Goal: Task Accomplishment & Management: Manage account settings

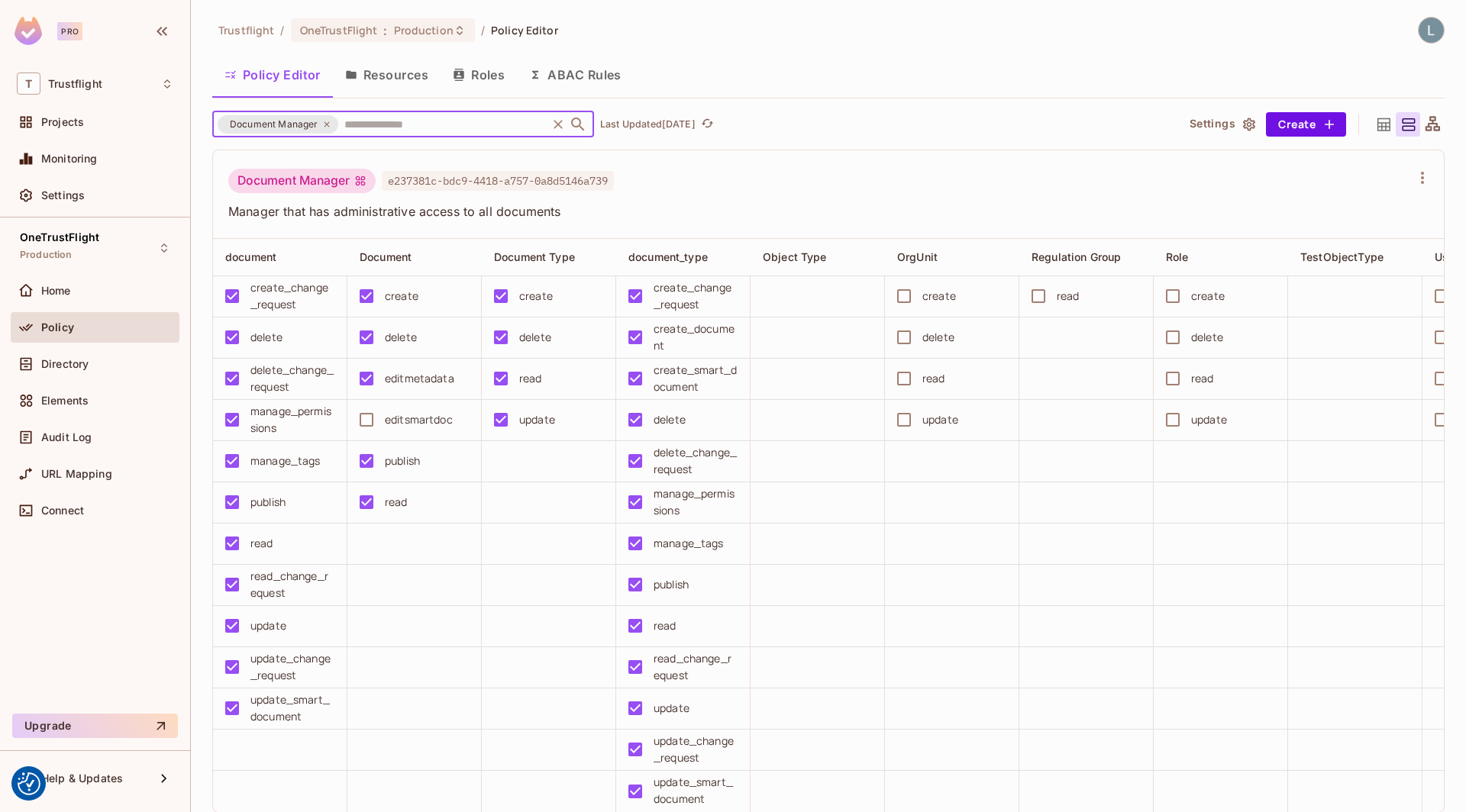
scroll to position [36, 0]
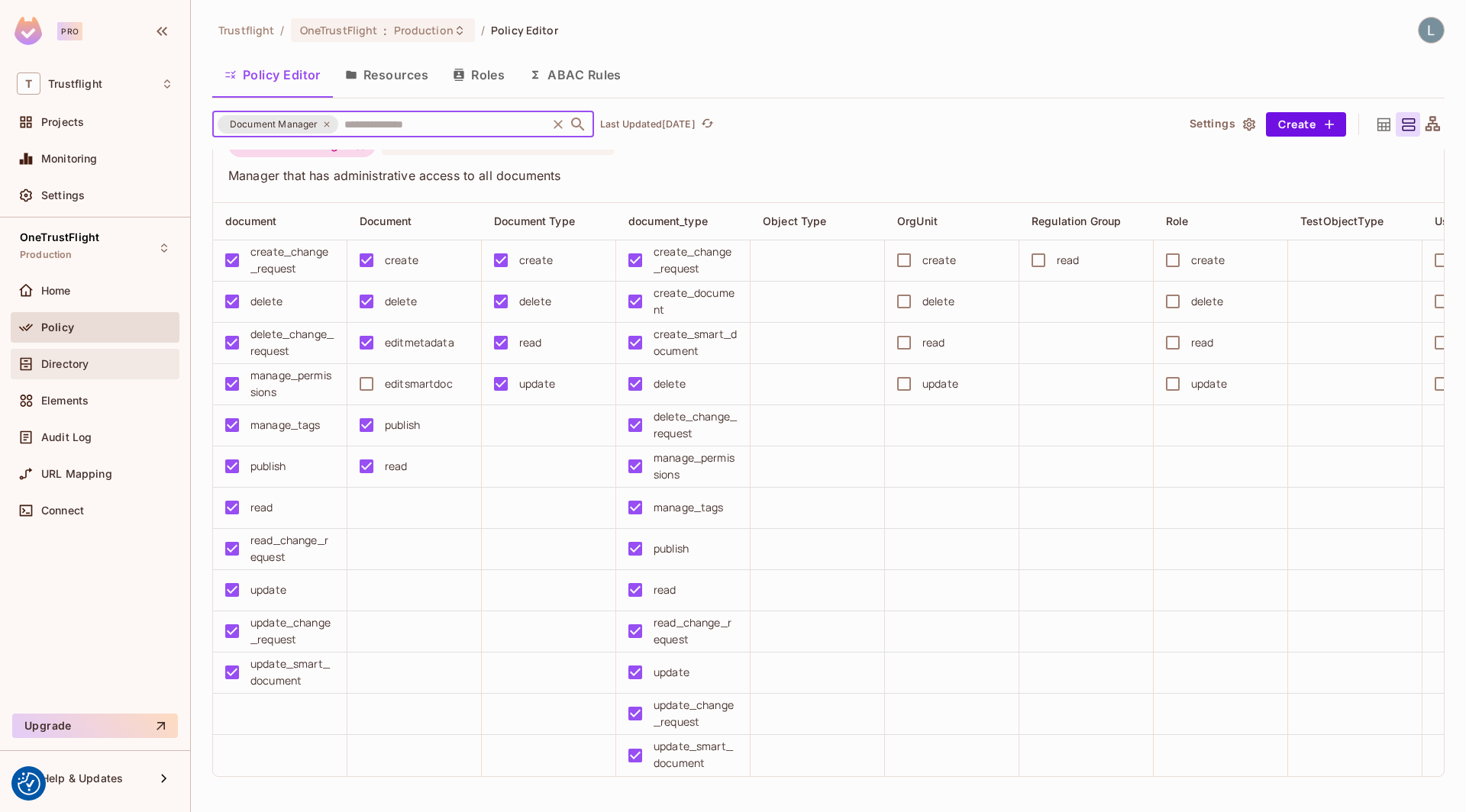
click at [88, 355] on div "Directory" at bounding box center [95, 364] width 156 height 18
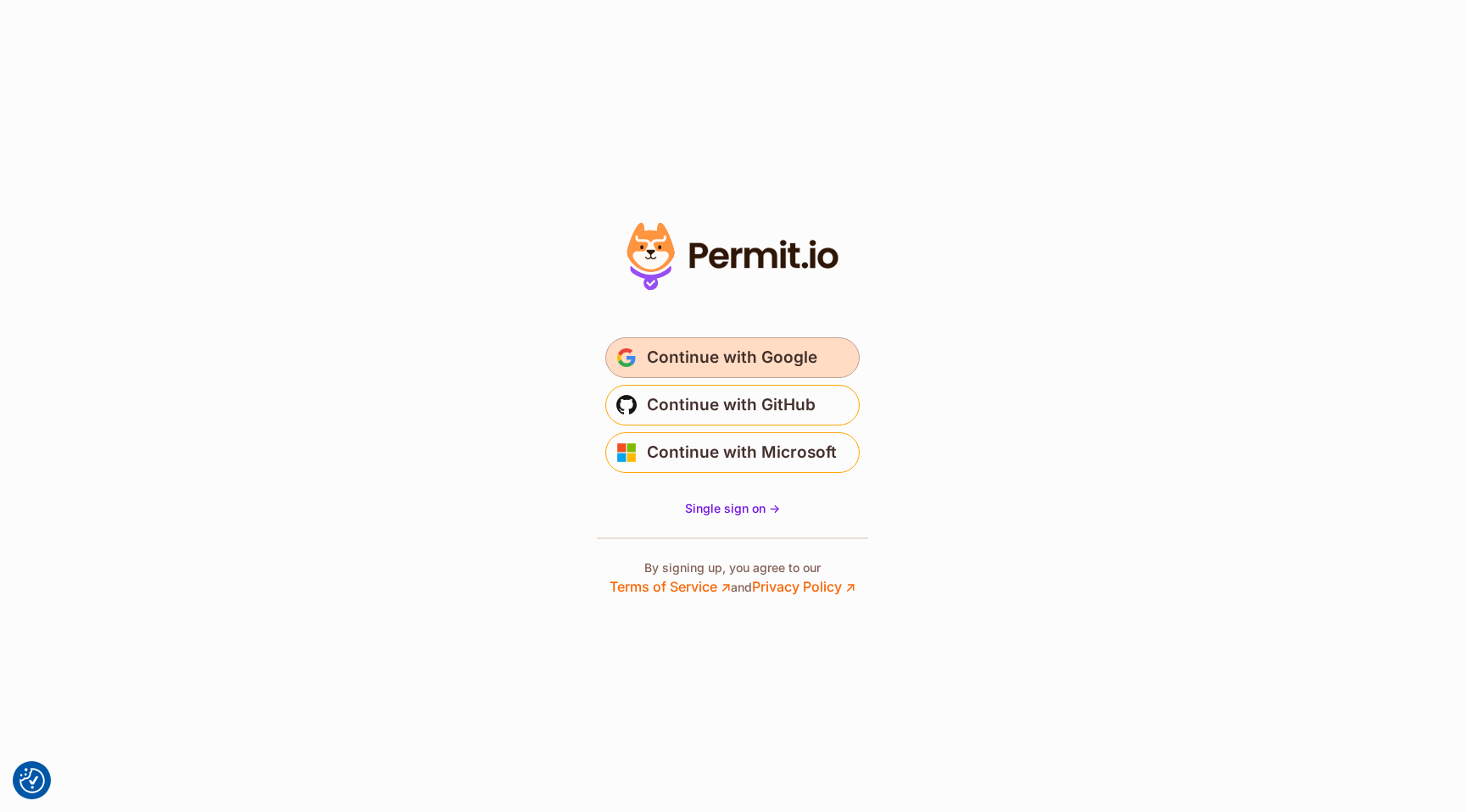
click at [709, 348] on span "Continue with Google" at bounding box center [732, 358] width 171 height 27
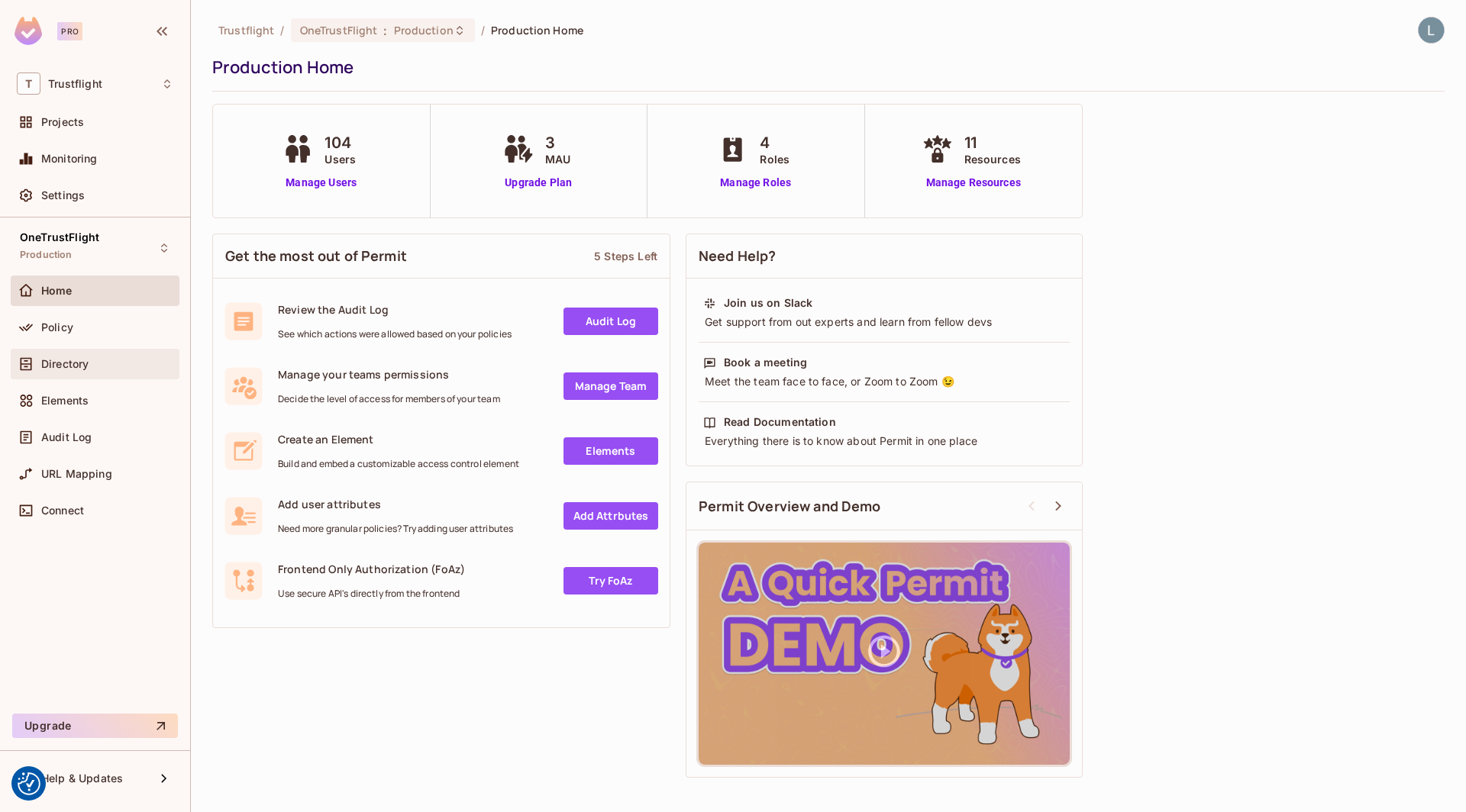
click at [84, 355] on div "Directory" at bounding box center [95, 364] width 156 height 18
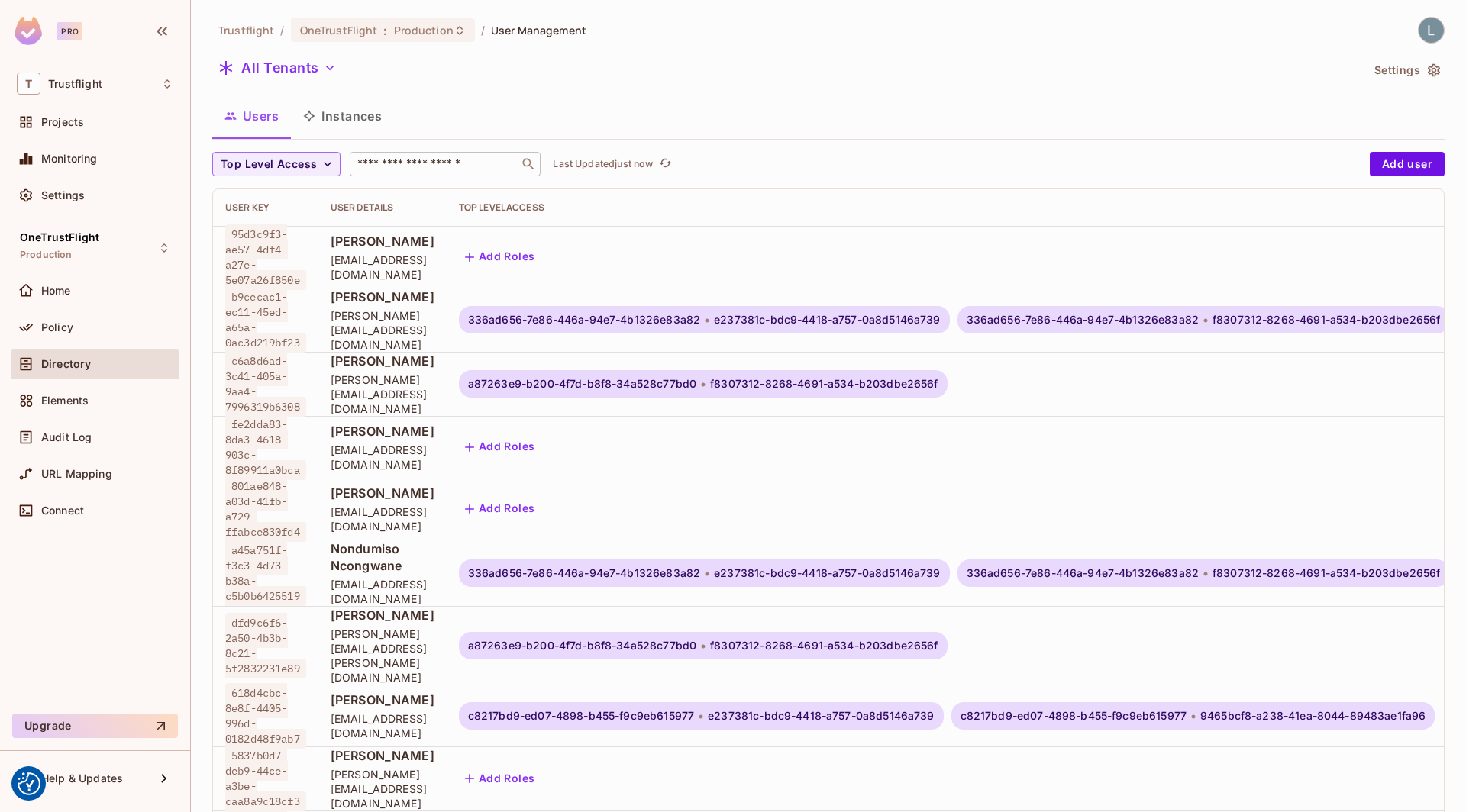
click at [410, 158] on input "text" at bounding box center [435, 164] width 160 height 15
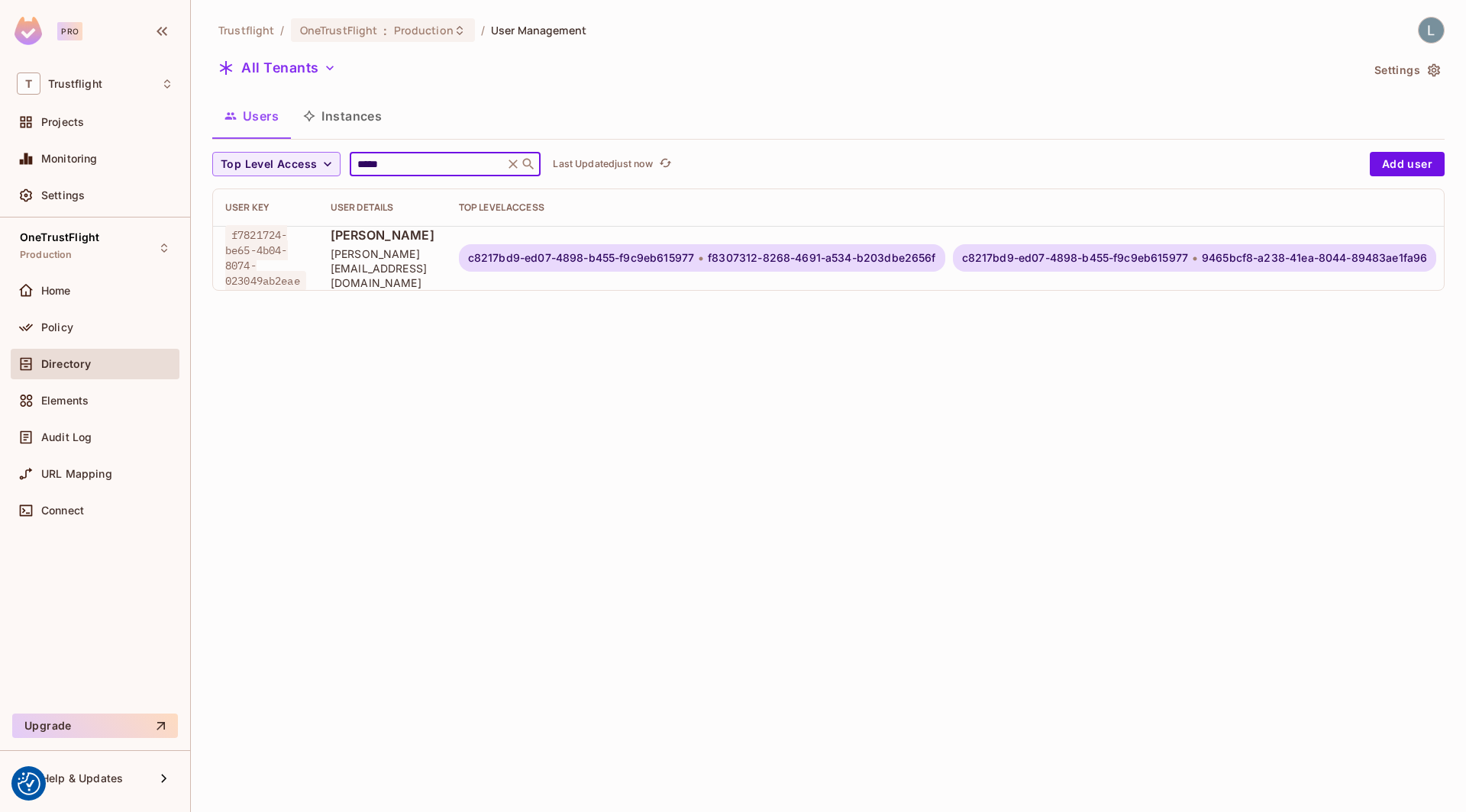
type input "*****"
click at [679, 252] on span "c8217bd9-ed07-4898-b455-f9c9eb615977" at bounding box center [581, 258] width 226 height 12
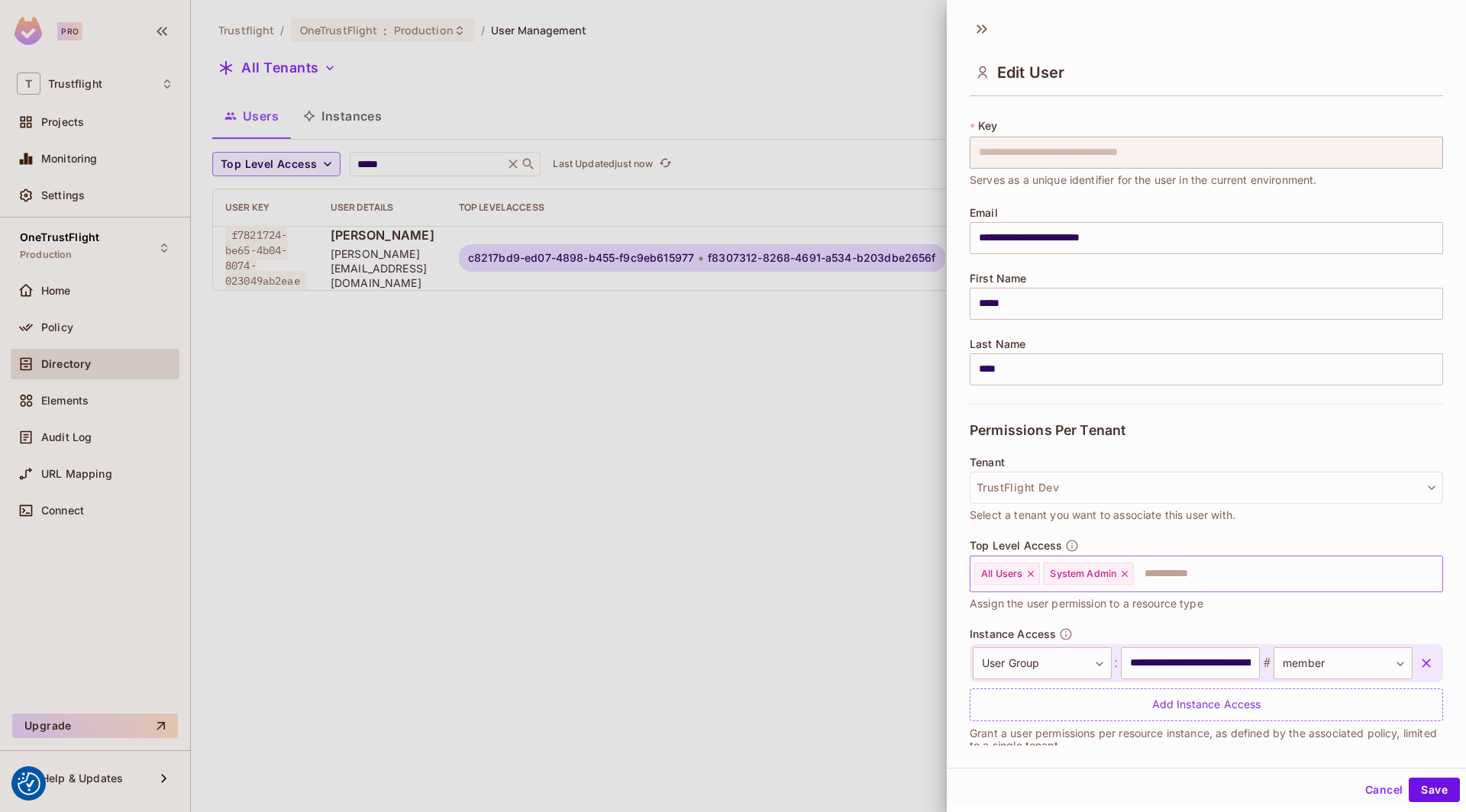
scroll to position [43, 0]
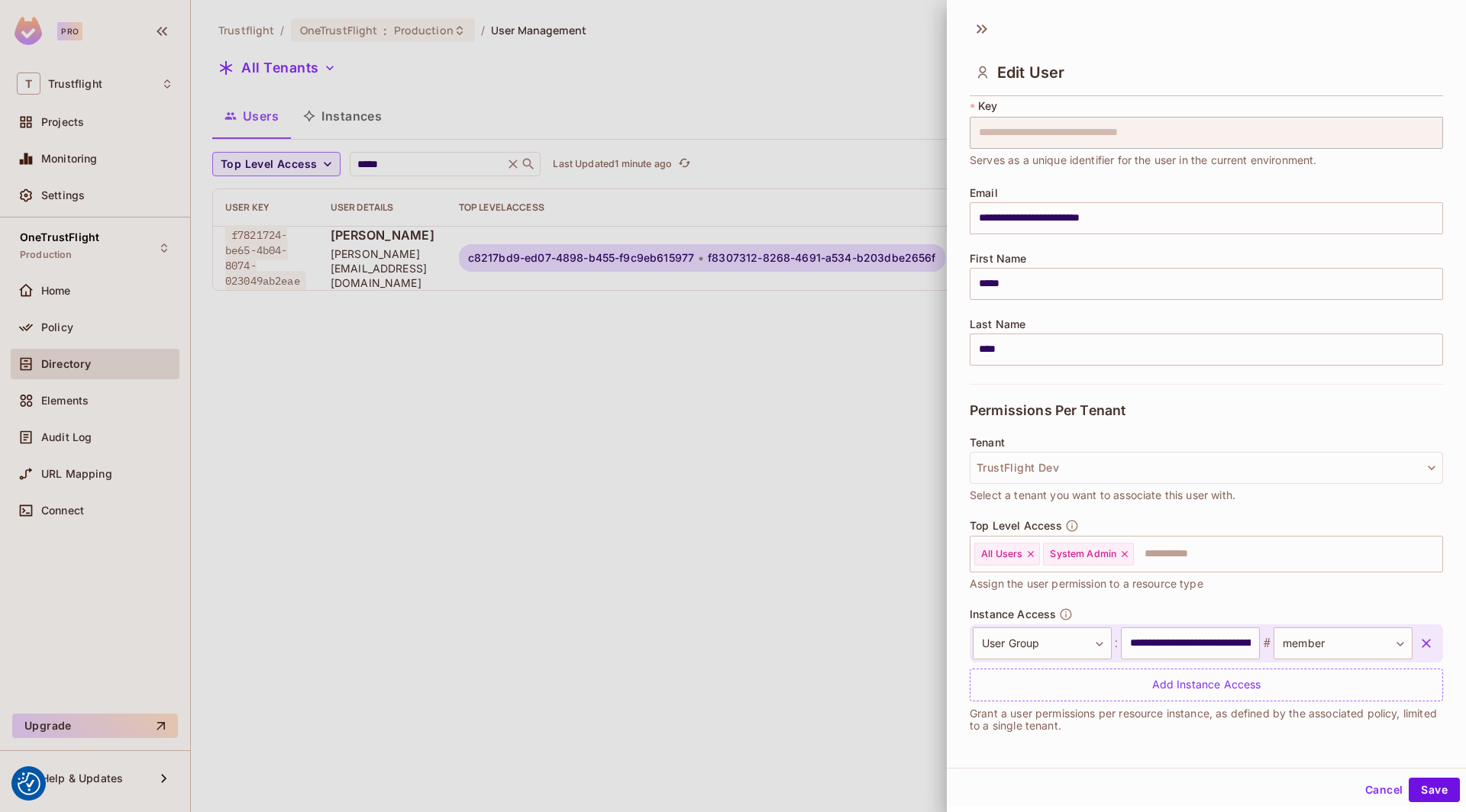
click at [413, 90] on div at bounding box center [733, 406] width 1466 height 812
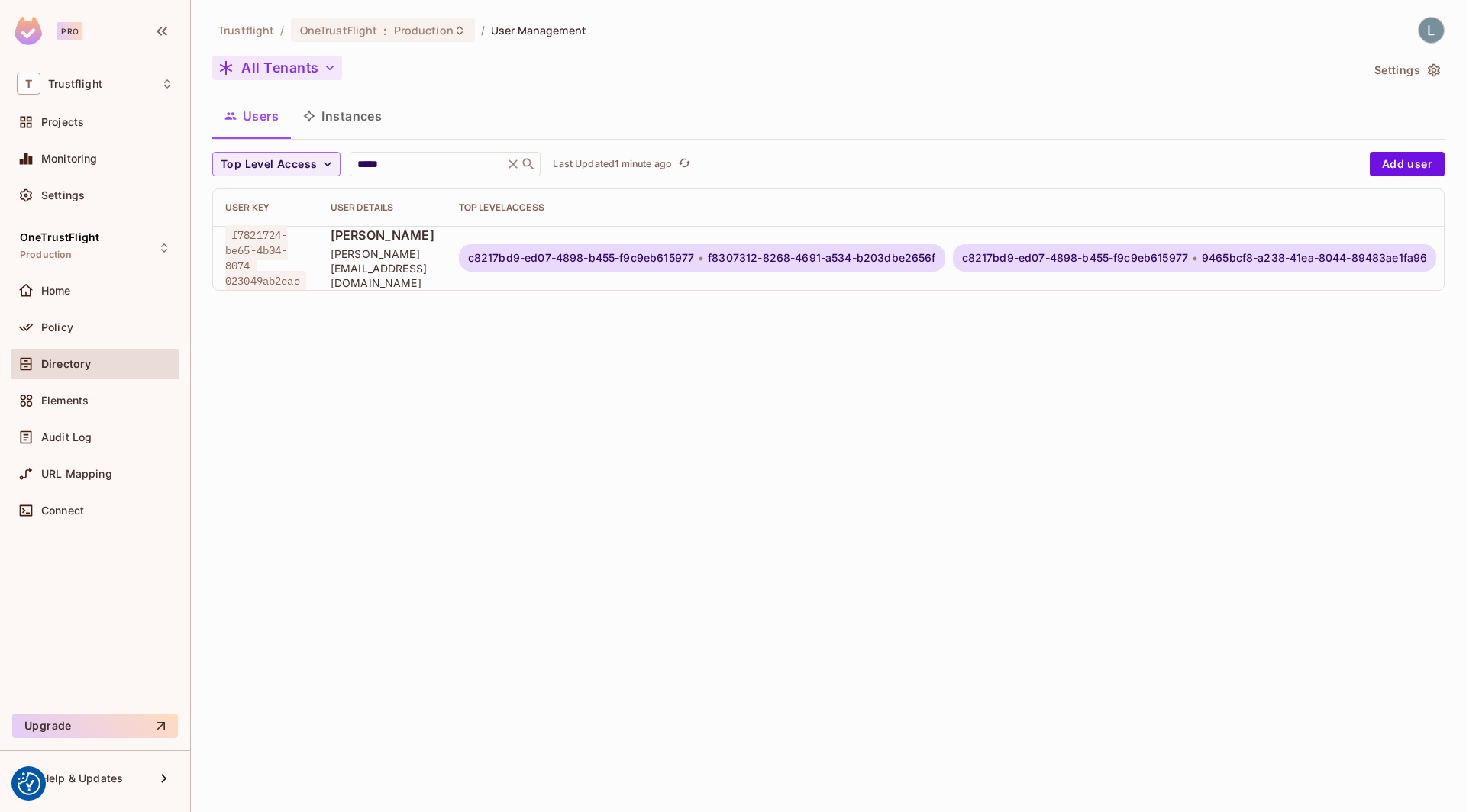
click at [305, 72] on button "All Tenants" at bounding box center [277, 68] width 130 height 25
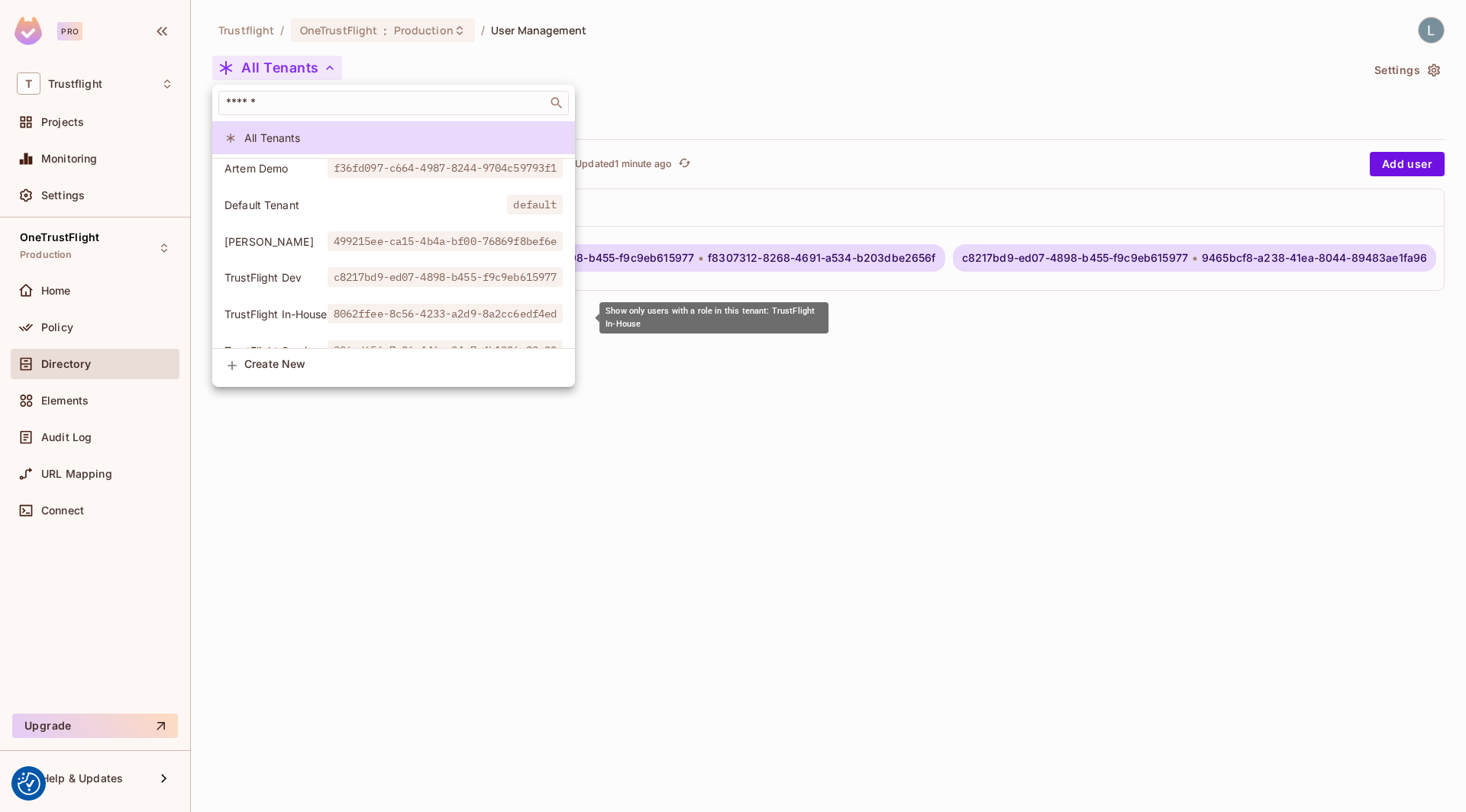
scroll to position [28, 0]
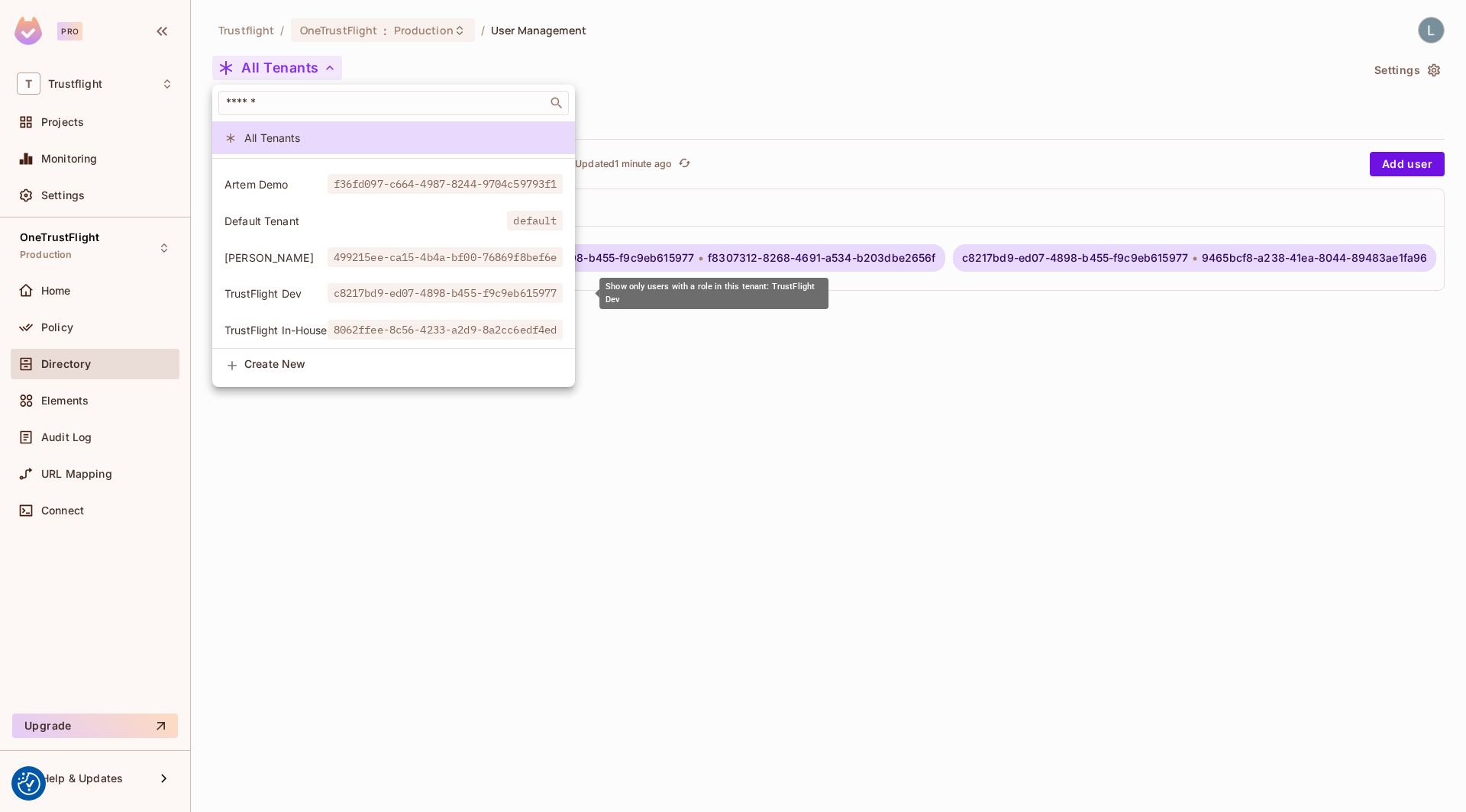
click at [405, 296] on span "c8217bd9-ed07-4898-b455-f9c9eb615977" at bounding box center [445, 293] width 236 height 20
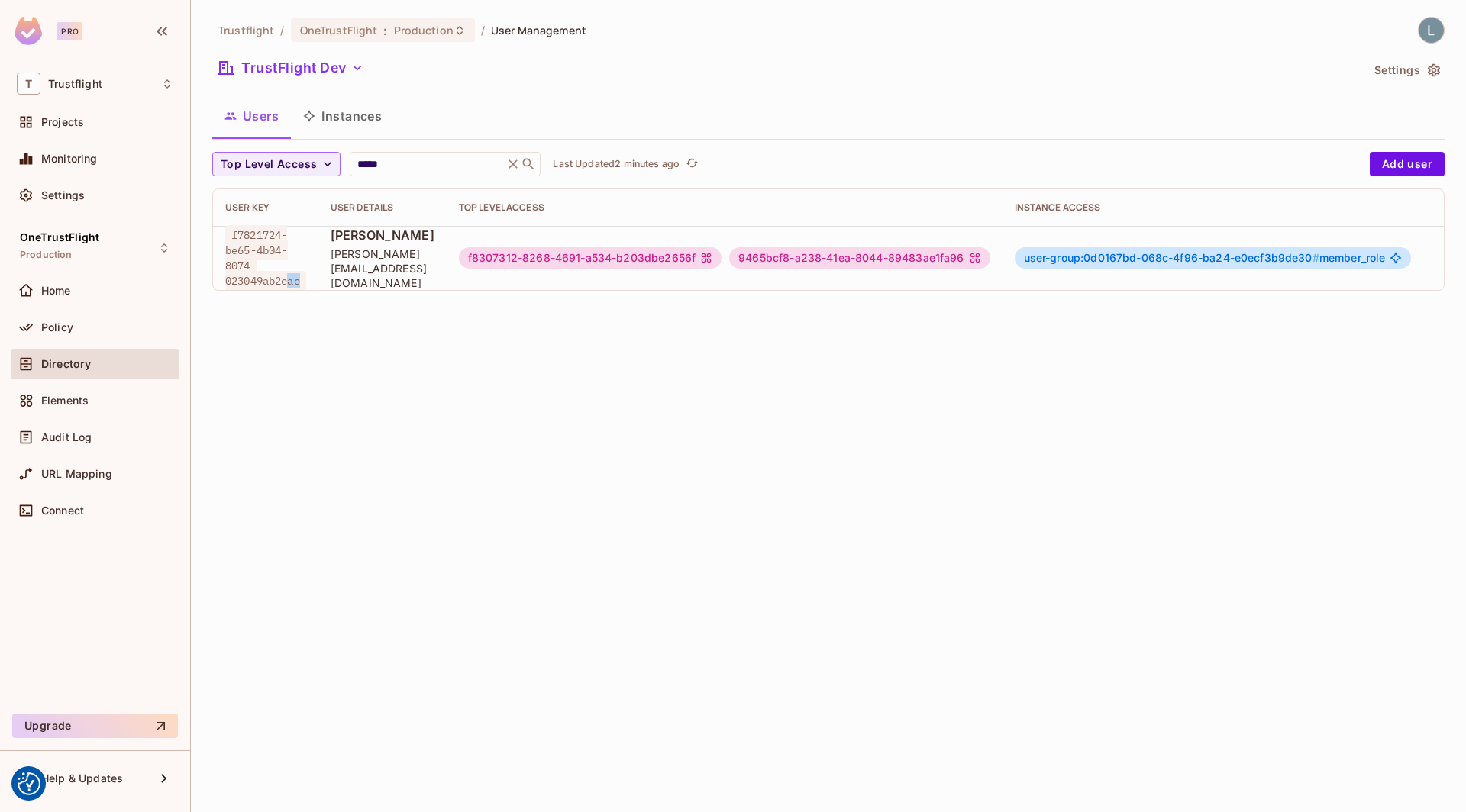
scroll to position [2, 0]
drag, startPoint x: 305, startPoint y: 280, endPoint x: 232, endPoint y: 235, distance: 85.8
click at [232, 235] on span "f7821724-be65-4b04-8074-023049ab2eae" at bounding box center [265, 257] width 81 height 65
copy span "f7821724-be65-4b04-8074-023049ab2eae"
click at [375, 345] on div "Trustflight / OneTrustFlight : Production / User Management TrustFlight Dev Set…" at bounding box center [828, 406] width 1275 height 812
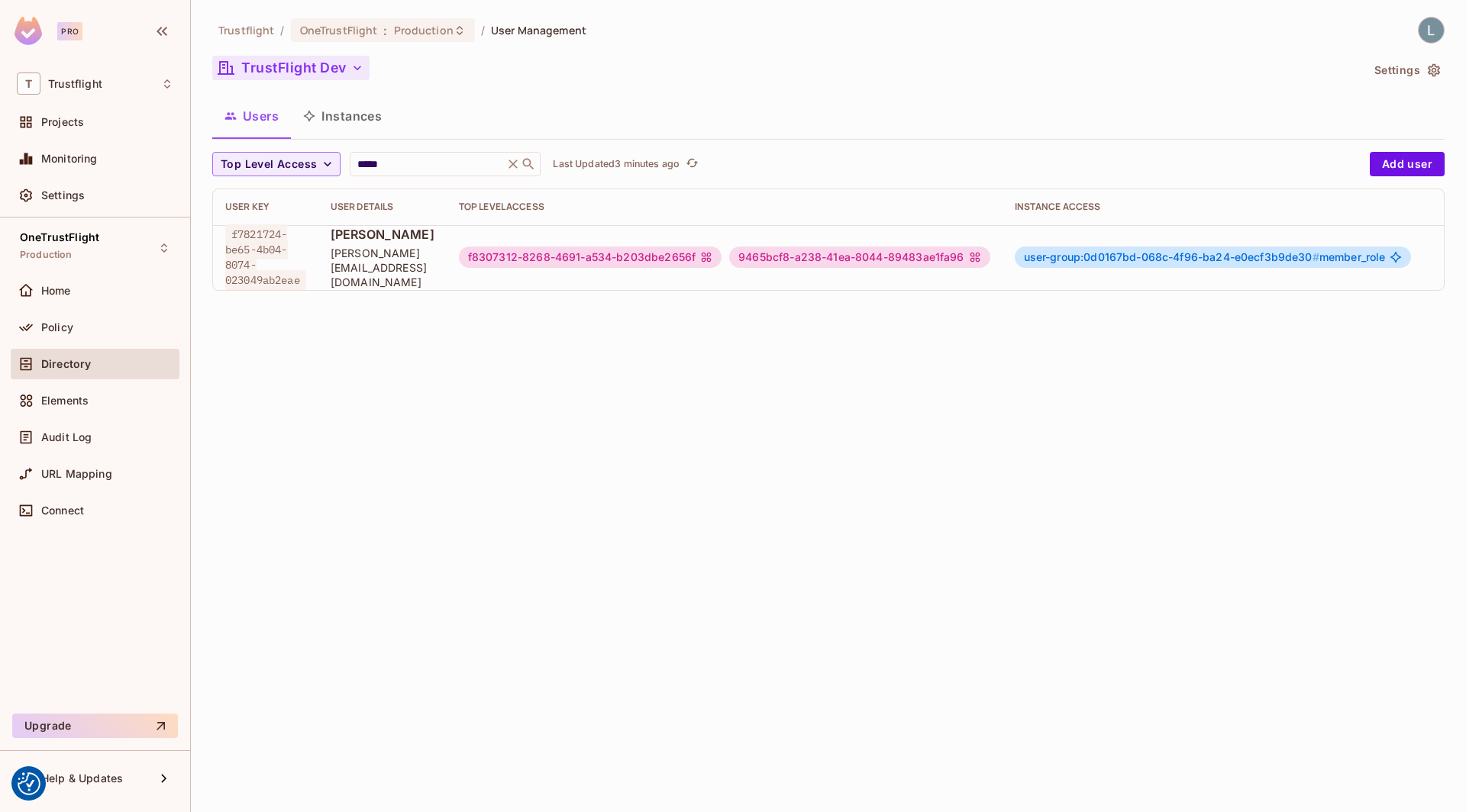
click at [324, 68] on button "TrustFlight Dev" at bounding box center [291, 68] width 157 height 25
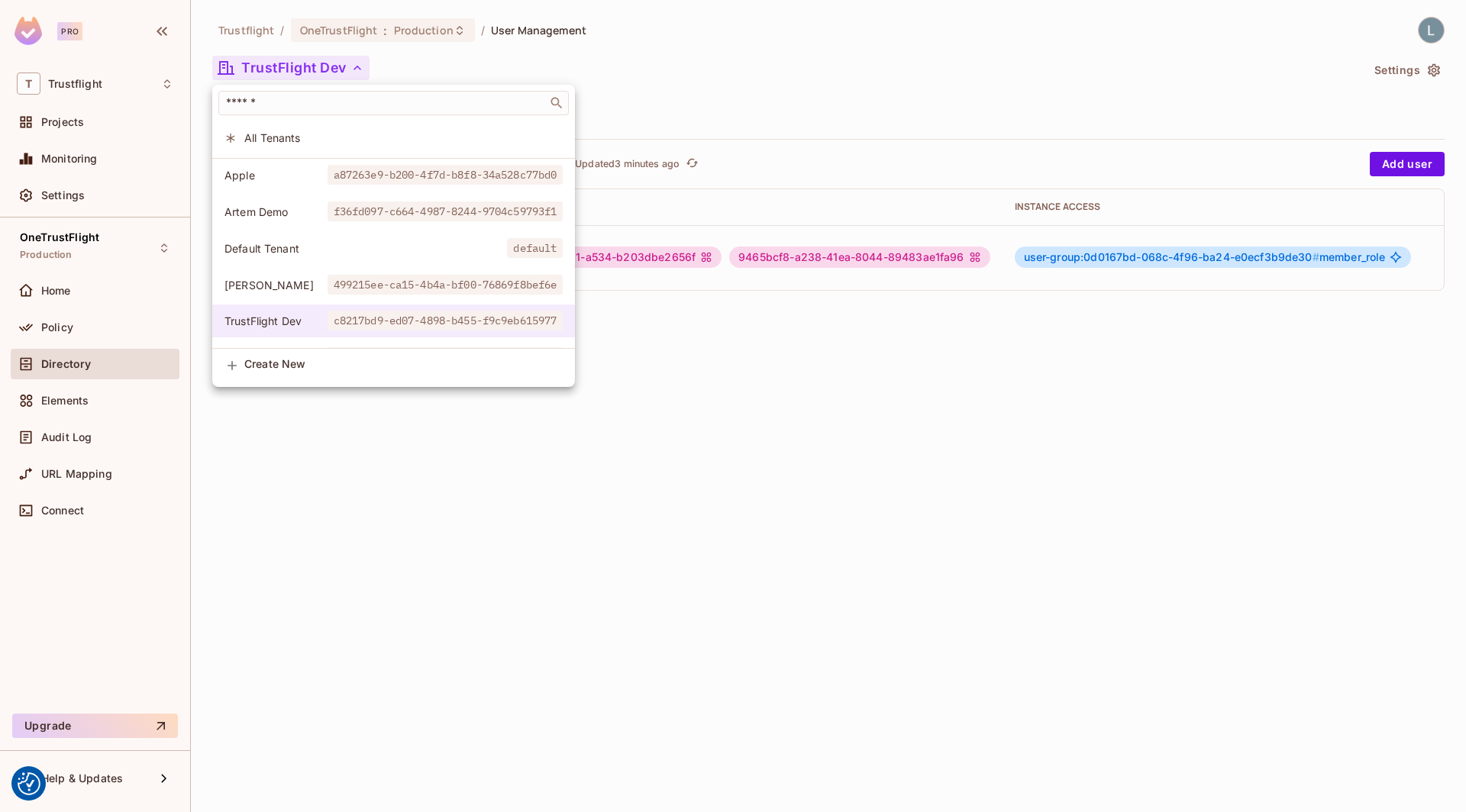
click at [545, 314] on span "c8217bd9-ed07-4898-b455-f9c9eb615977" at bounding box center [445, 321] width 236 height 20
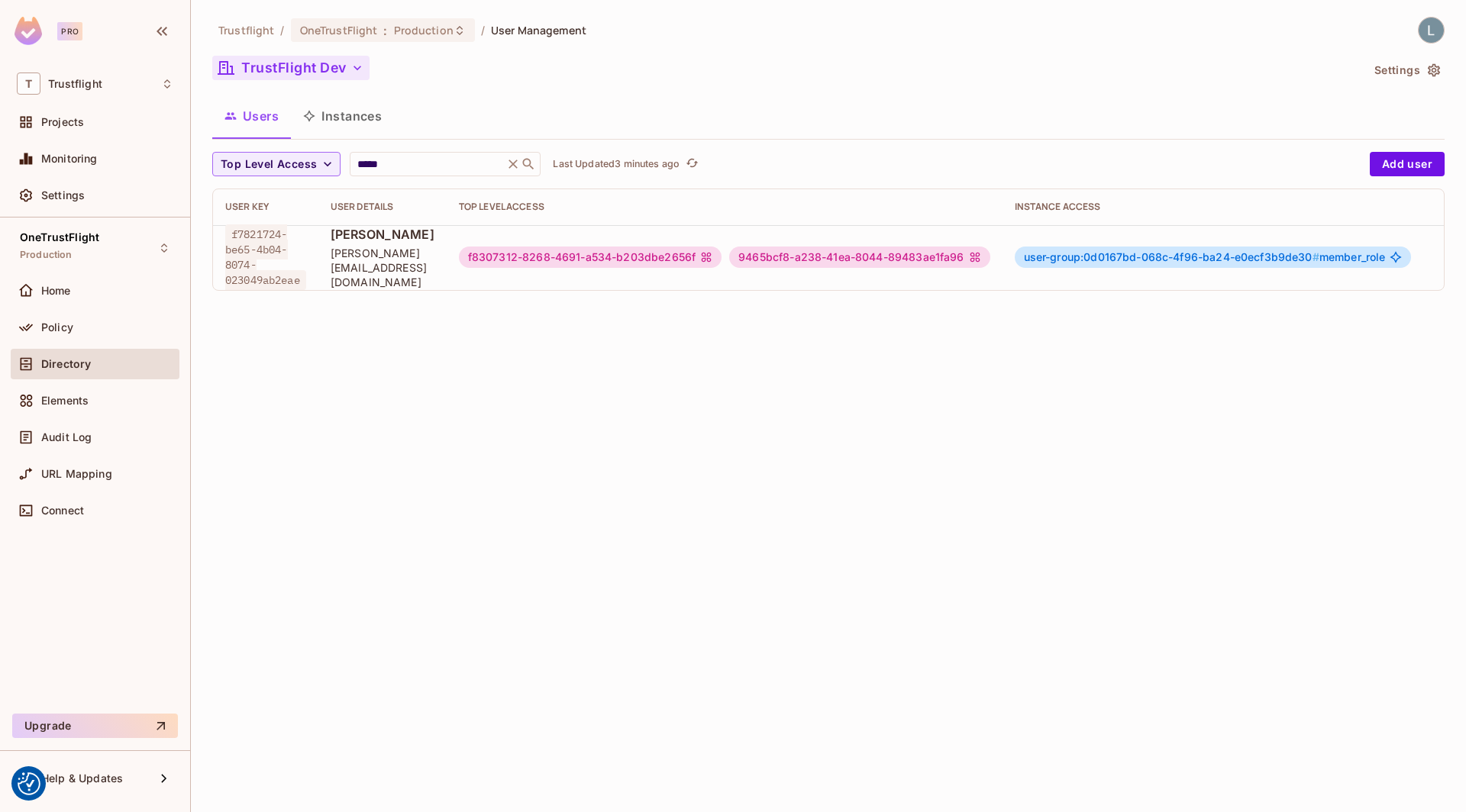
click at [324, 62] on button "TrustFlight Dev" at bounding box center [291, 68] width 157 height 25
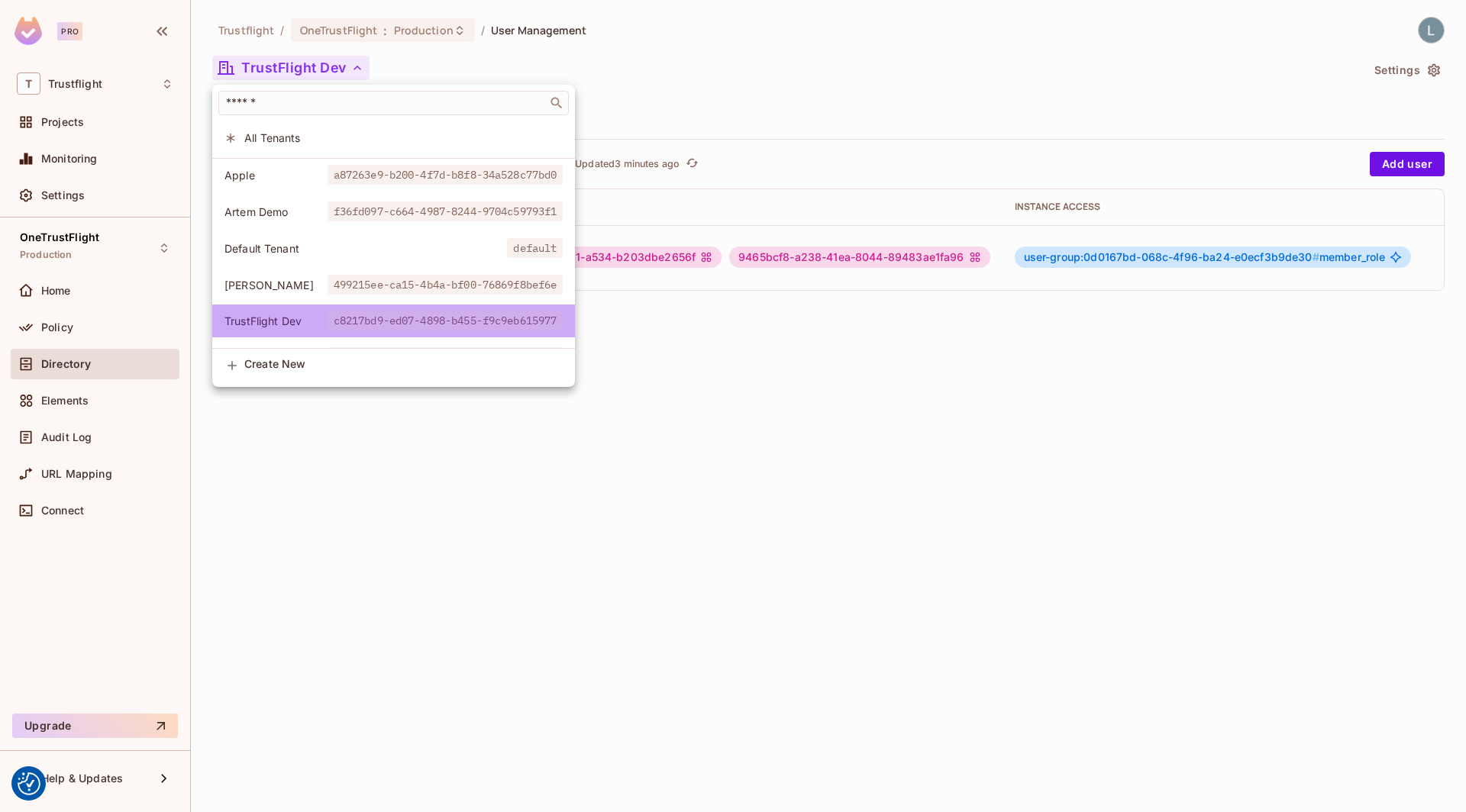
drag, startPoint x: 581, startPoint y: 325, endPoint x: 504, endPoint y: 324, distance: 77.0
click at [504, 324] on li "TrustFlight Dev c8217bd9-ed07-4898-b455-f9c9eb615977" at bounding box center [393, 321] width 362 height 33
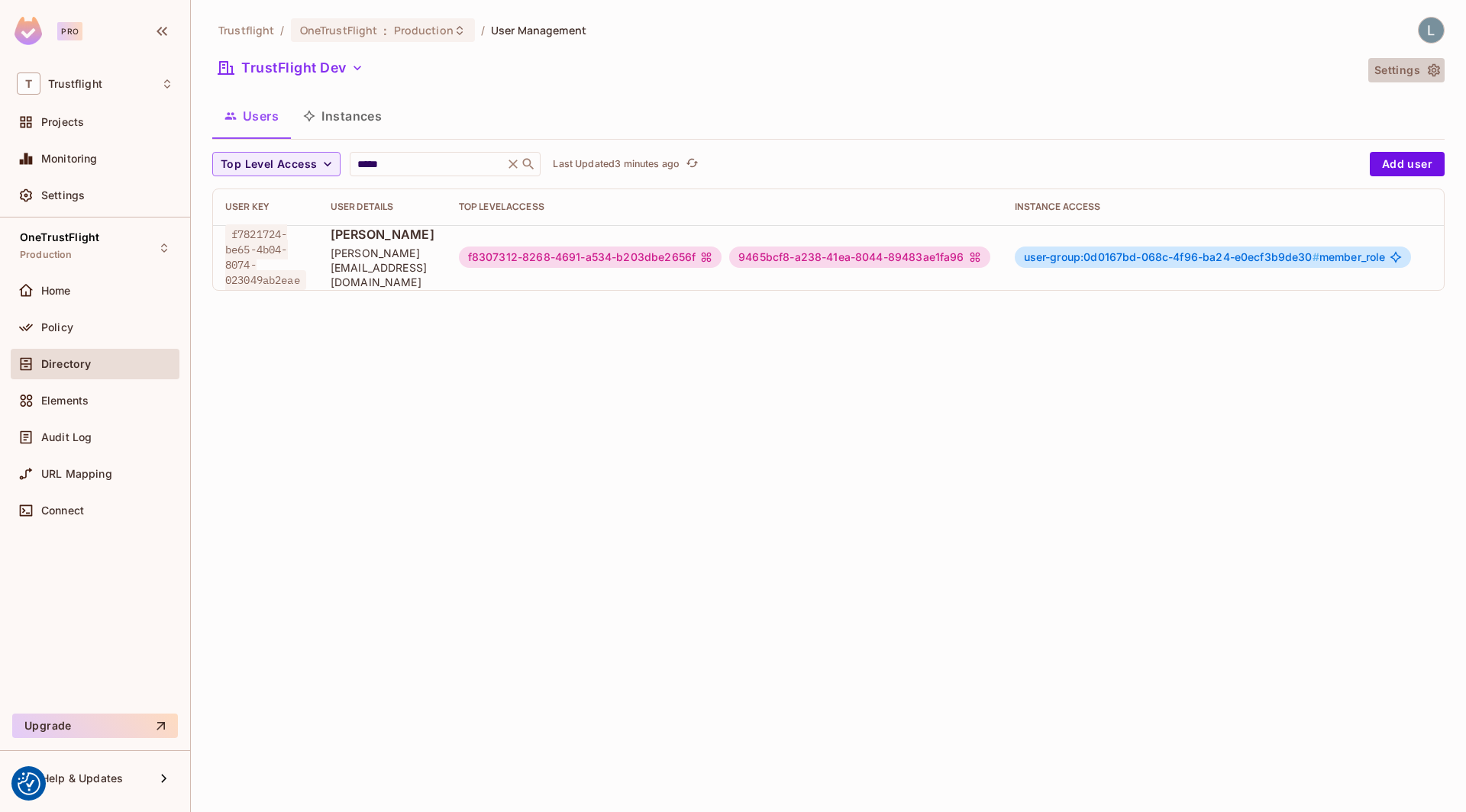
click at [1436, 70] on icon "button" at bounding box center [1434, 70] width 12 height 13
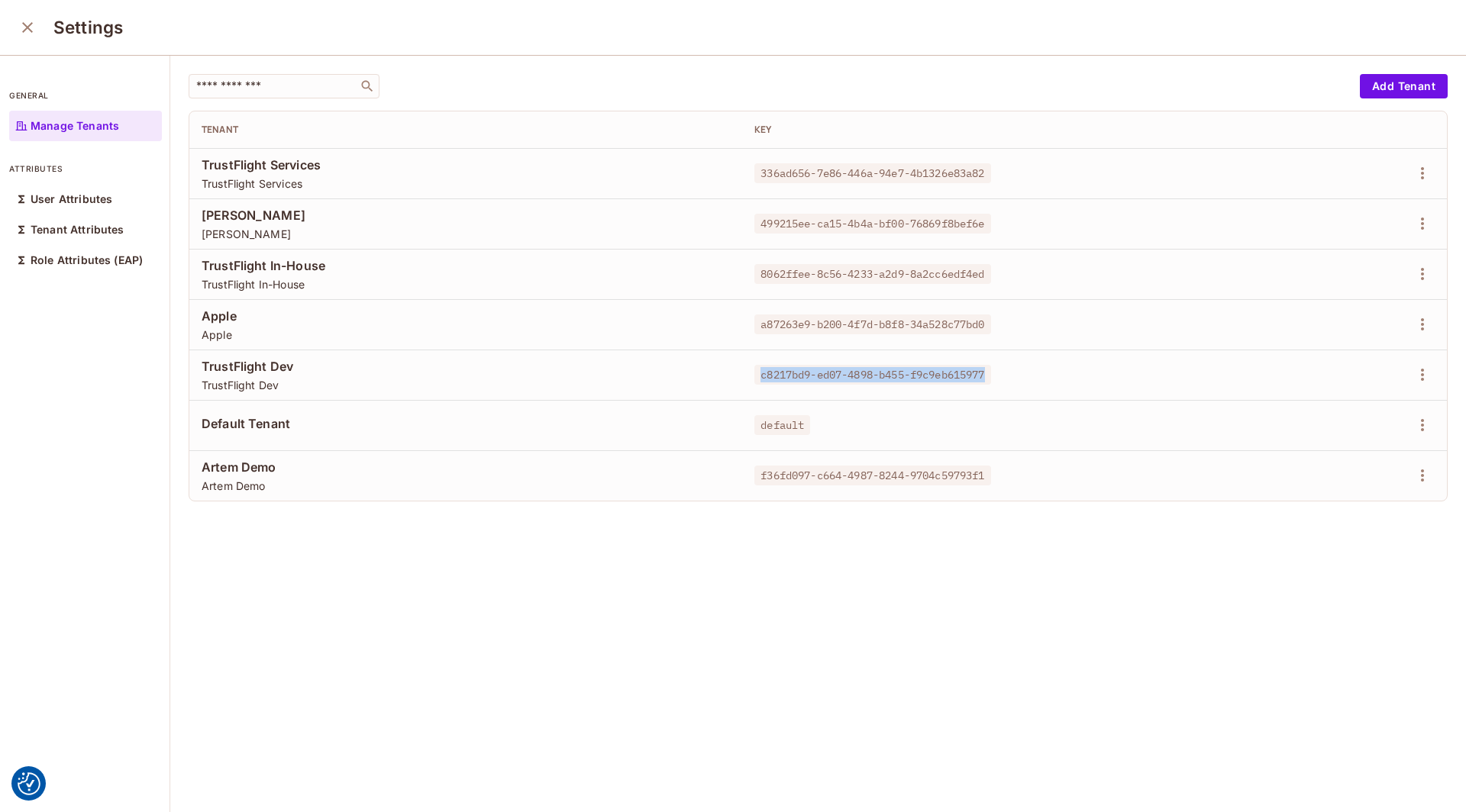
drag, startPoint x: 970, startPoint y: 374, endPoint x: 725, endPoint y: 374, distance: 245.0
click at [755, 374] on div "c8217bd9-ed07-4898-b455-f9c9eb615977" at bounding box center [989, 374] width 469 height 15
copy span "c8217bd9-ed07-4898-b455-f9c9eb615977"
click at [26, 20] on icon "close" at bounding box center [28, 28] width 18 height 18
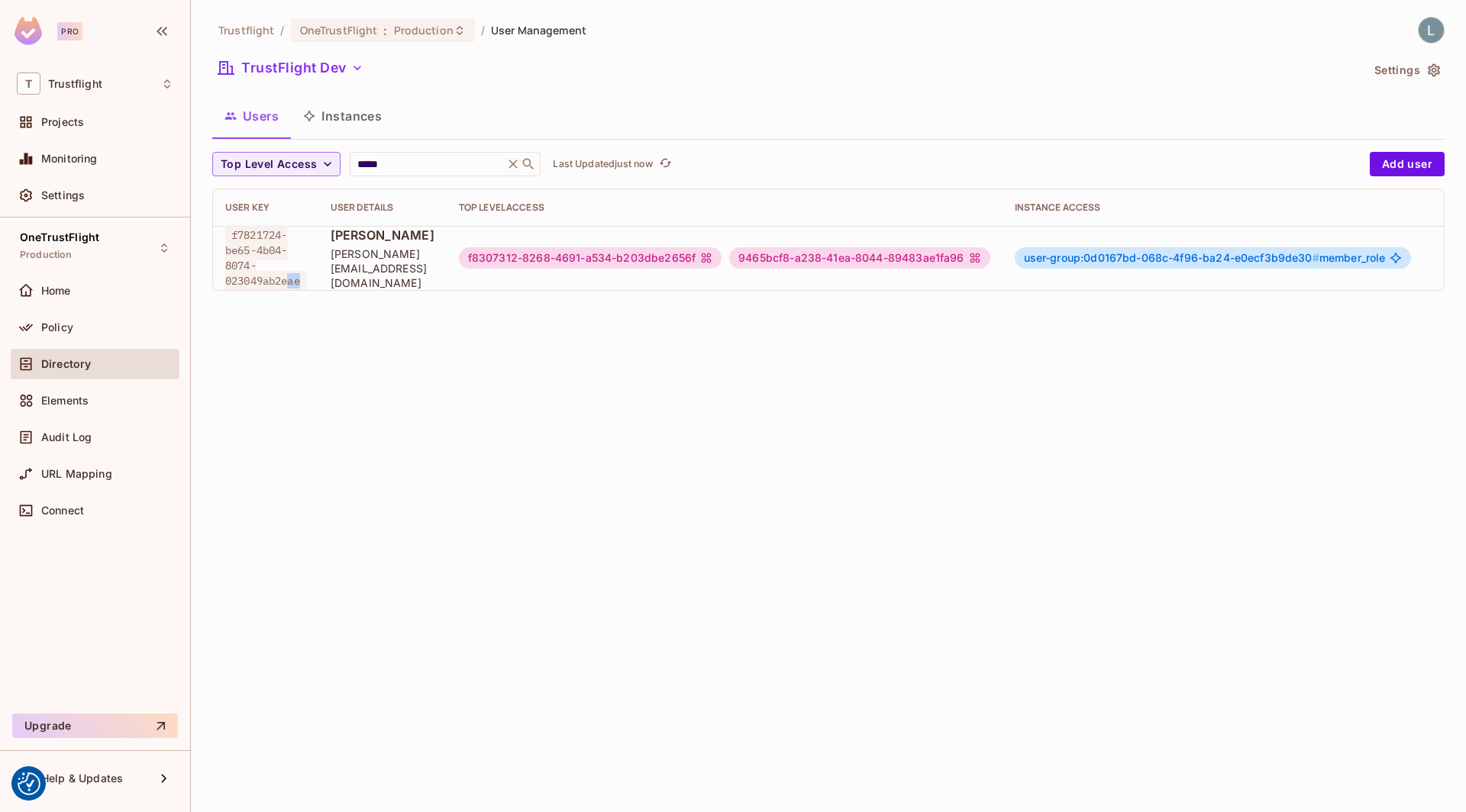
scroll to position [2, 0]
drag, startPoint x: 303, startPoint y: 276, endPoint x: 228, endPoint y: 234, distance: 86.0
click at [228, 234] on span "f7821724-be65-4b04-8074-023049ab2eae" at bounding box center [265, 257] width 81 height 65
copy span "f7821724-be65-4b04-8074-023049ab2eae"
click at [388, 158] on input "*****" at bounding box center [427, 164] width 145 height 15
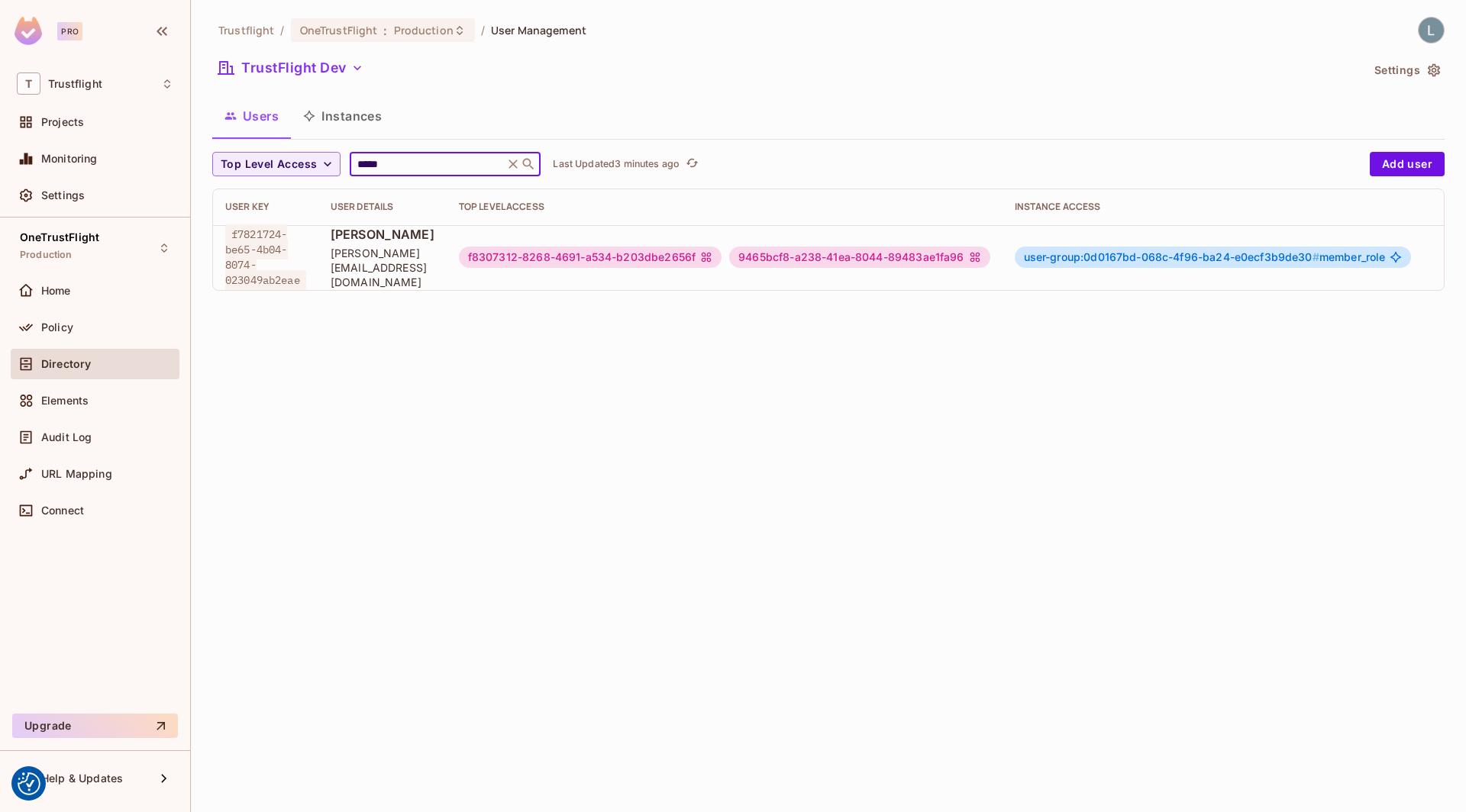
click at [388, 158] on input "*****" at bounding box center [427, 164] width 145 height 15
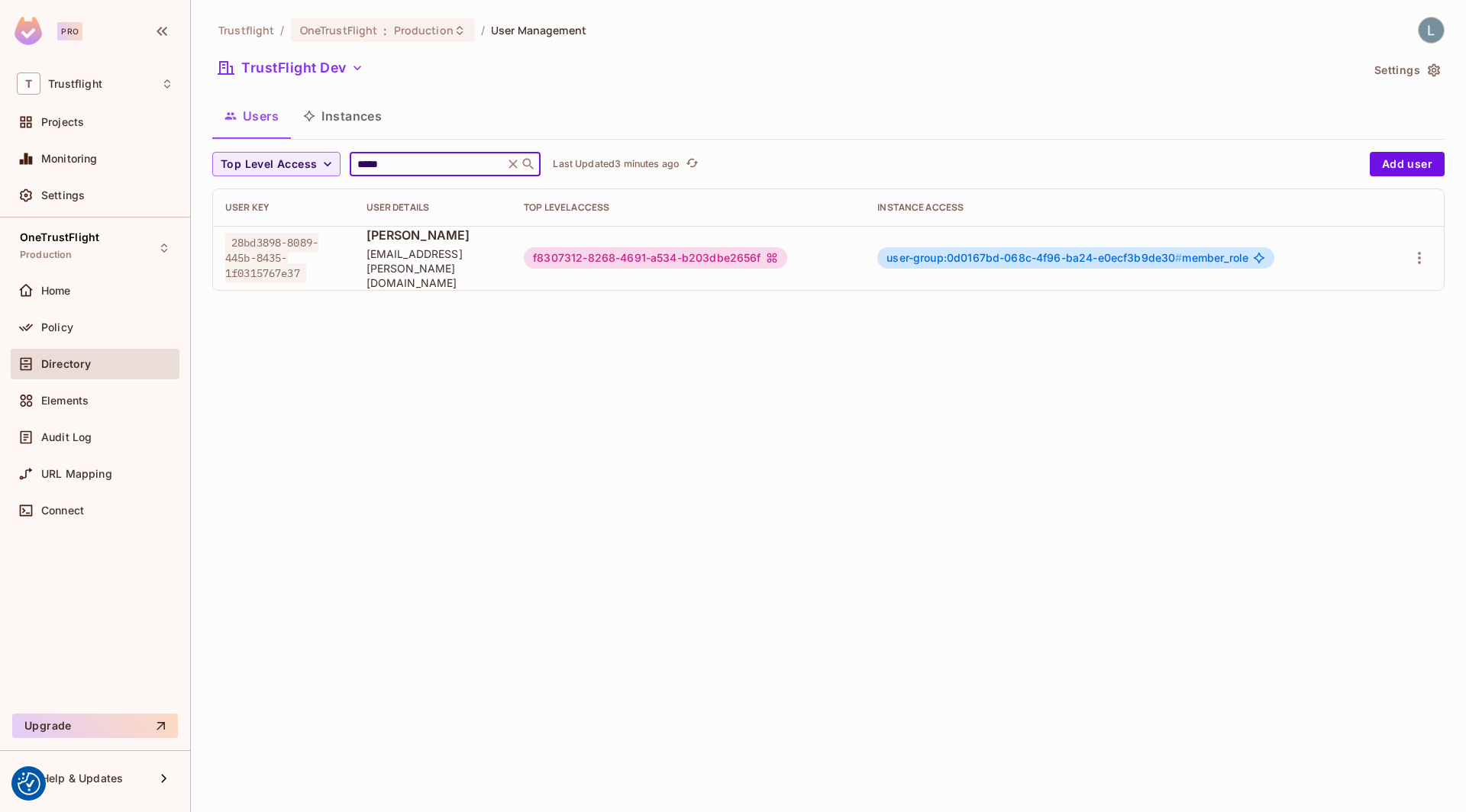
type input "*****"
click at [656, 252] on div "f8307312-8268-4691-a534-b203dbe2656f" at bounding box center [655, 258] width 262 height 22
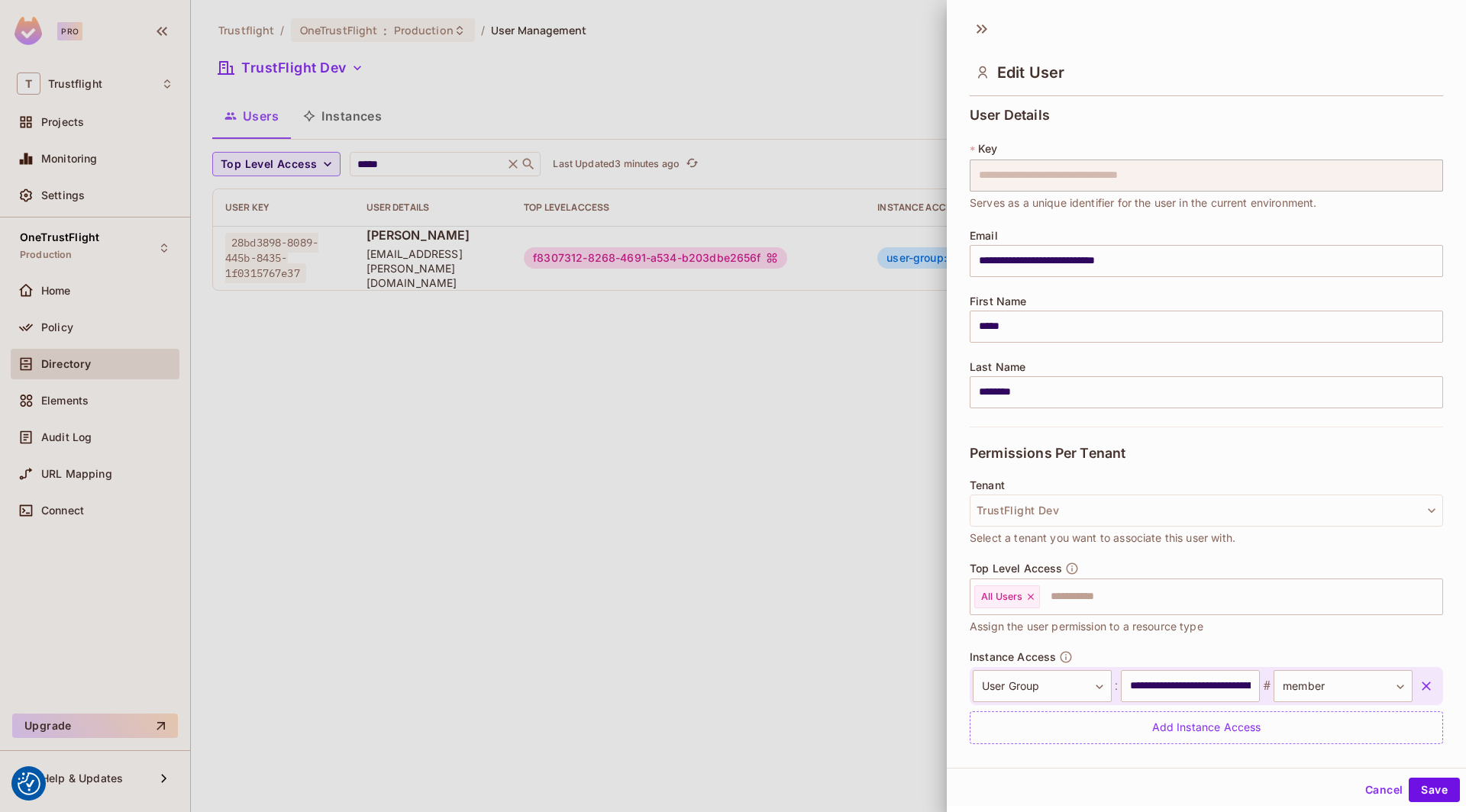
click at [667, 434] on div at bounding box center [733, 406] width 1466 height 812
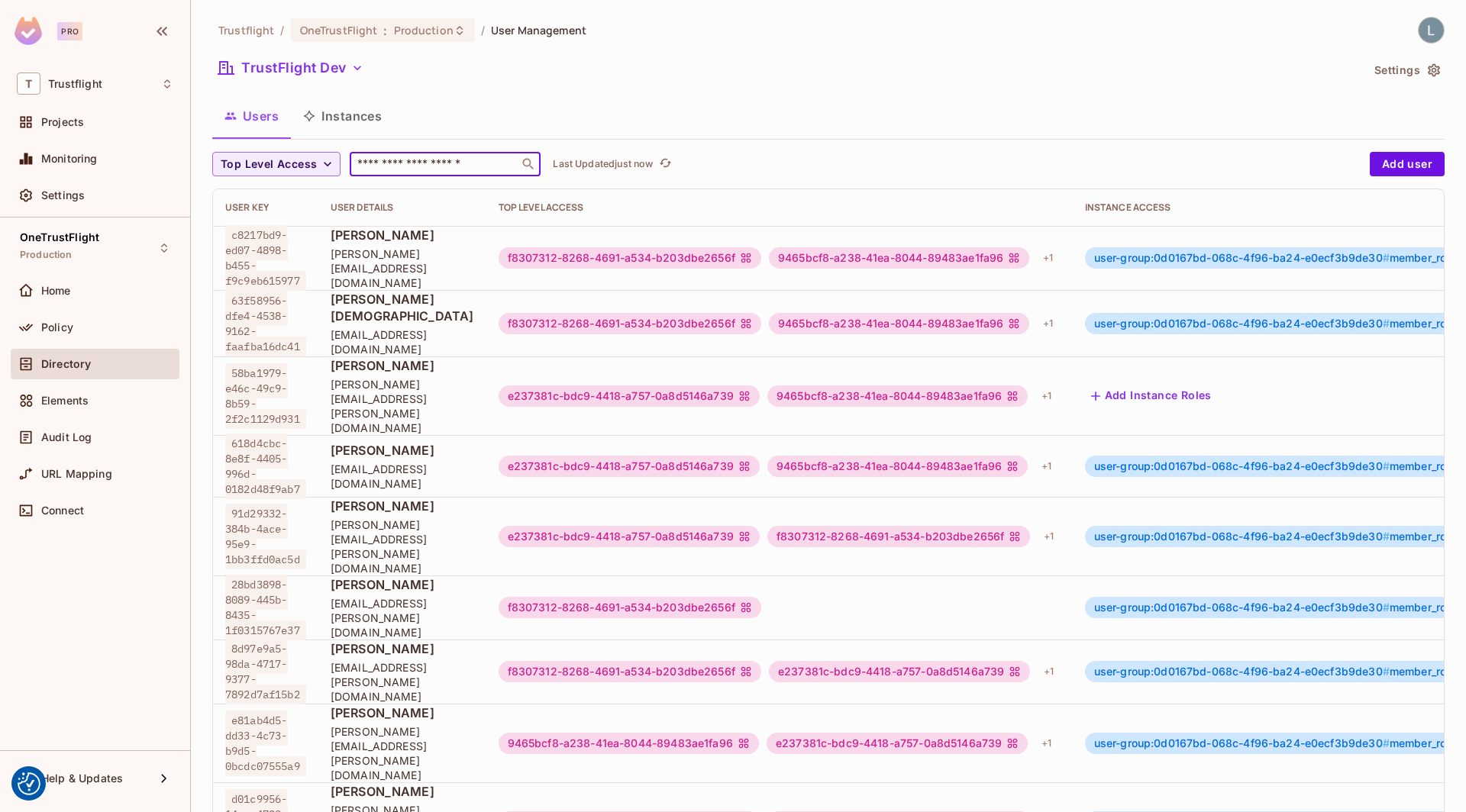
click at [413, 165] on input "text" at bounding box center [435, 164] width 160 height 15
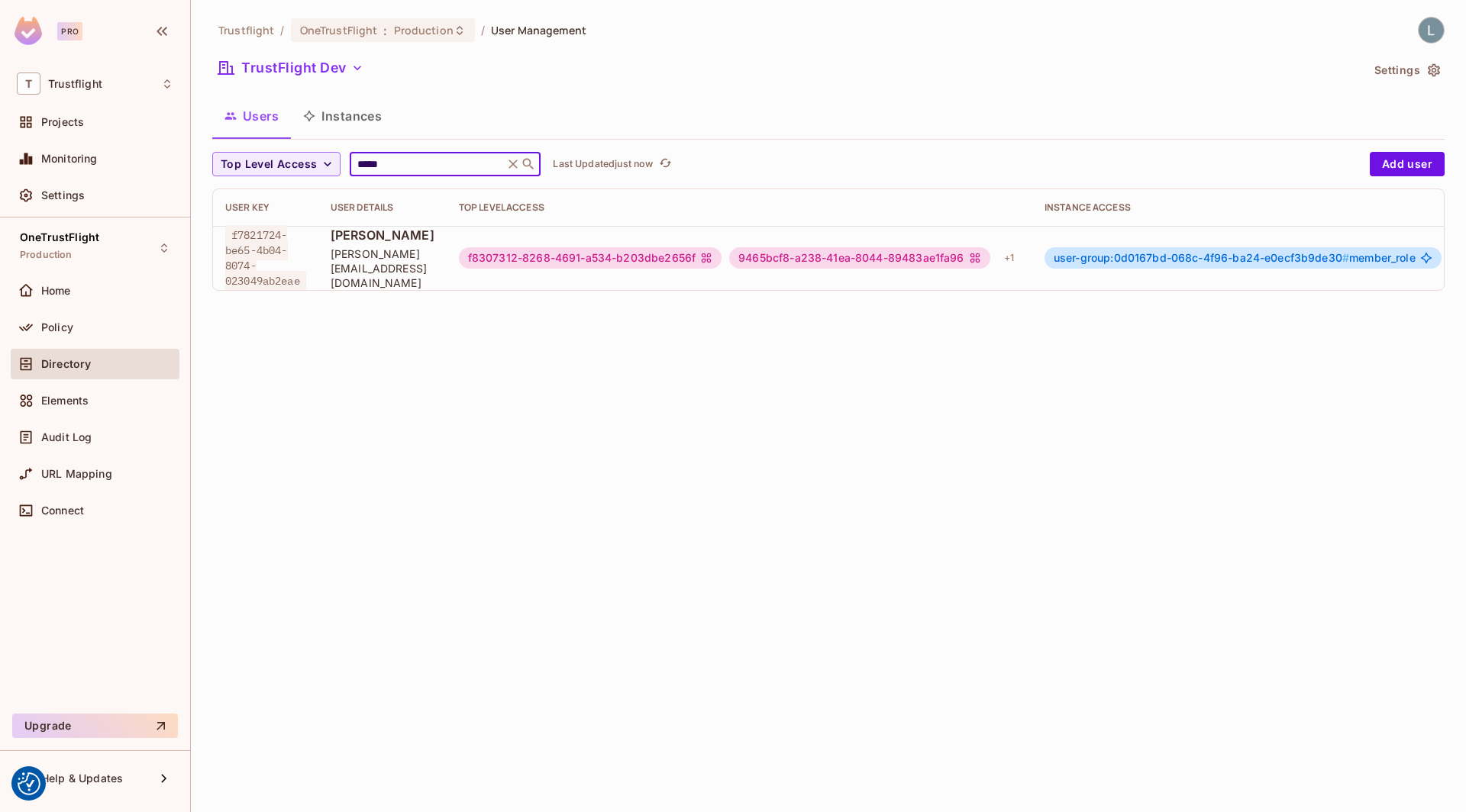
type input "*****"
click at [668, 256] on div "f8307312-8268-4691-a534-b203dbe2656f" at bounding box center [590, 258] width 262 height 22
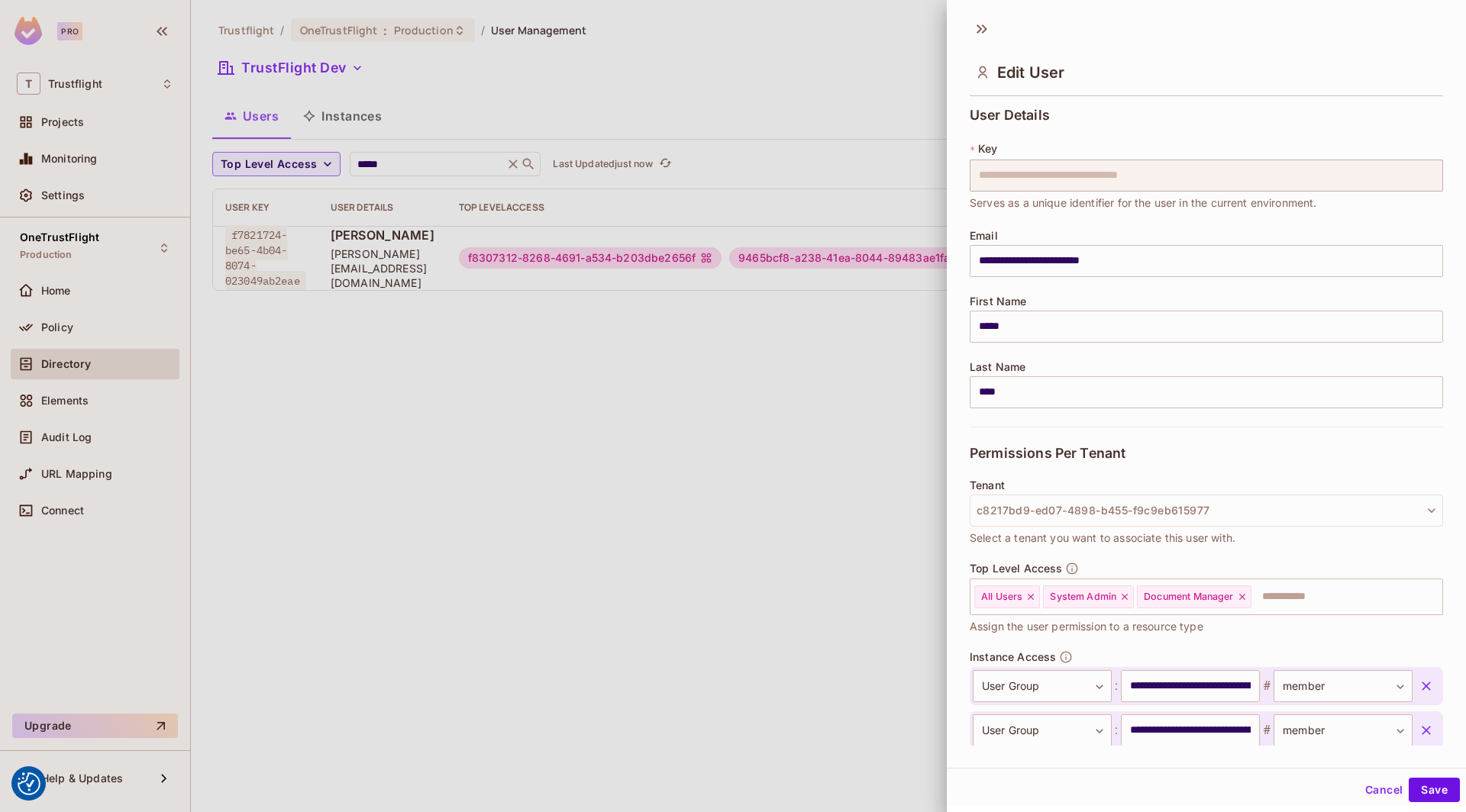
click at [672, 257] on div at bounding box center [733, 406] width 1466 height 812
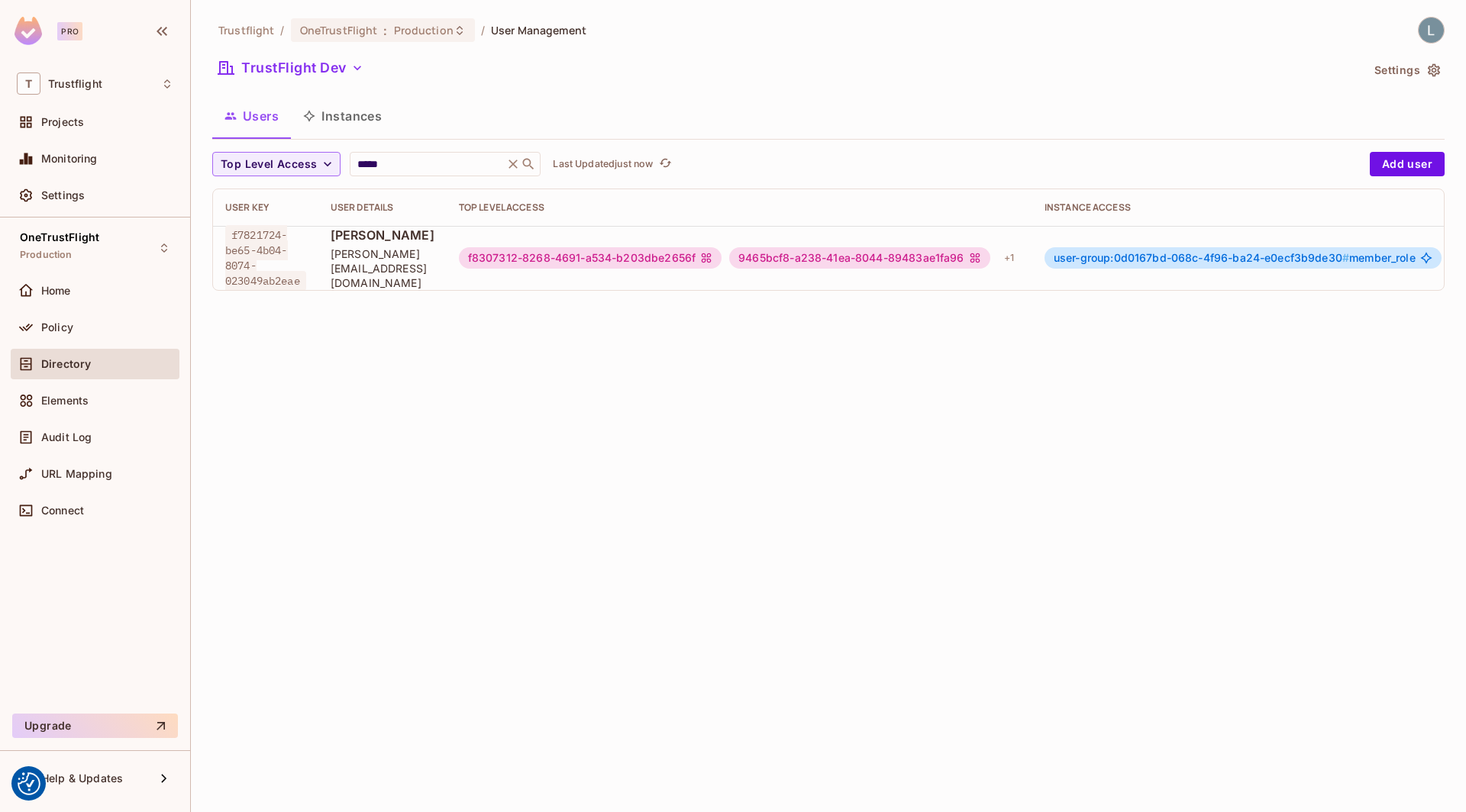
click at [672, 257] on div "f8307312-8268-4691-a534-b203dbe2656f" at bounding box center [590, 258] width 262 height 22
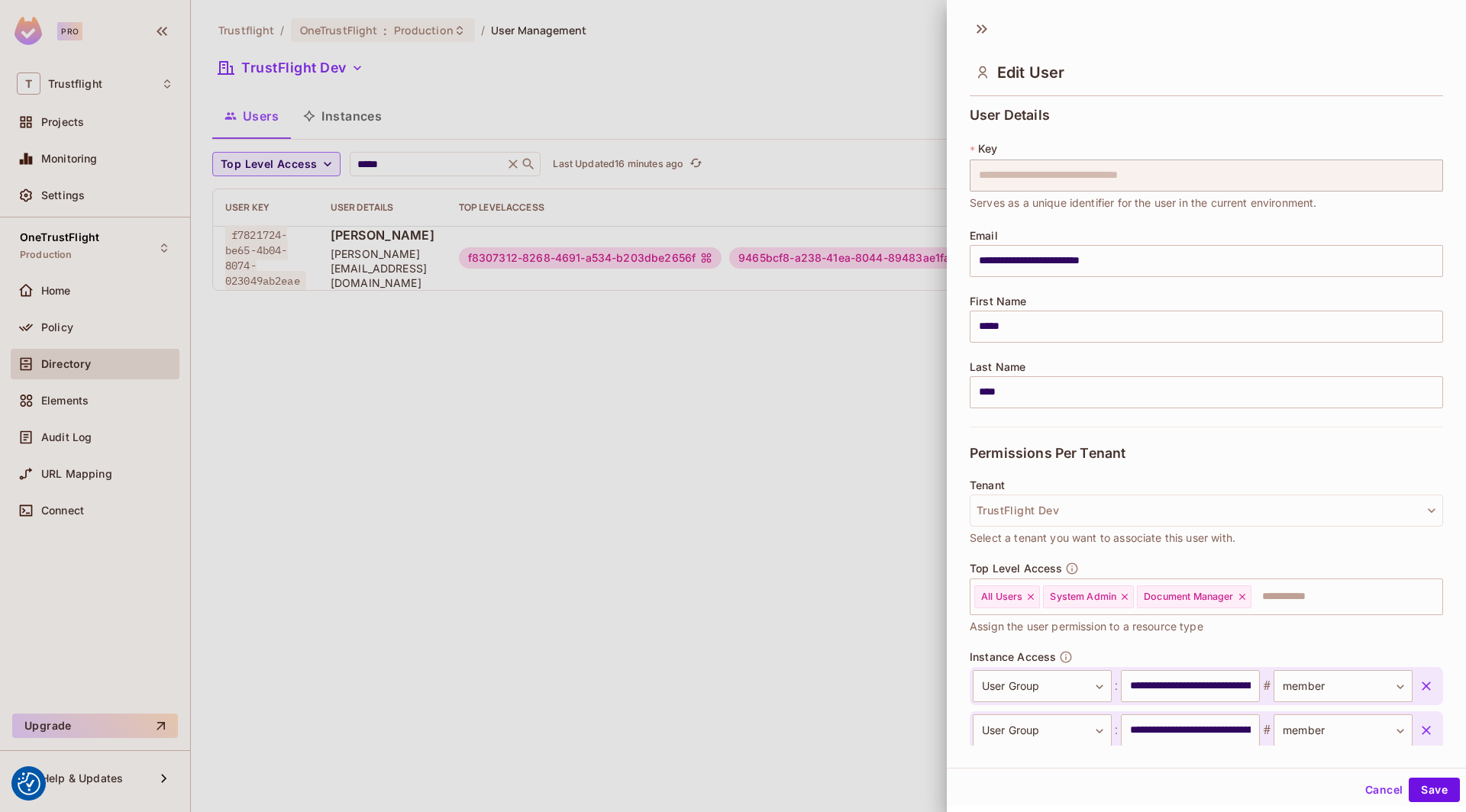
click at [351, 360] on div at bounding box center [733, 406] width 1466 height 812
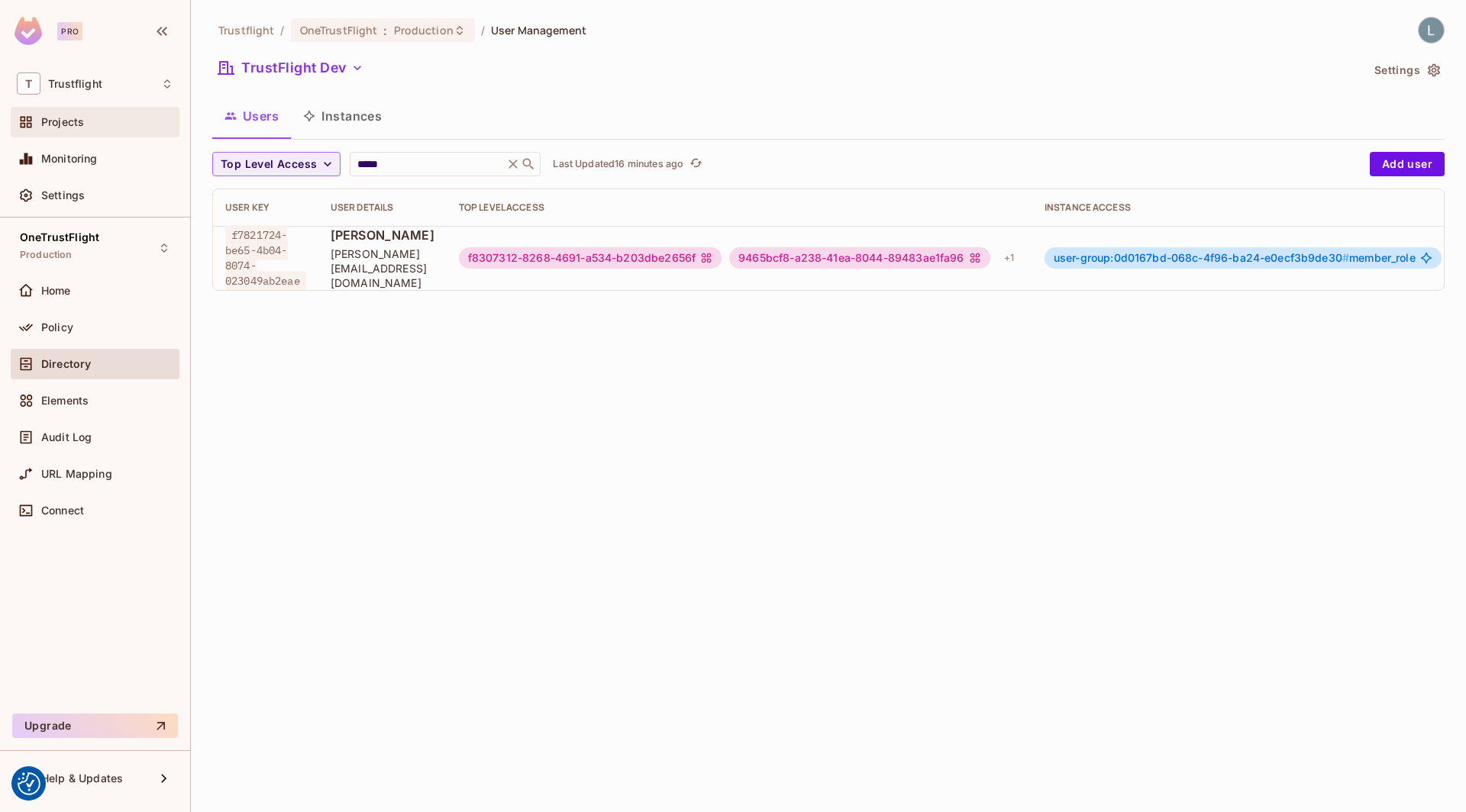
click at [97, 126] on div "Projects" at bounding box center [108, 122] width 132 height 12
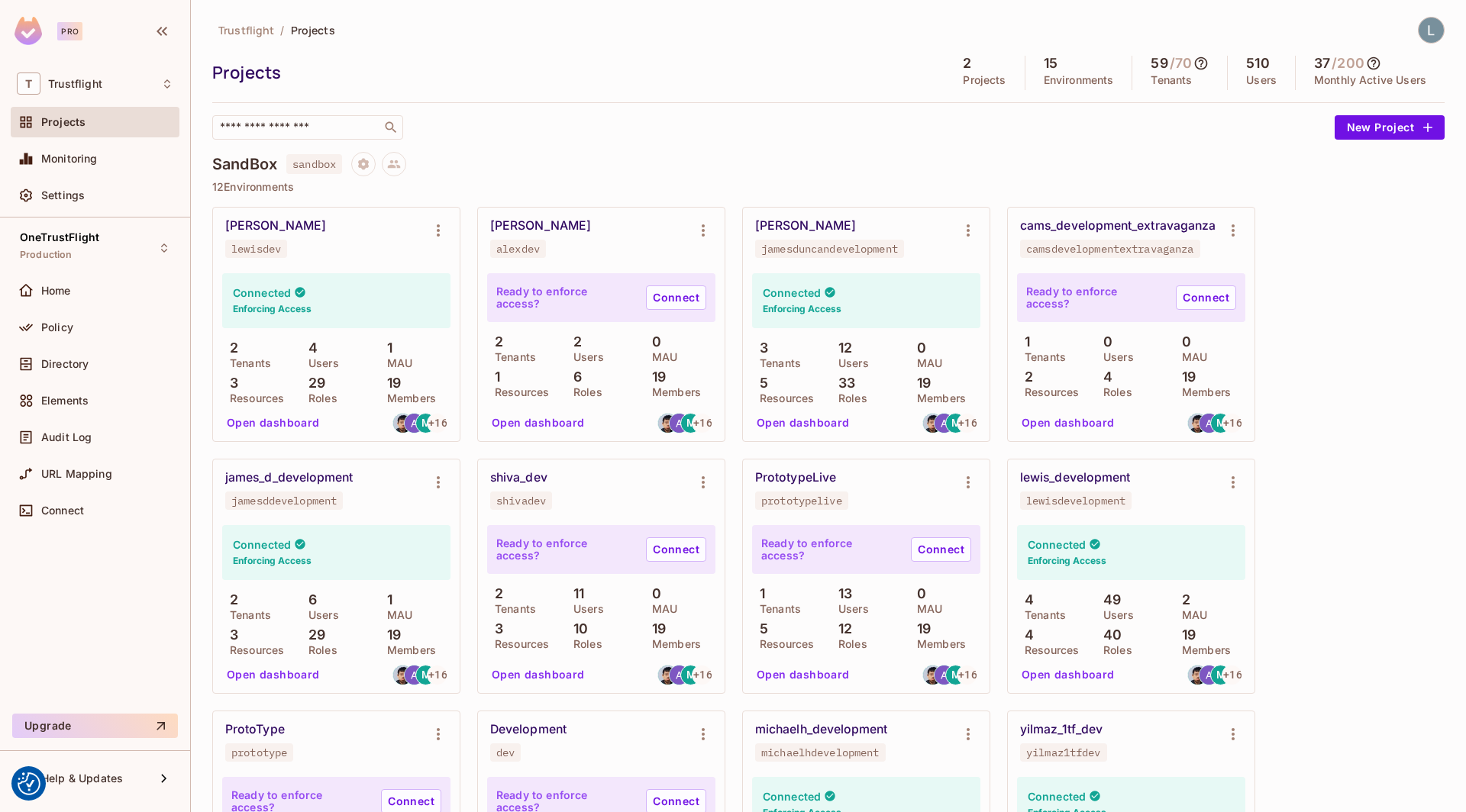
click at [266, 423] on button "Open dashboard" at bounding box center [273, 423] width 105 height 25
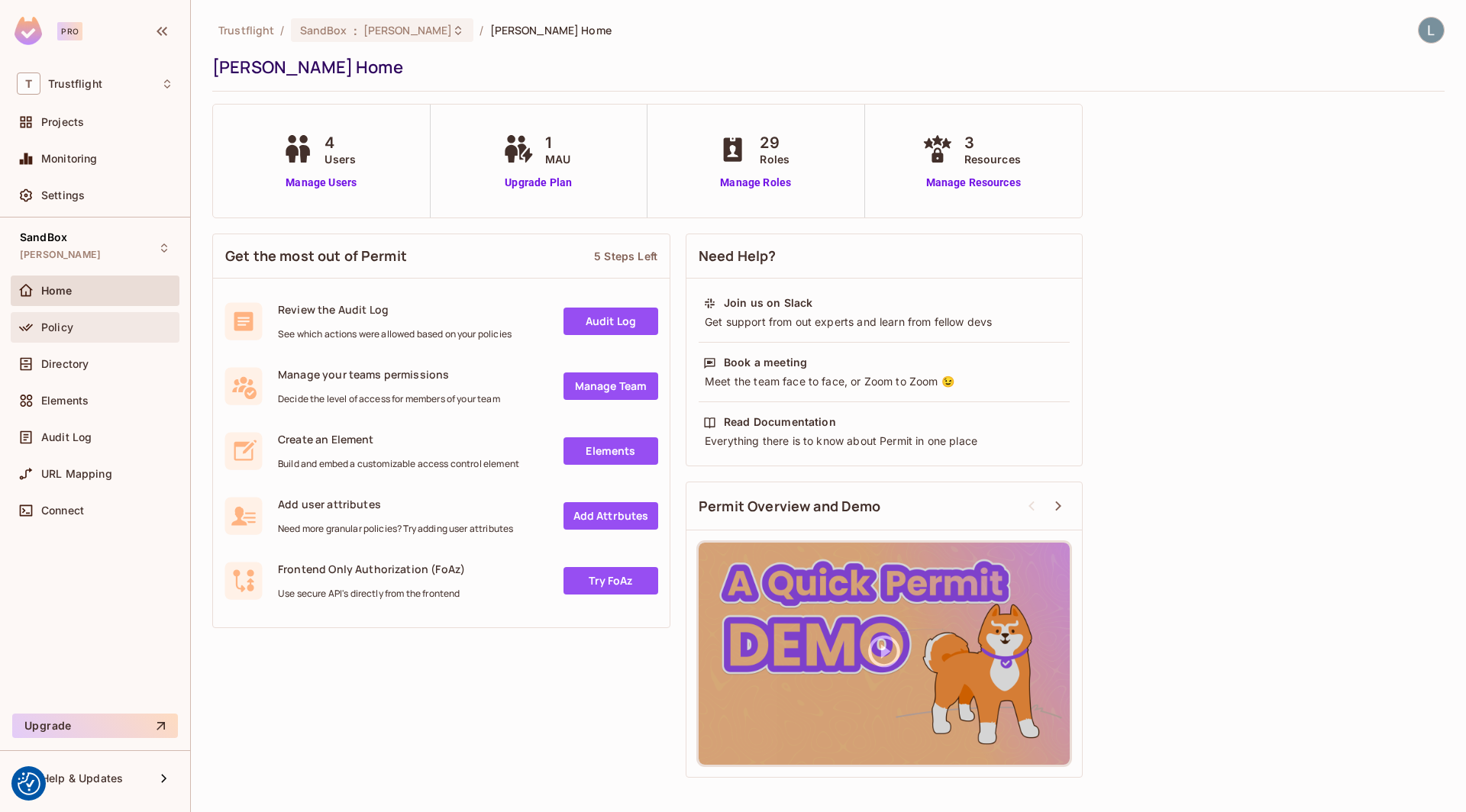
click at [88, 322] on div "Policy" at bounding box center [108, 328] width 132 height 12
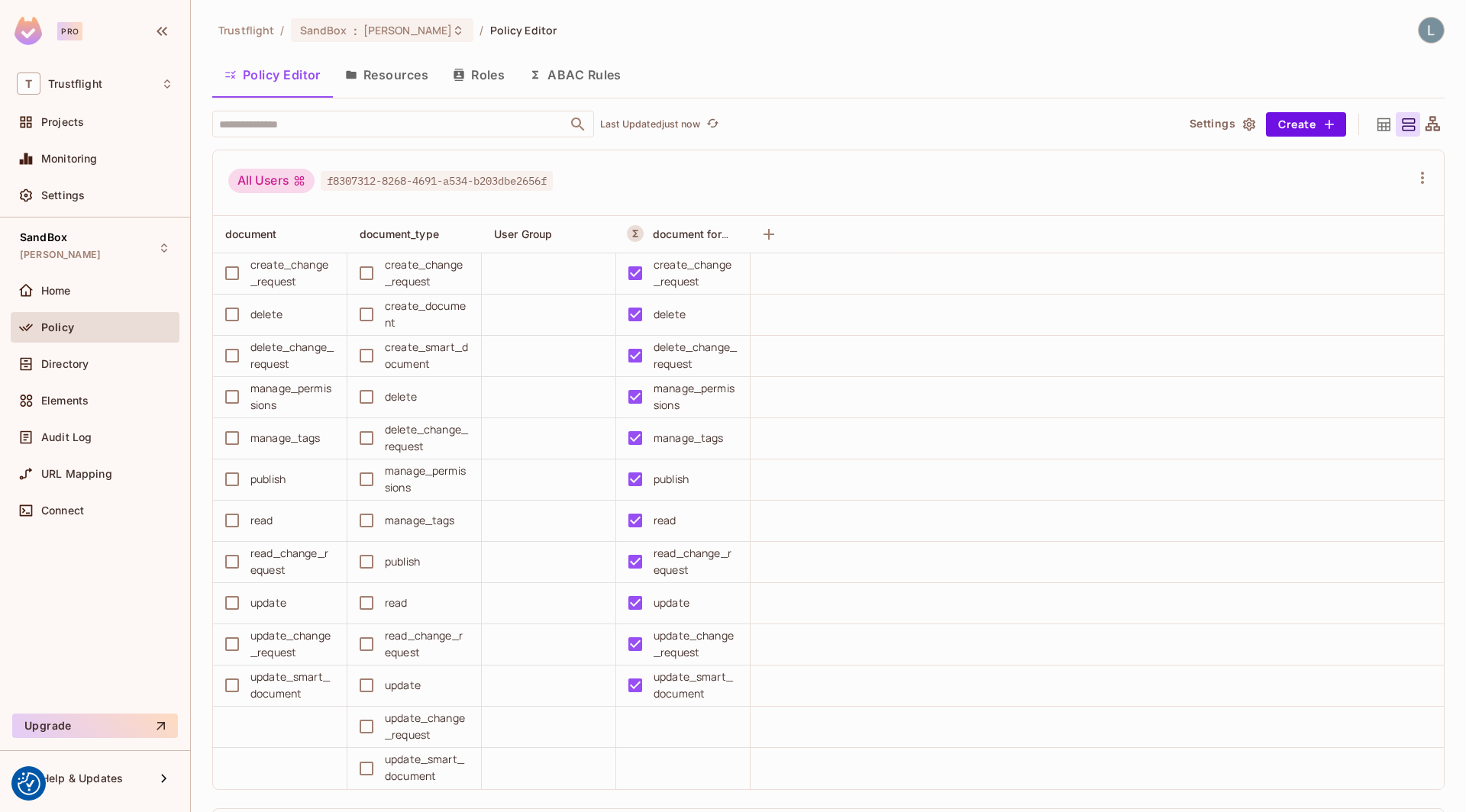
click at [570, 77] on button "ABAC Rules" at bounding box center [575, 75] width 117 height 38
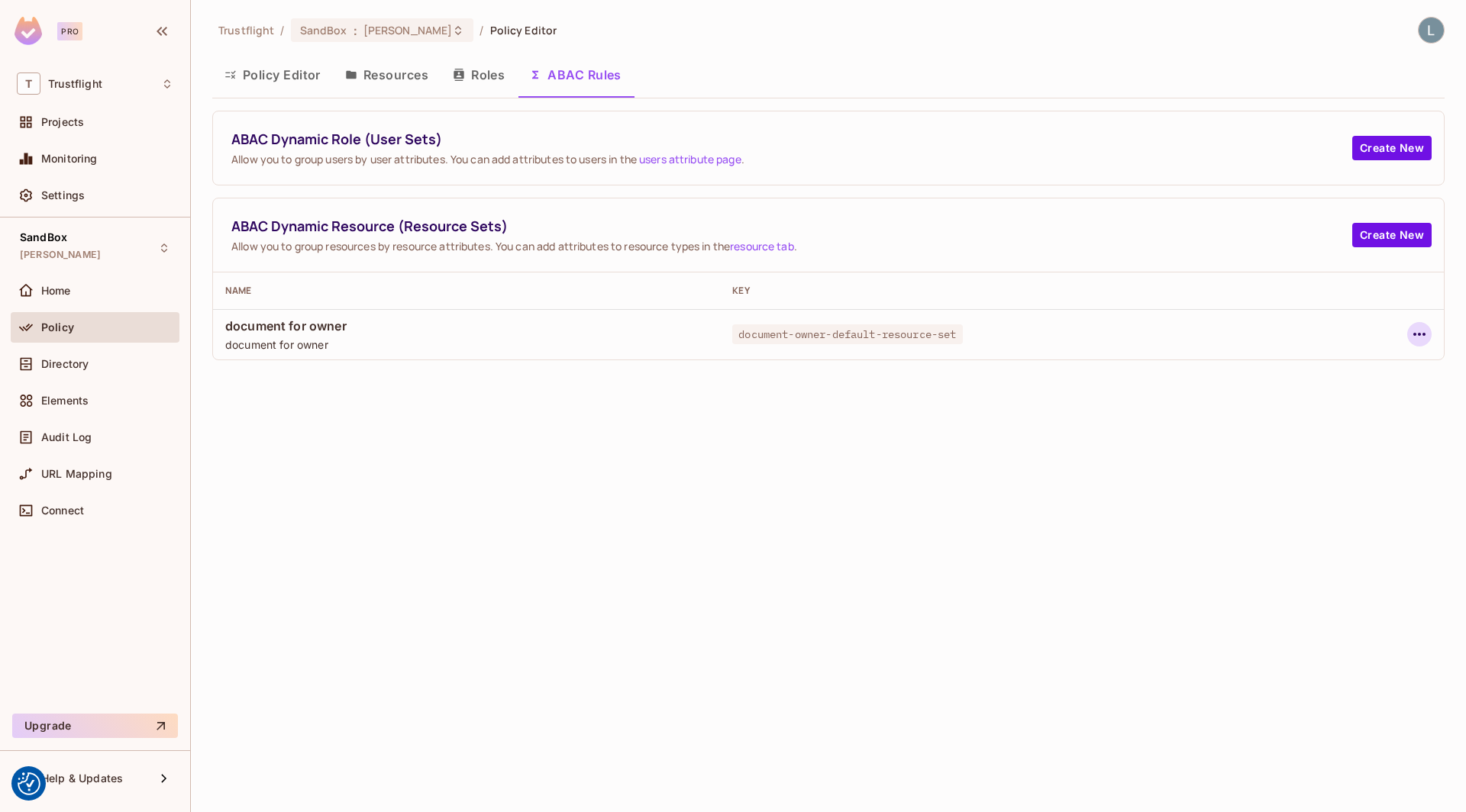
click at [1431, 334] on button "button" at bounding box center [1419, 334] width 25 height 25
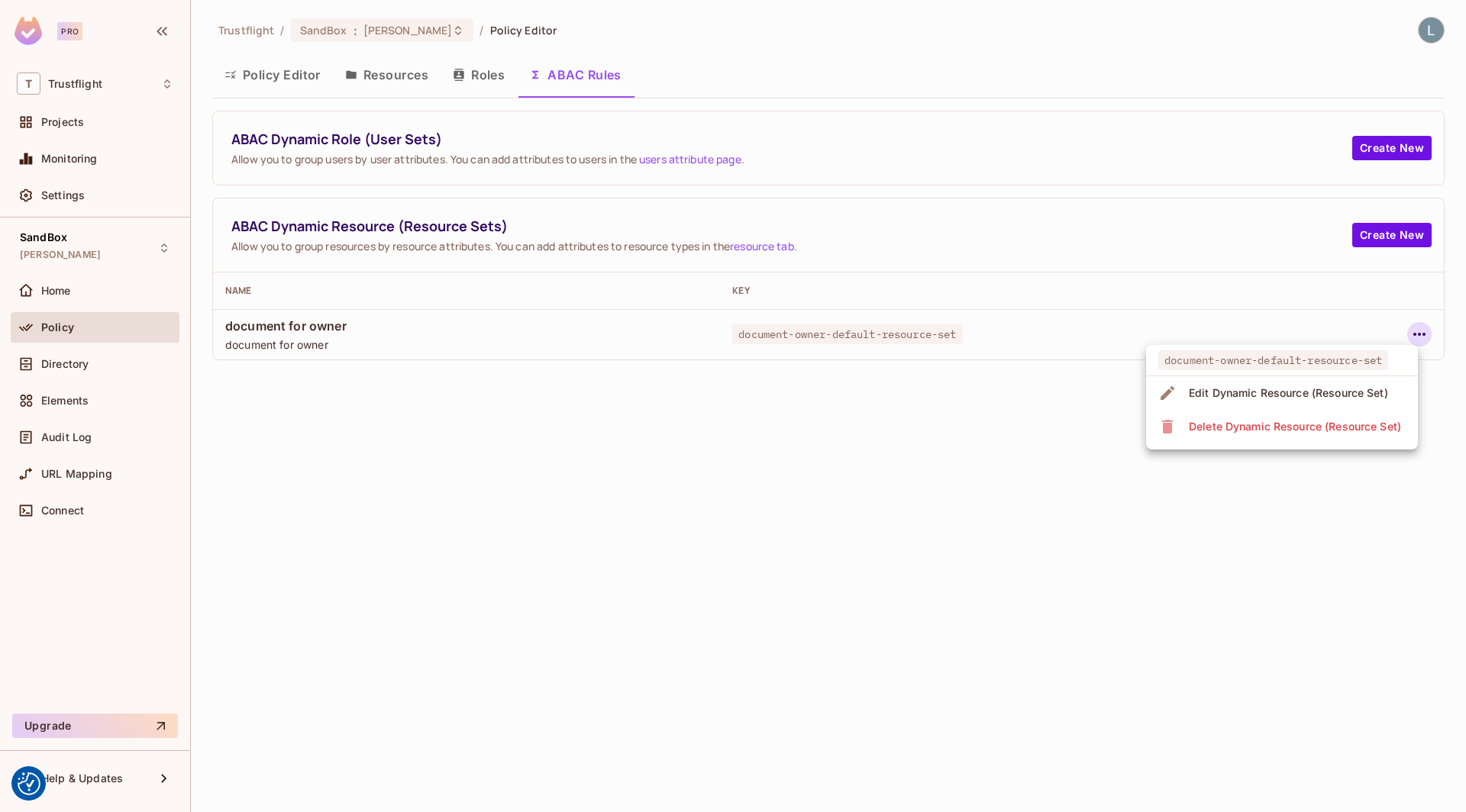
click at [1271, 422] on div "Delete Dynamic Resource (Resource Set)" at bounding box center [1295, 427] width 212 height 15
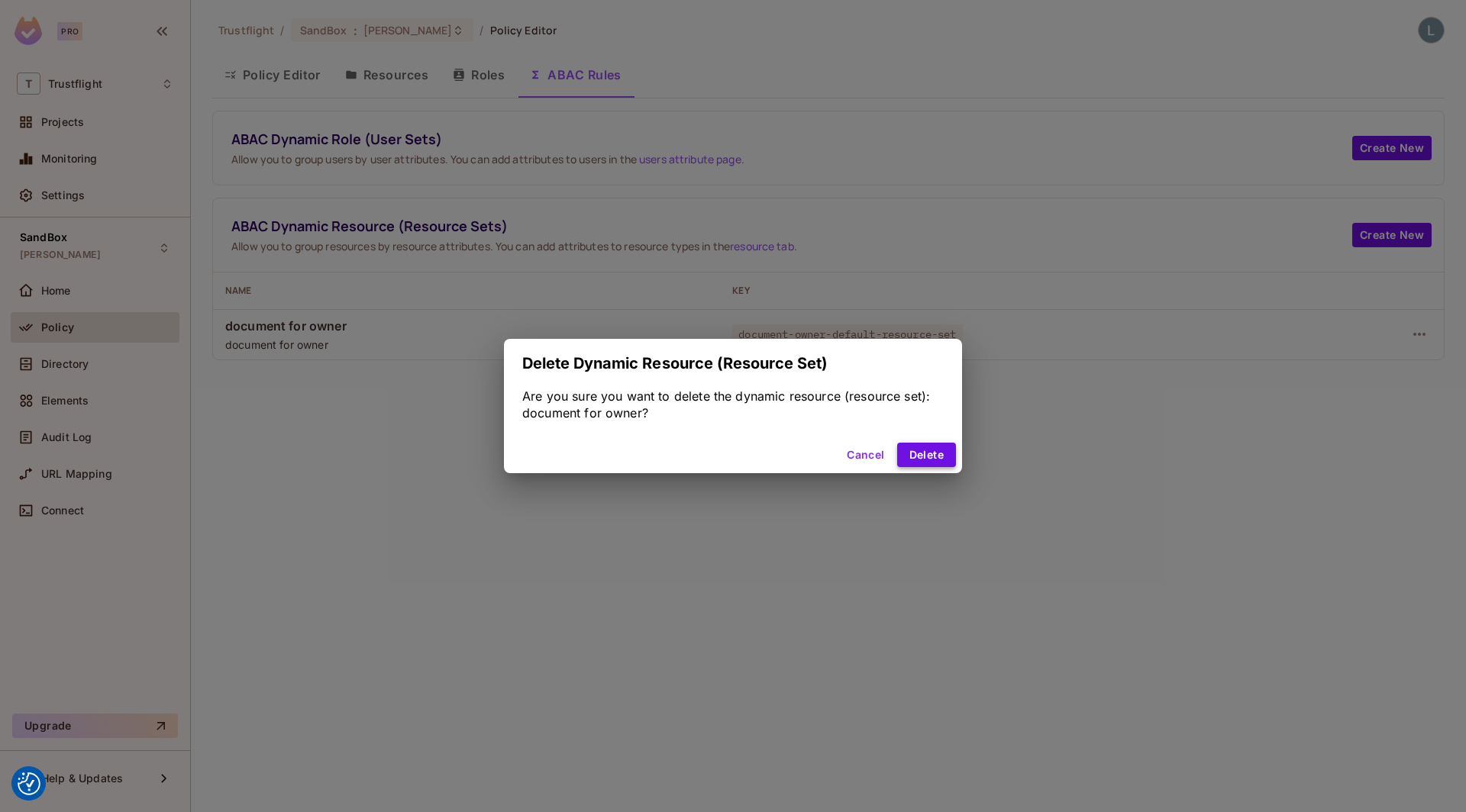
click at [935, 458] on button "Delete" at bounding box center [926, 455] width 58 height 25
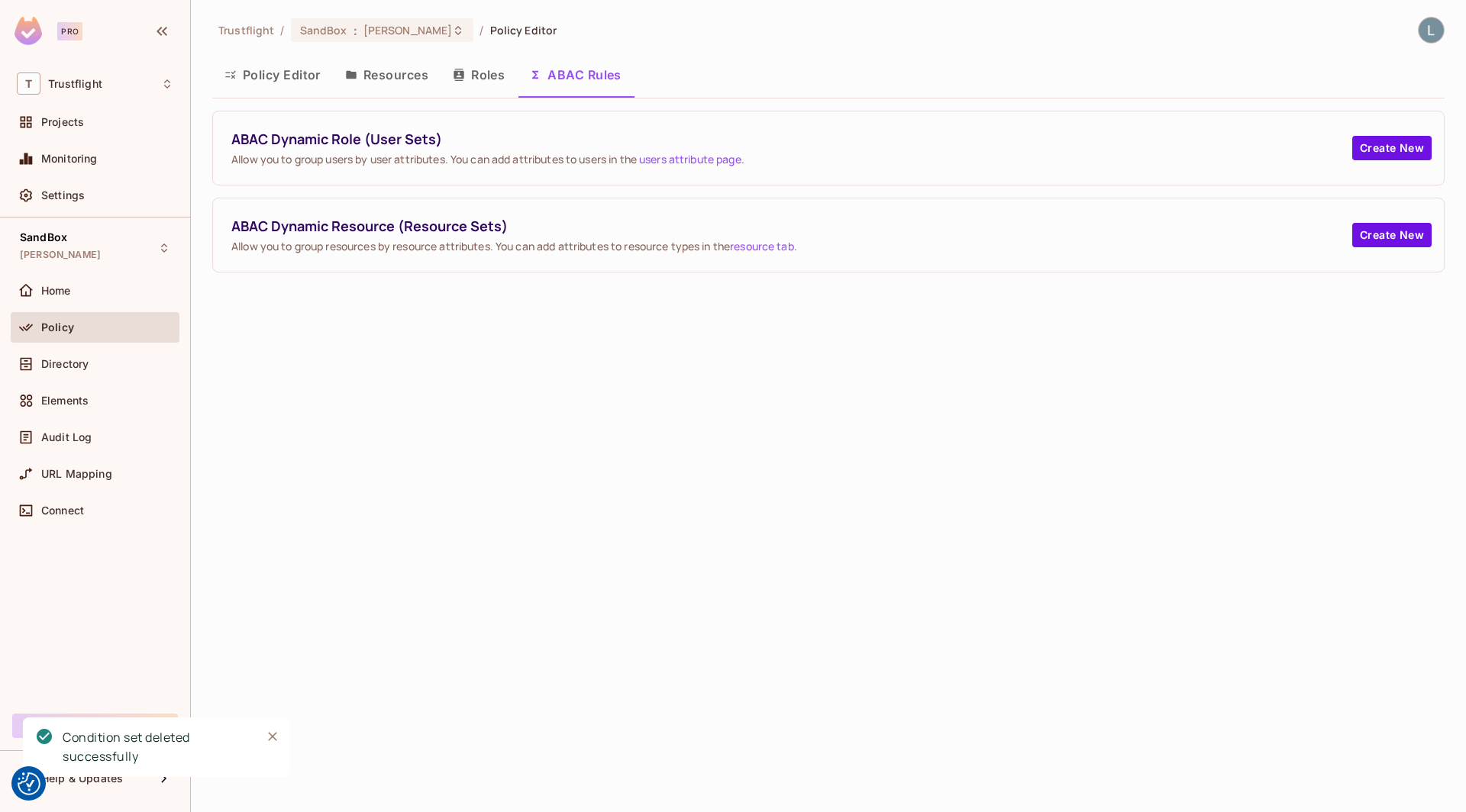
click at [380, 79] on button "Resources" at bounding box center [387, 75] width 108 height 38
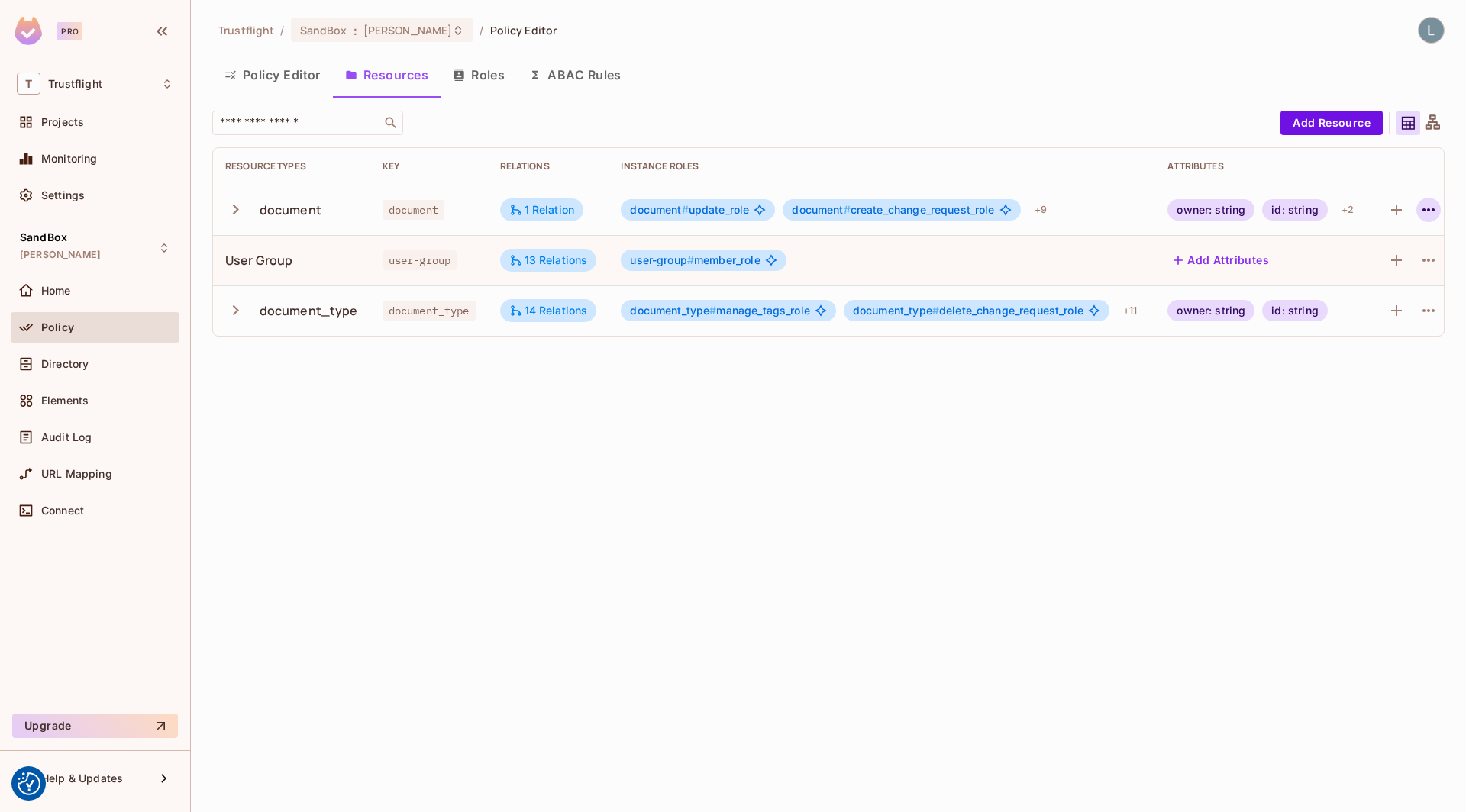
click at [1433, 206] on icon "button" at bounding box center [1428, 210] width 18 height 18
click at [1358, 308] on div "Delete Resource" at bounding box center [1374, 303] width 85 height 15
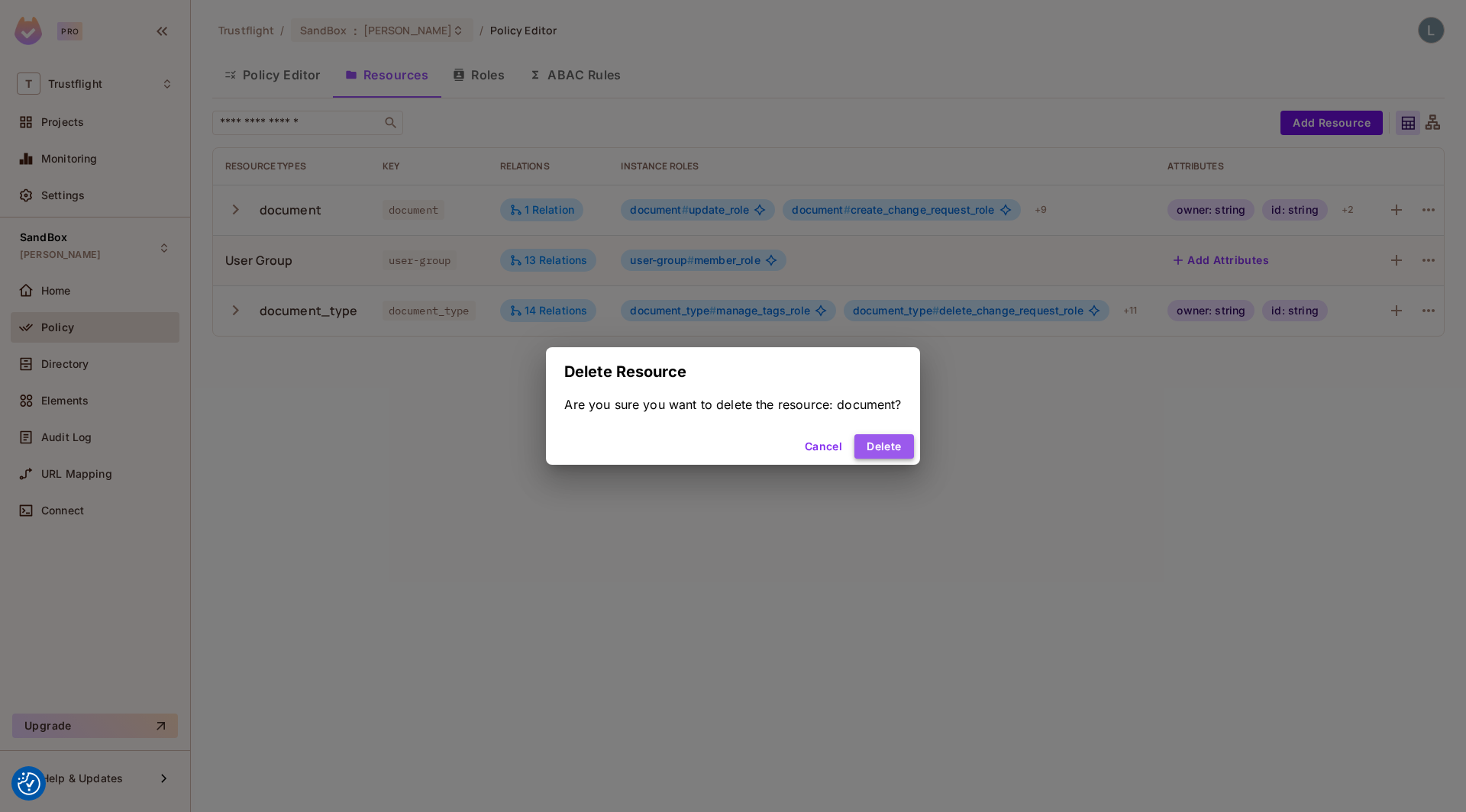
click at [884, 440] on button "Delete" at bounding box center [884, 447] width 58 height 25
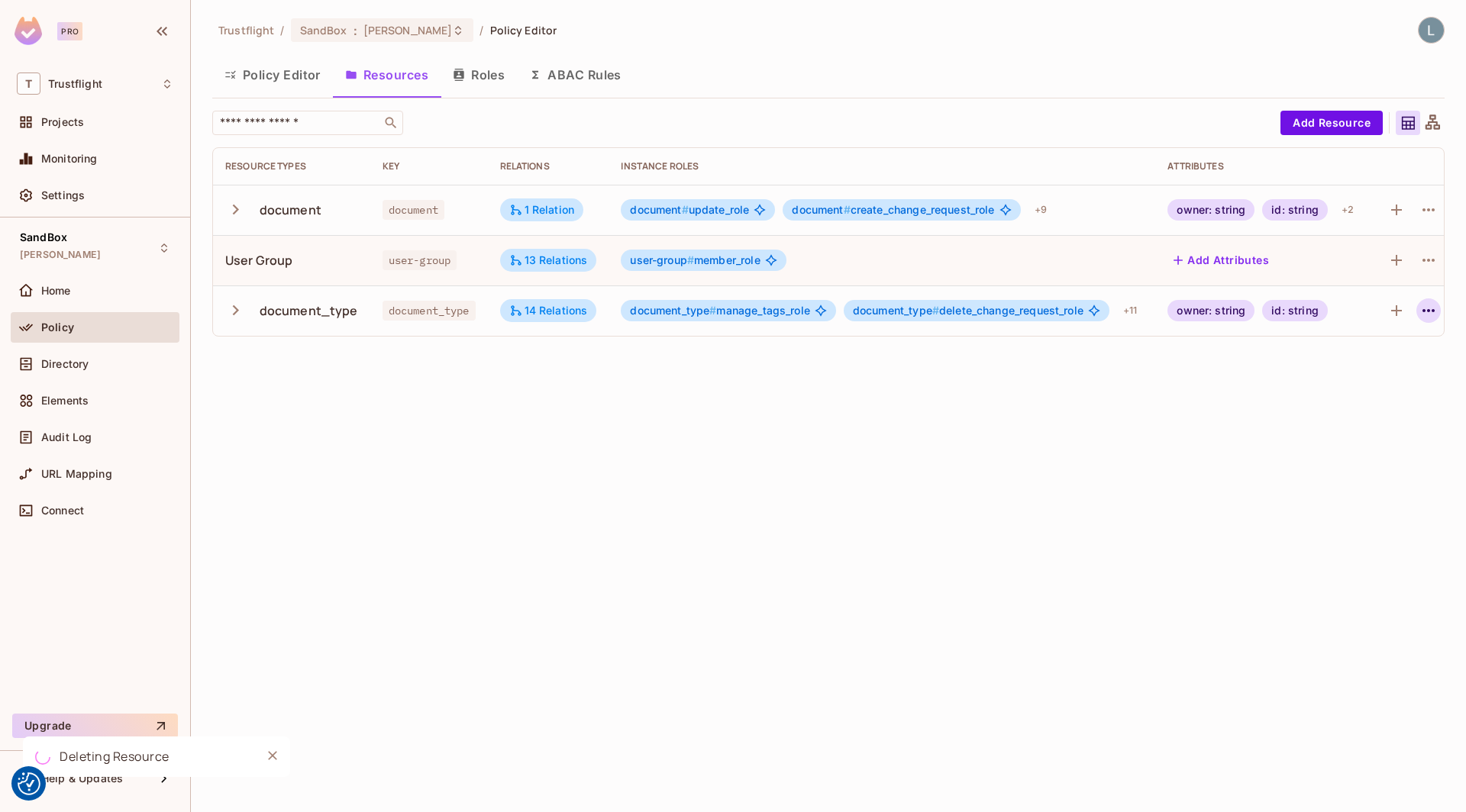
click at [1434, 314] on icon "button" at bounding box center [1428, 311] width 18 height 18
click at [1364, 402] on div "Delete Resource" at bounding box center [1374, 404] width 85 height 15
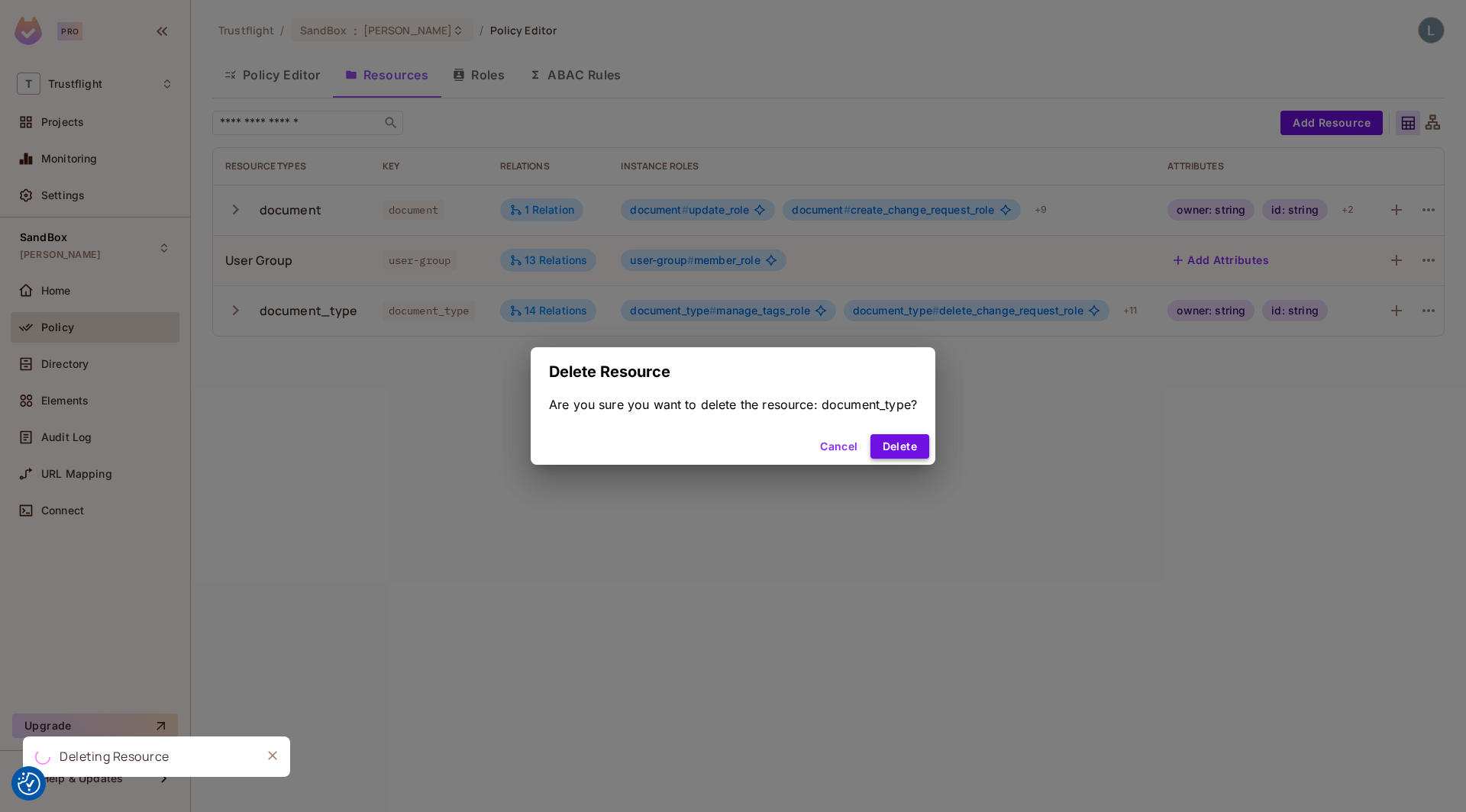
click at [917, 448] on button "Delete" at bounding box center [900, 447] width 58 height 25
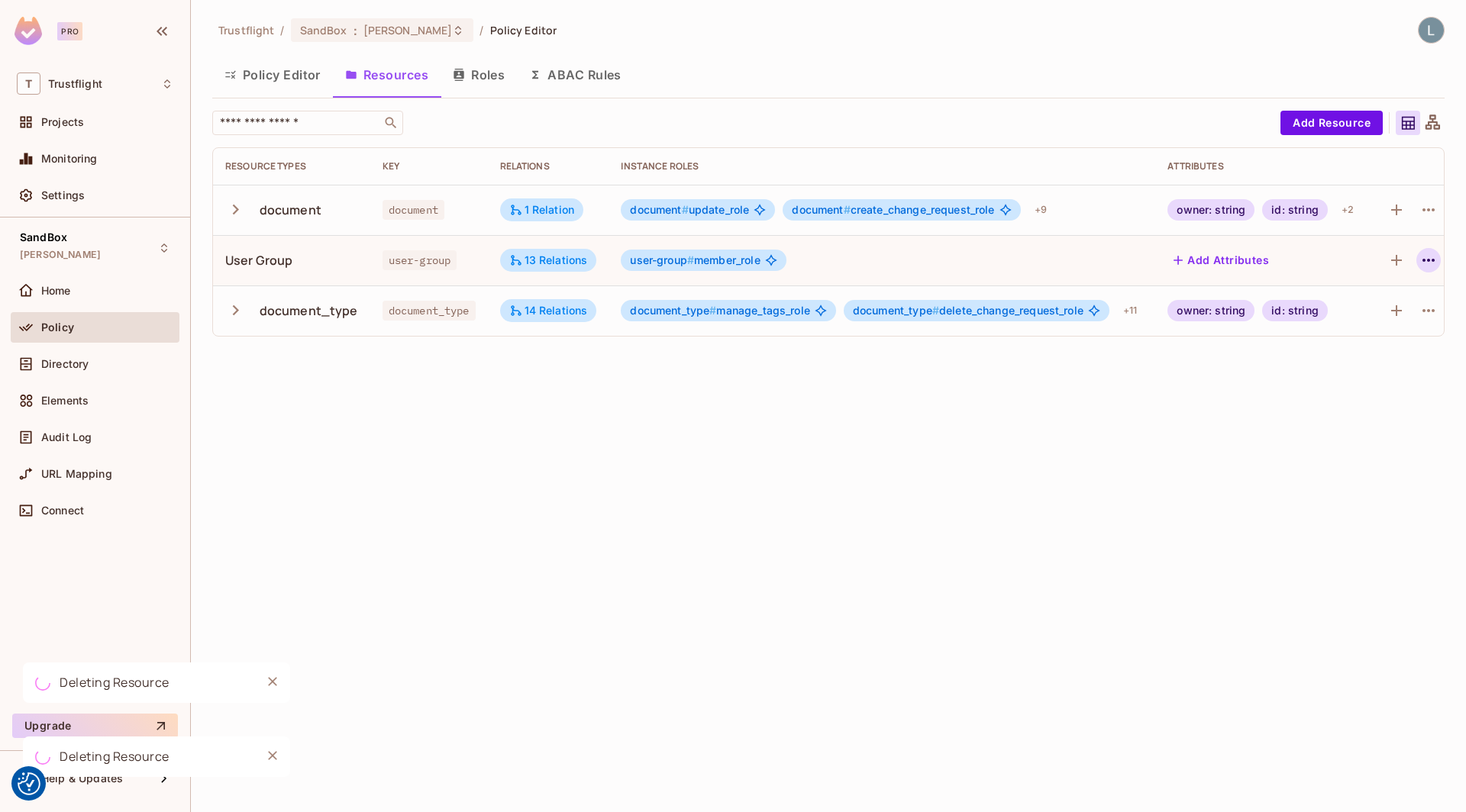
click at [1438, 261] on icon "button" at bounding box center [1428, 261] width 18 height 18
click at [1360, 356] on div "Delete Resource" at bounding box center [1374, 354] width 85 height 15
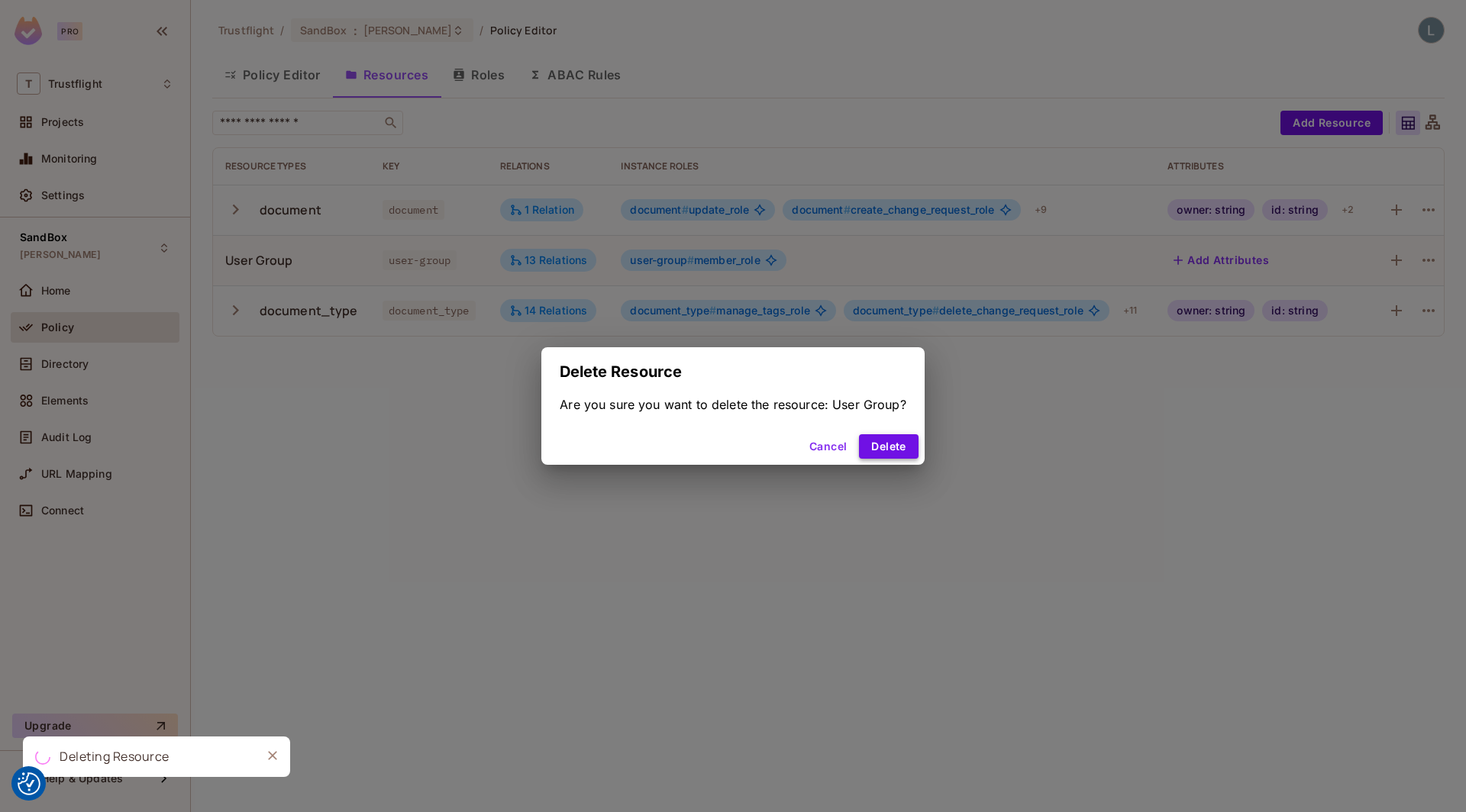
click at [888, 452] on button "Delete" at bounding box center [888, 447] width 58 height 25
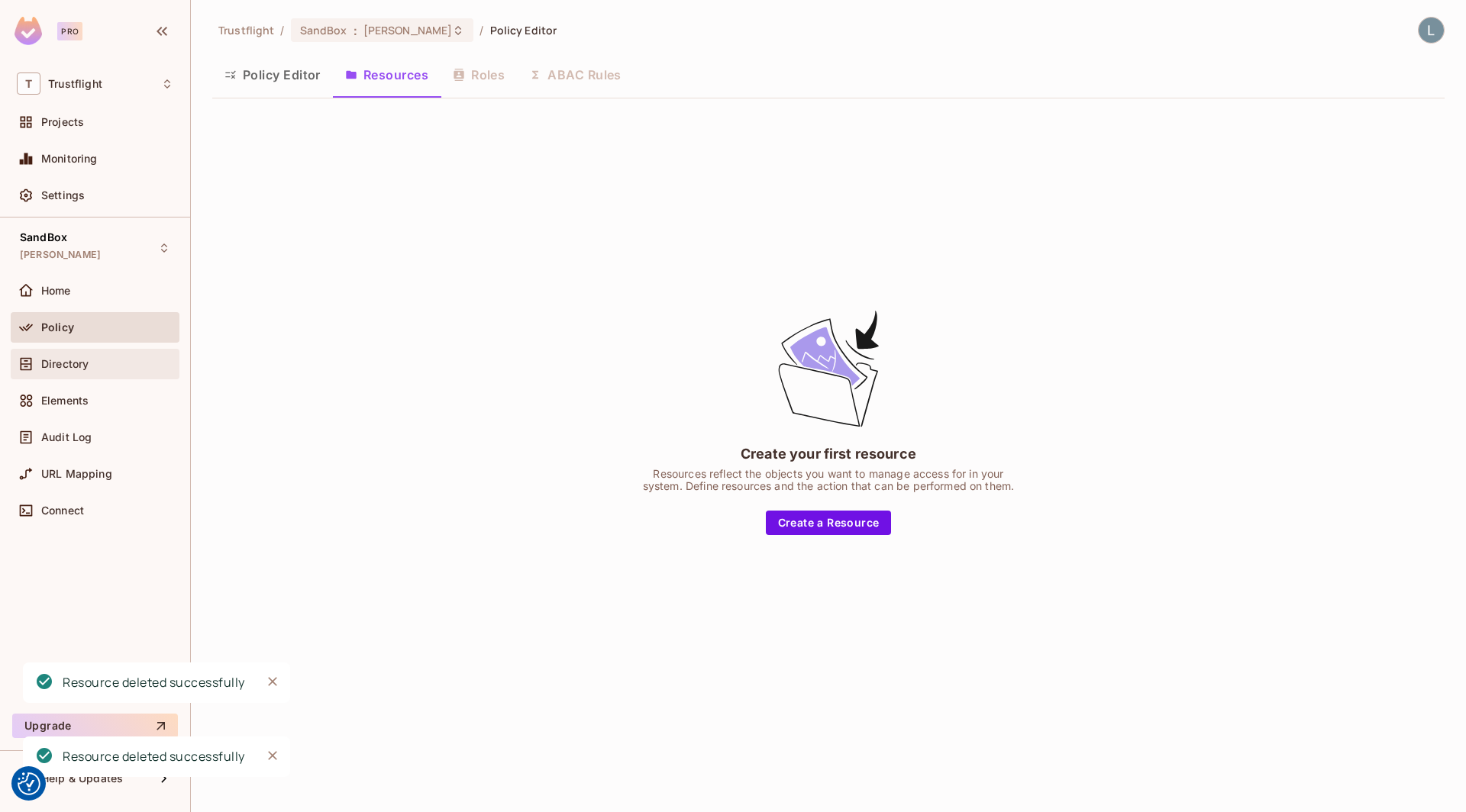
click at [75, 367] on span "Directory" at bounding box center [65, 364] width 48 height 12
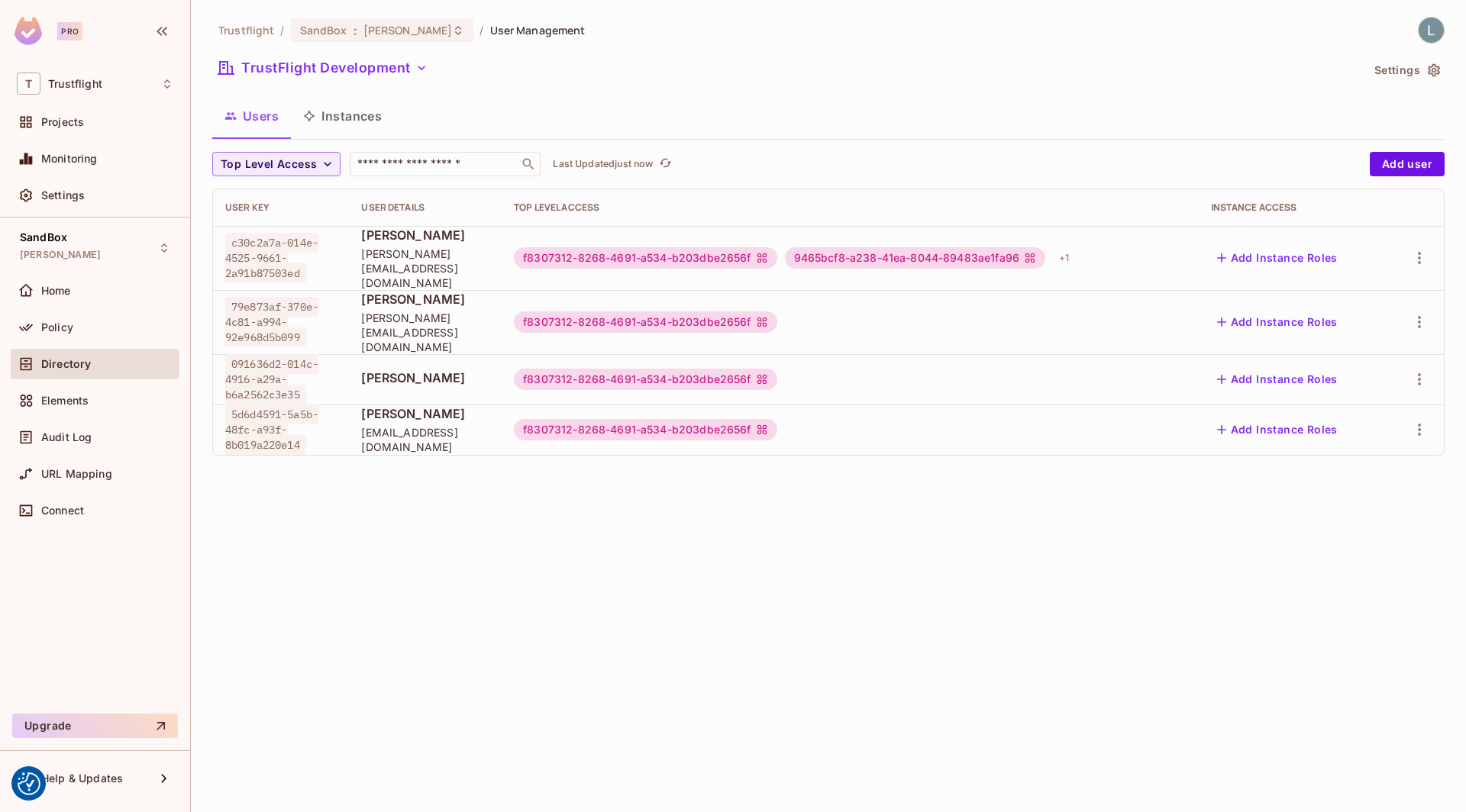
click at [366, 119] on button "Instances" at bounding box center [342, 116] width 103 height 38
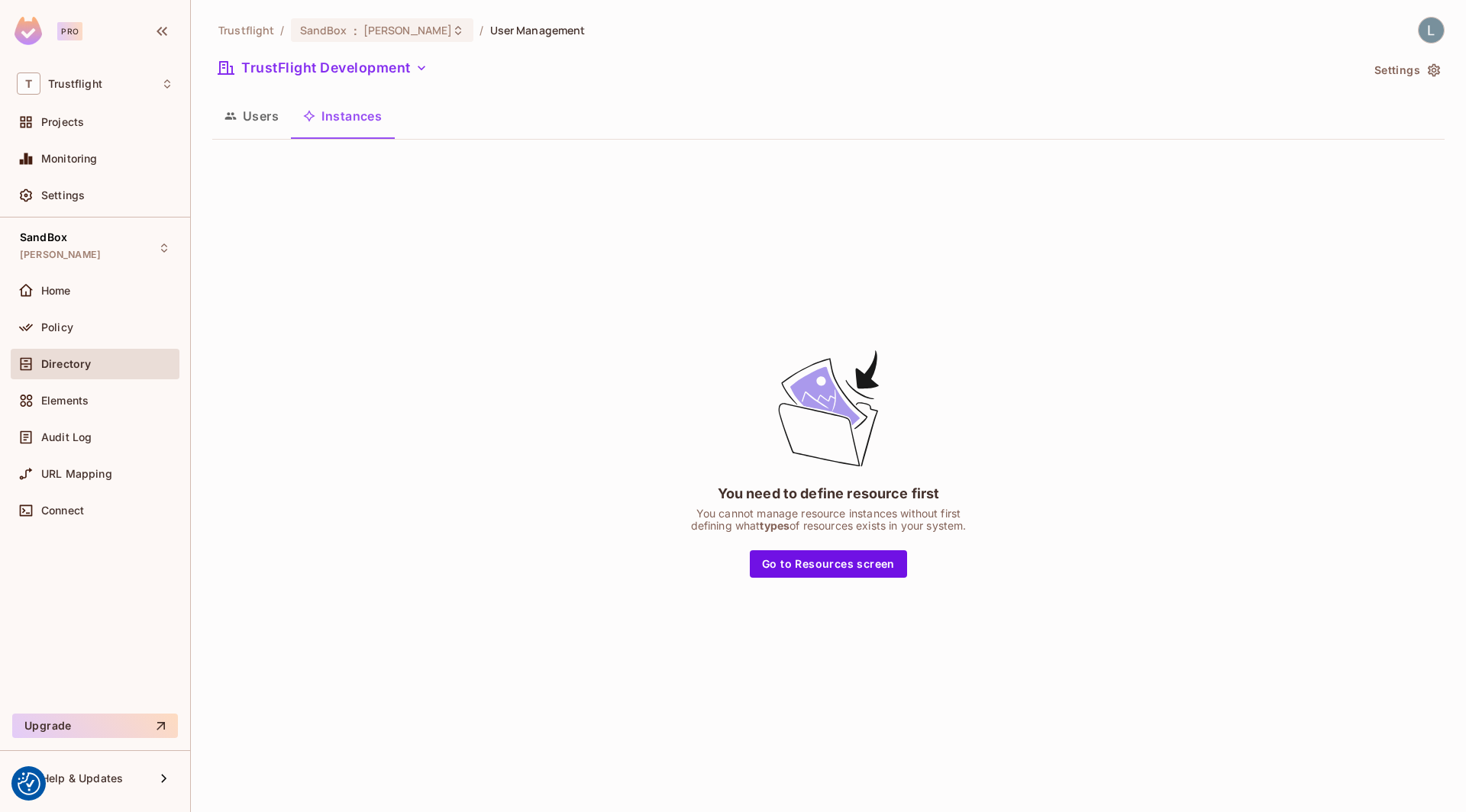
click at [262, 106] on button "Users" at bounding box center [252, 116] width 78 height 38
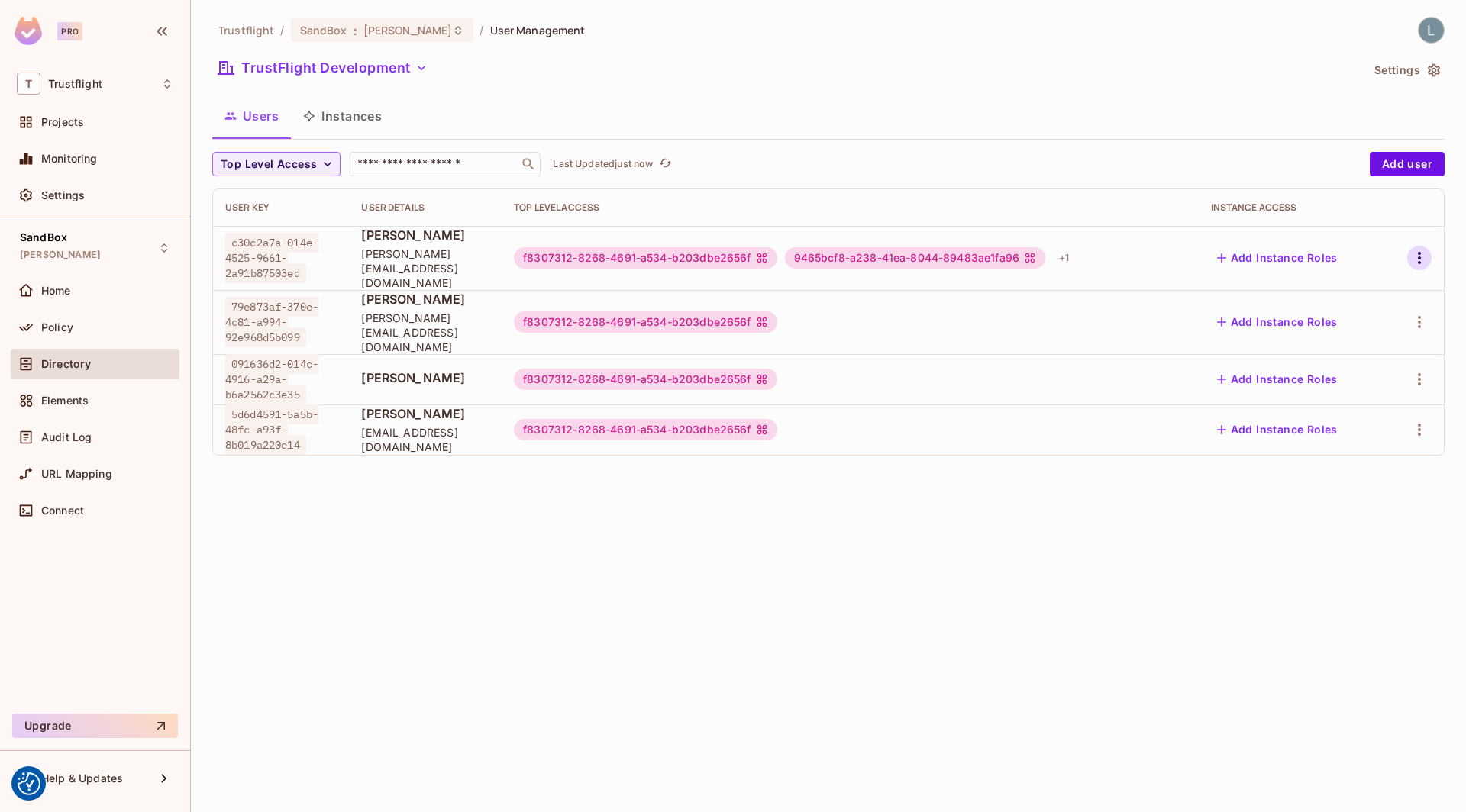
click at [1418, 256] on icon "button" at bounding box center [1419, 258] width 3 height 12
click at [1346, 354] on div "Delete User" at bounding box center [1358, 353] width 60 height 15
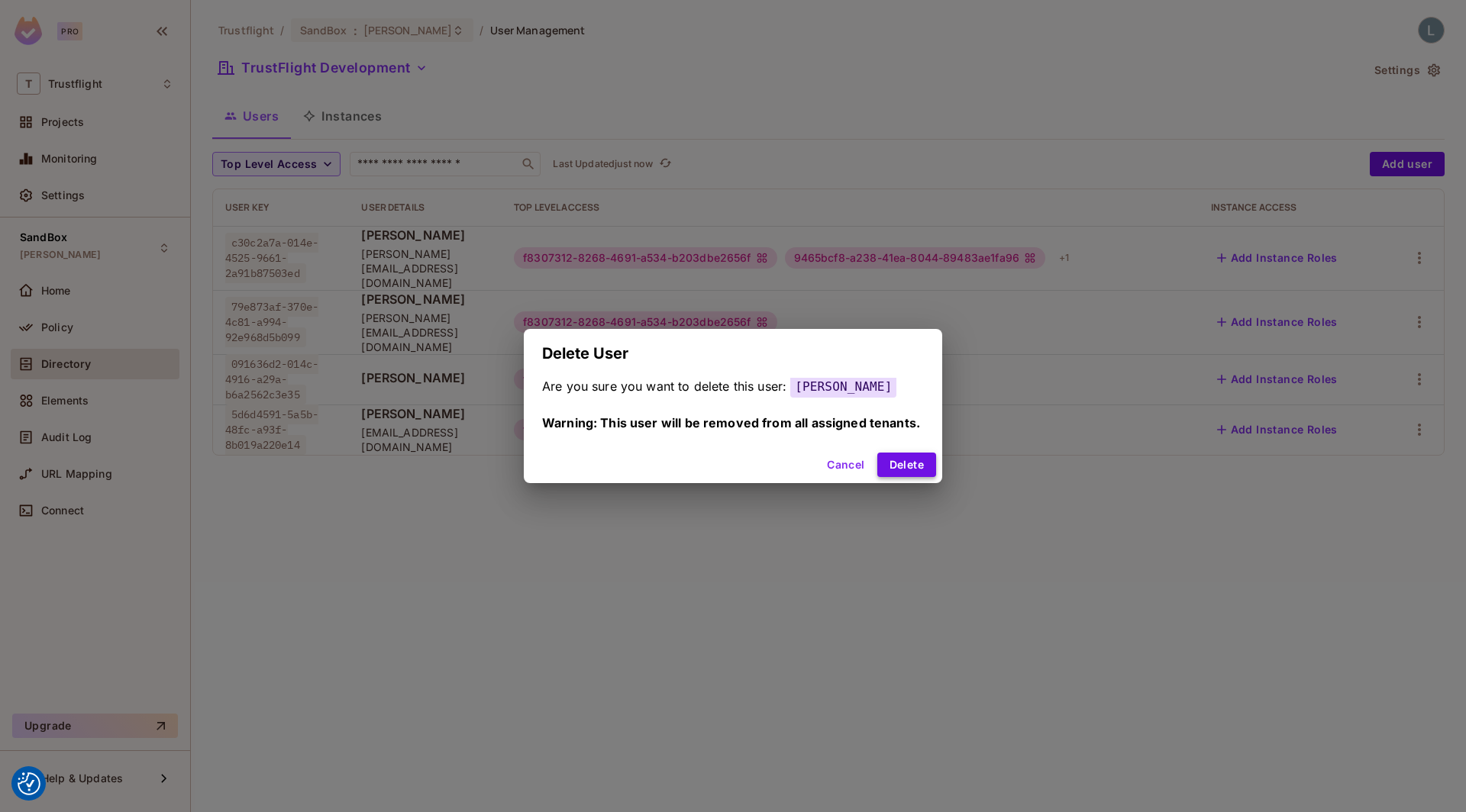
click at [901, 468] on button "Delete" at bounding box center [907, 465] width 58 height 25
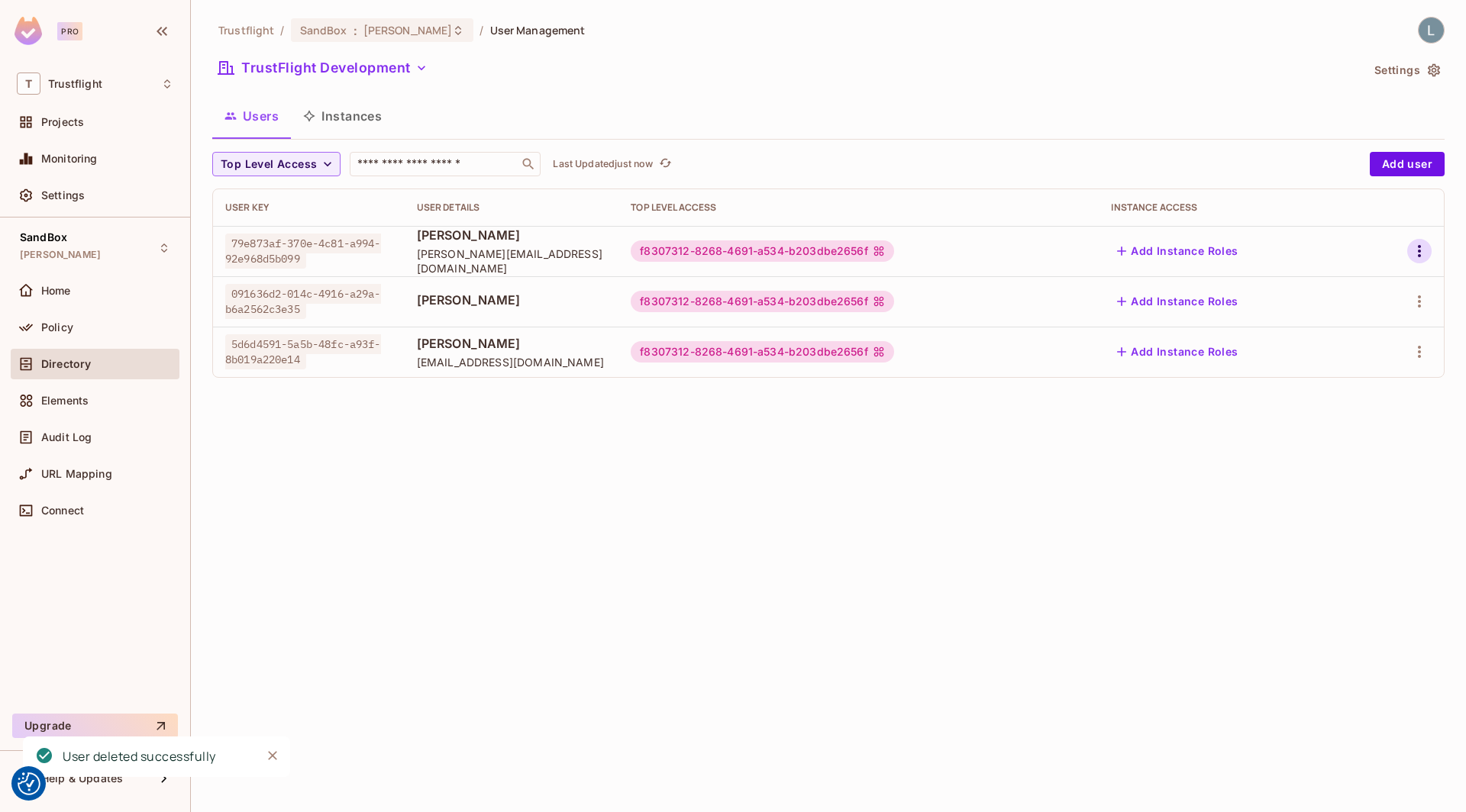
click at [1424, 253] on icon "button" at bounding box center [1419, 251] width 18 height 18
click at [1361, 338] on li "Delete User" at bounding box center [1354, 353] width 135 height 34
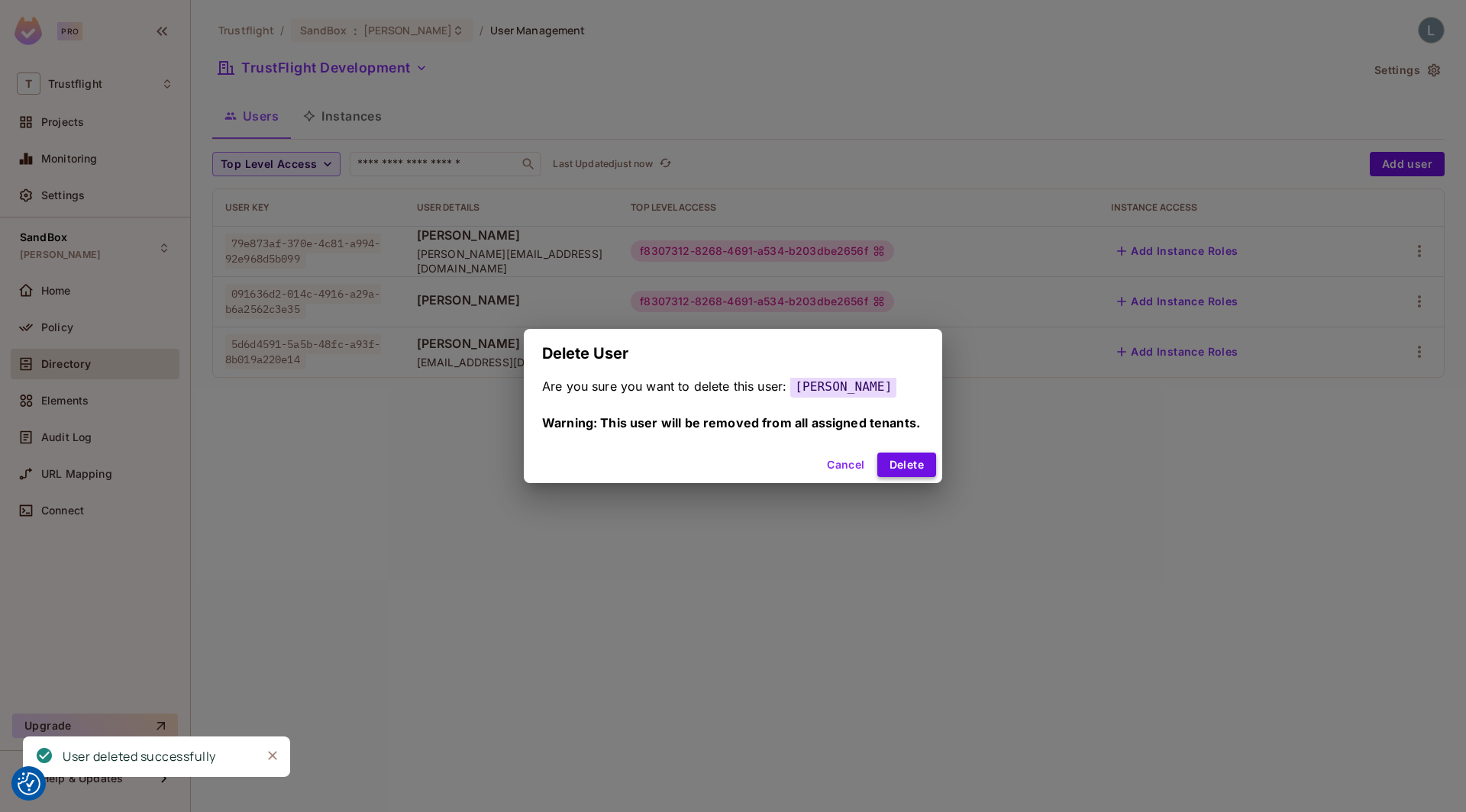
click at [910, 471] on button "Delete" at bounding box center [907, 465] width 58 height 25
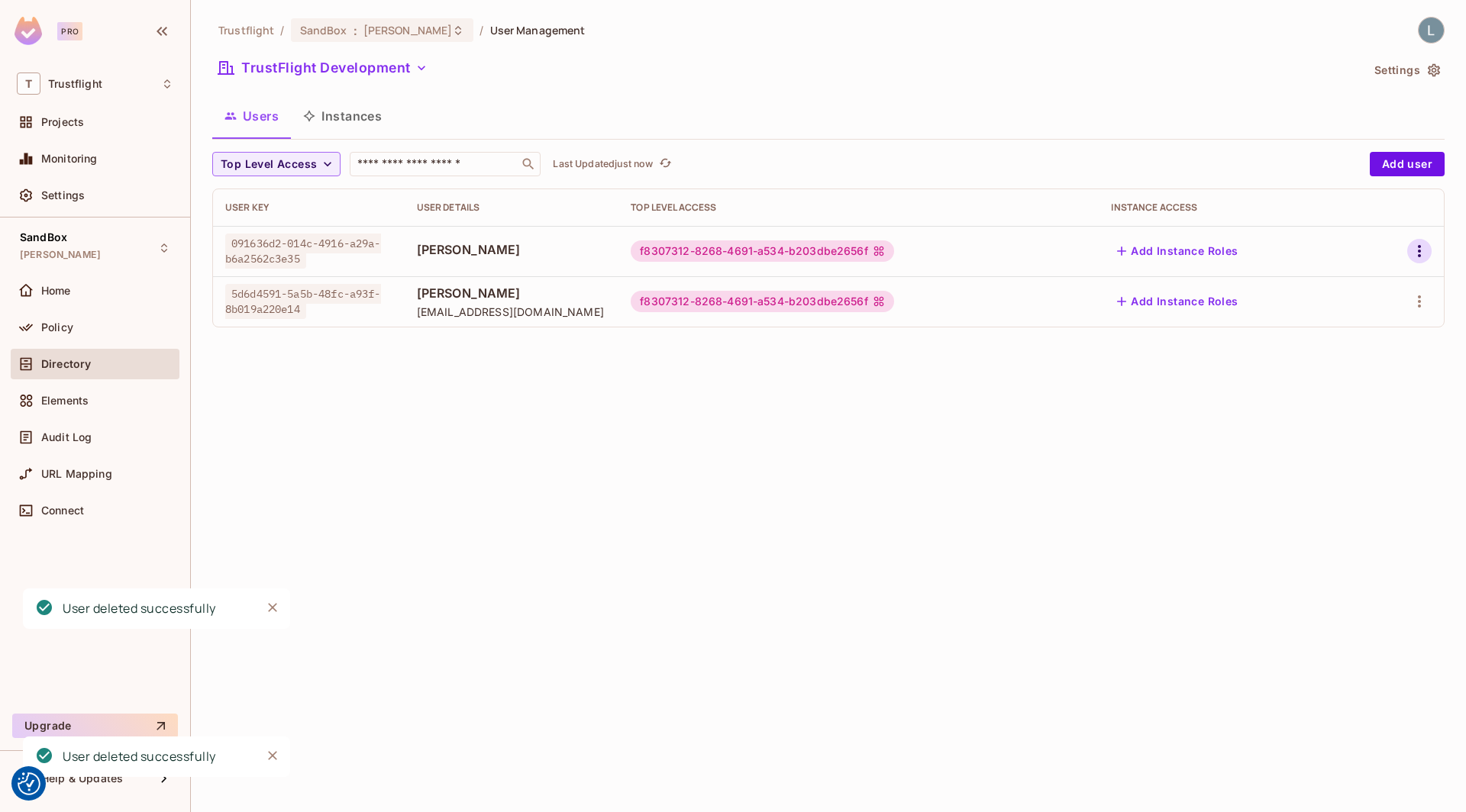
click at [1420, 251] on icon "button" at bounding box center [1419, 251] width 3 height 12
click at [1343, 347] on div "Delete User" at bounding box center [1358, 353] width 60 height 15
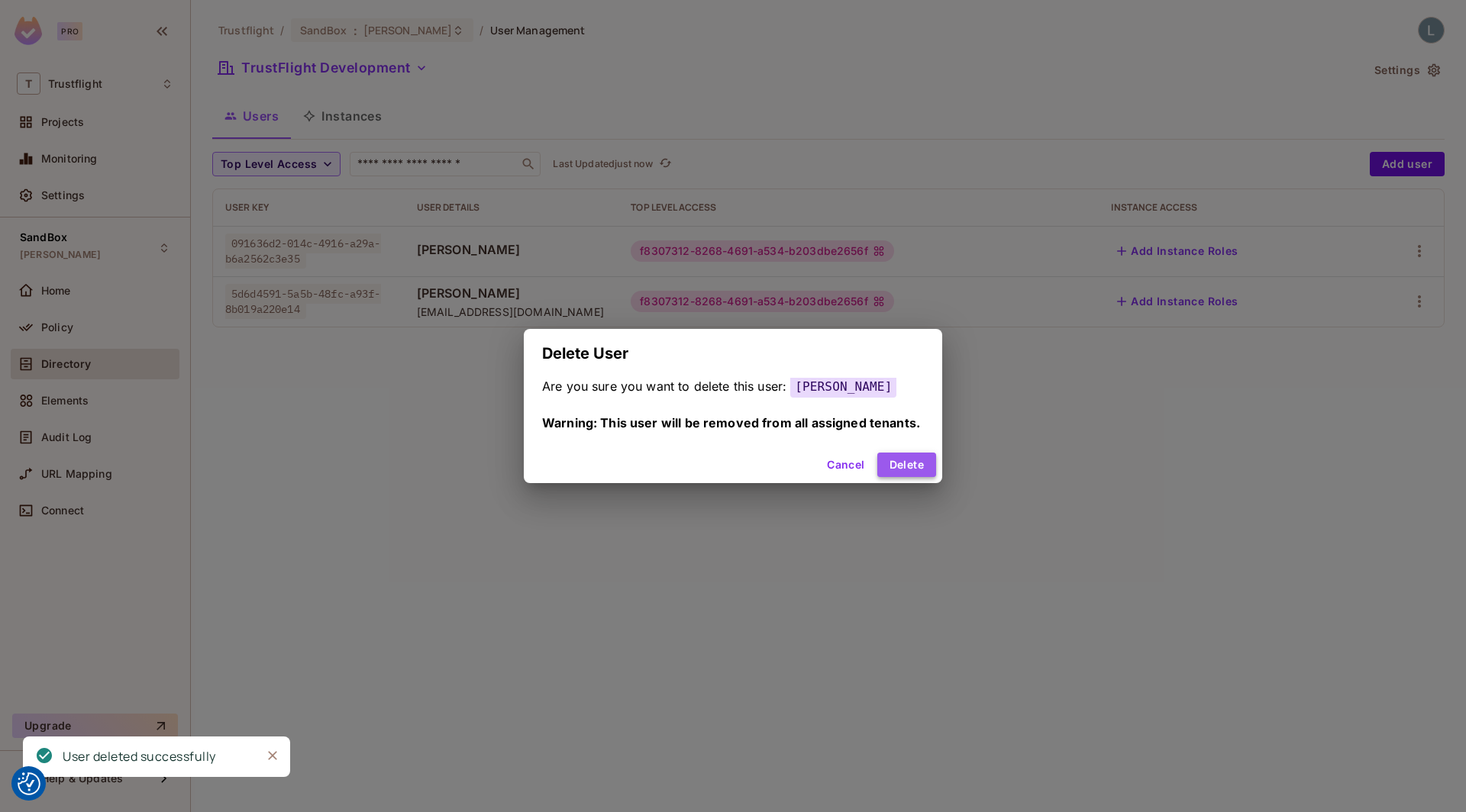
click at [896, 464] on button "Delete" at bounding box center [907, 465] width 58 height 25
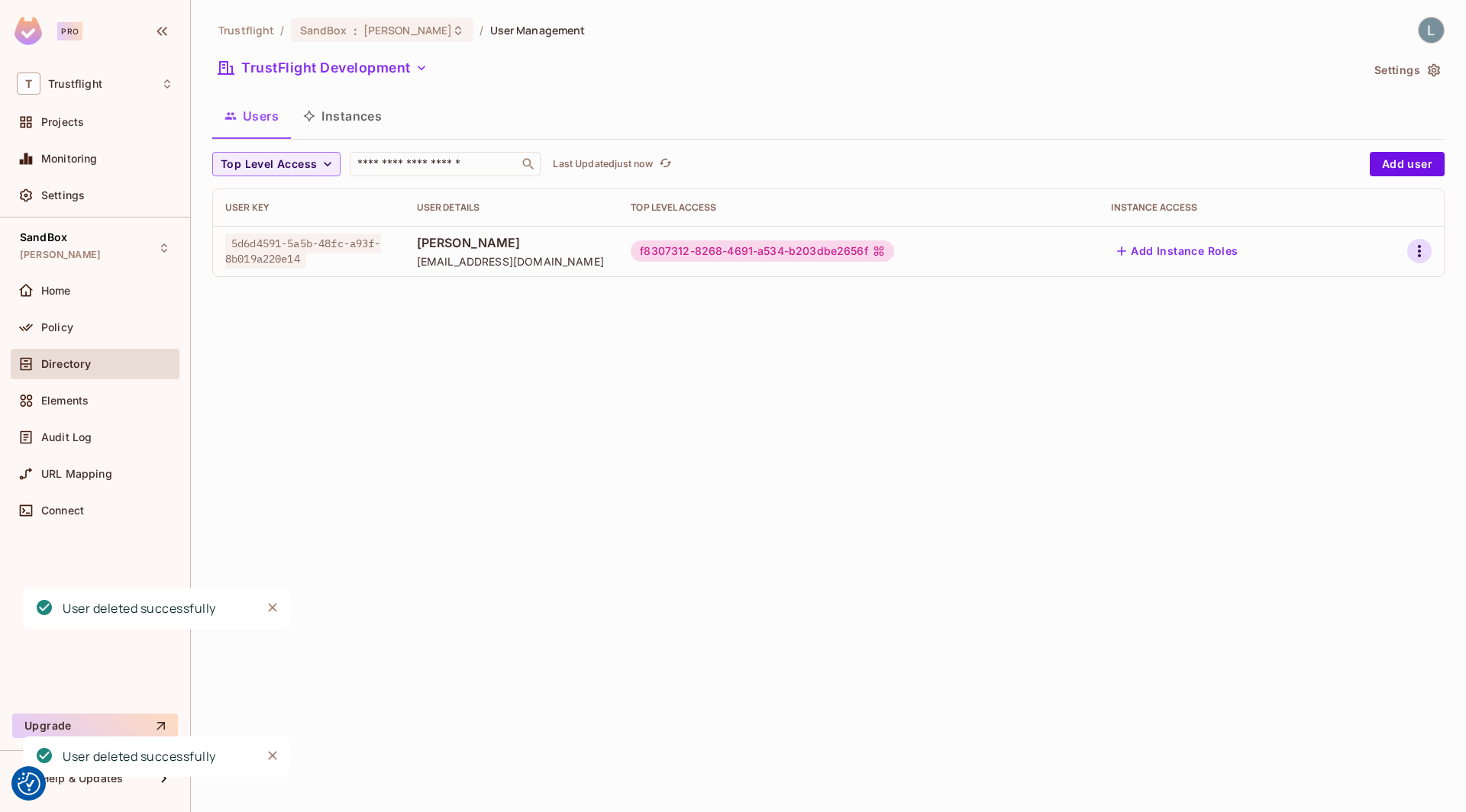
click at [1421, 253] on icon "button" at bounding box center [1419, 251] width 18 height 18
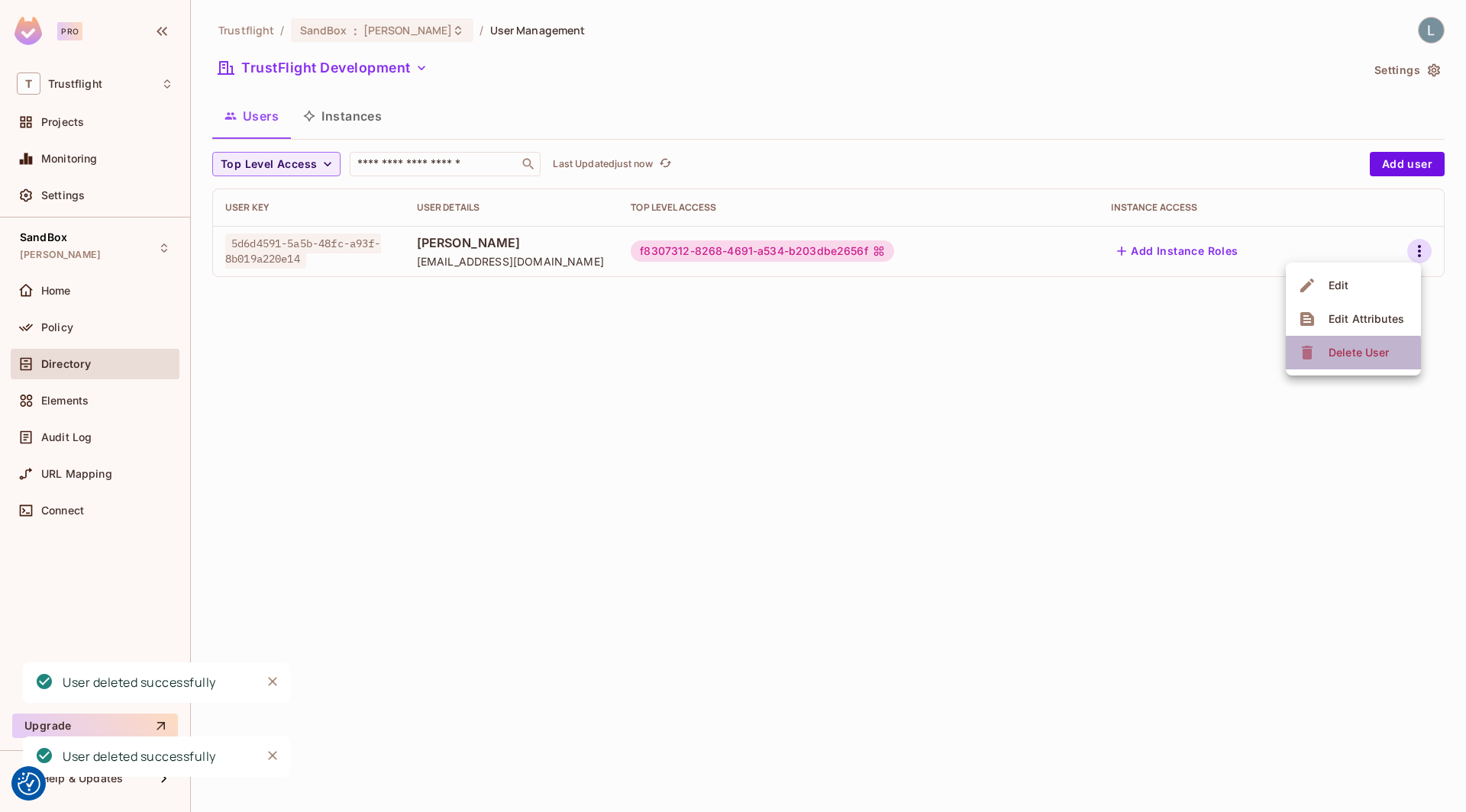
click at [1339, 354] on div "Delete User" at bounding box center [1358, 353] width 60 height 15
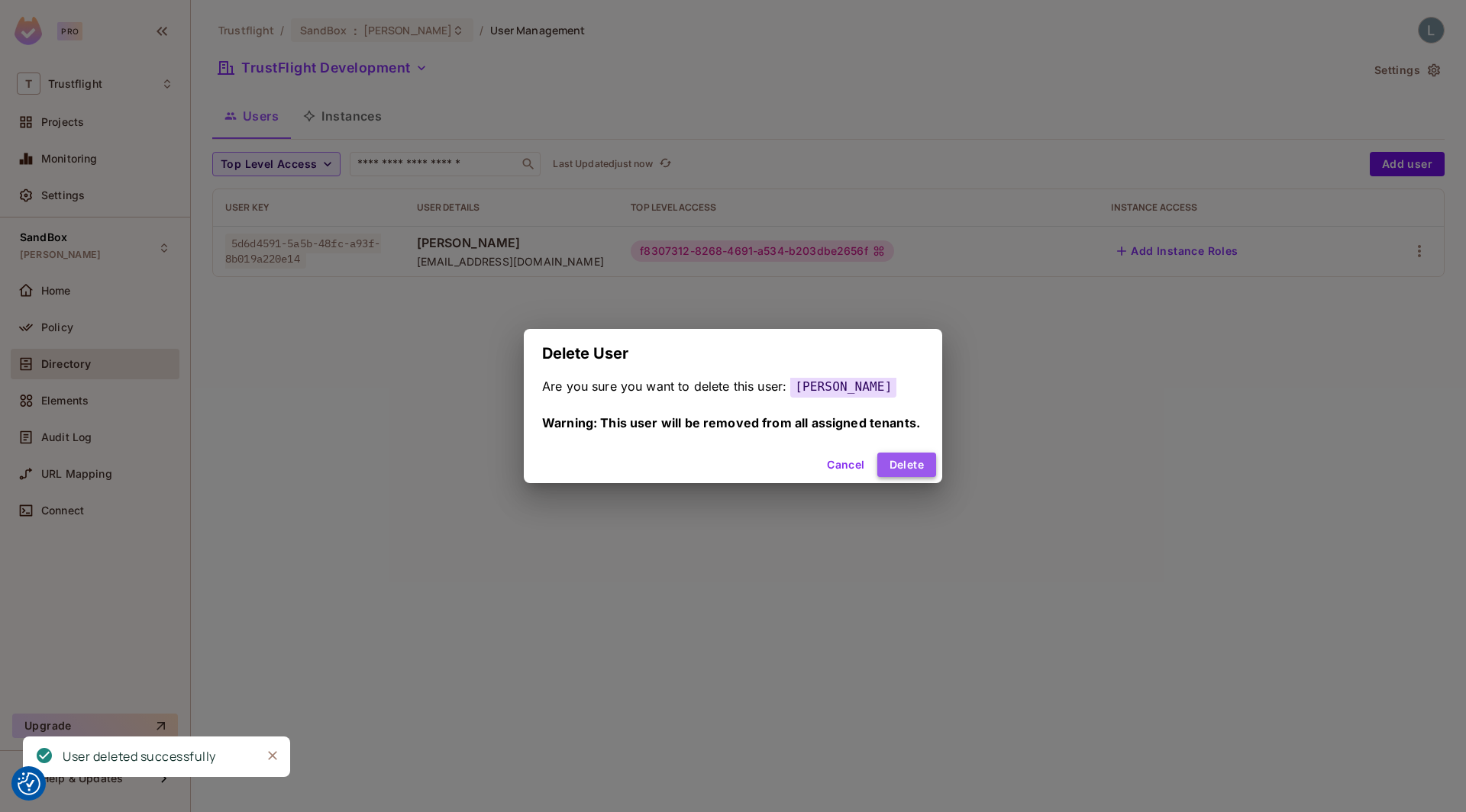
click at [903, 464] on button "Delete" at bounding box center [907, 465] width 58 height 25
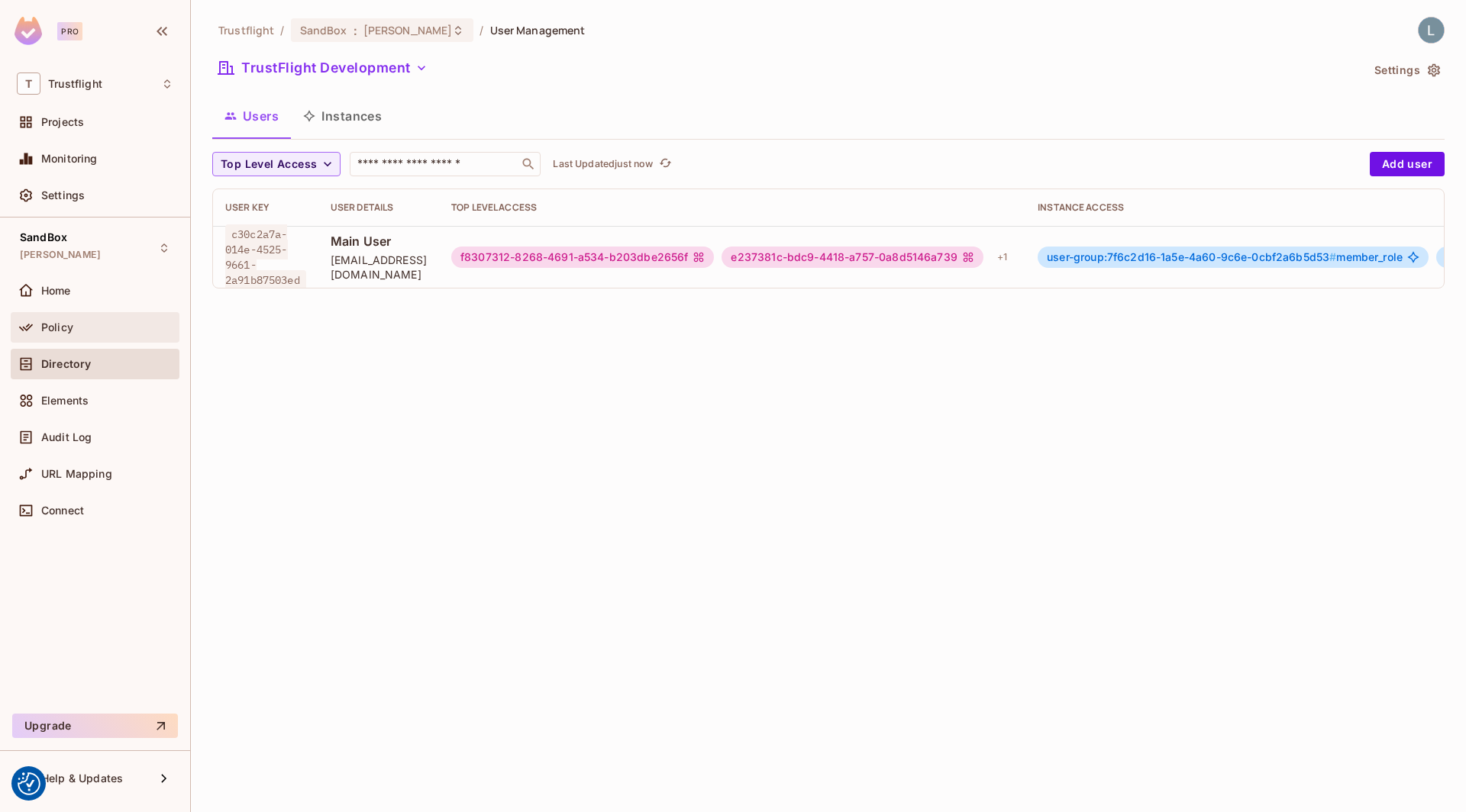
click at [79, 332] on div "Policy" at bounding box center [95, 328] width 156 height 18
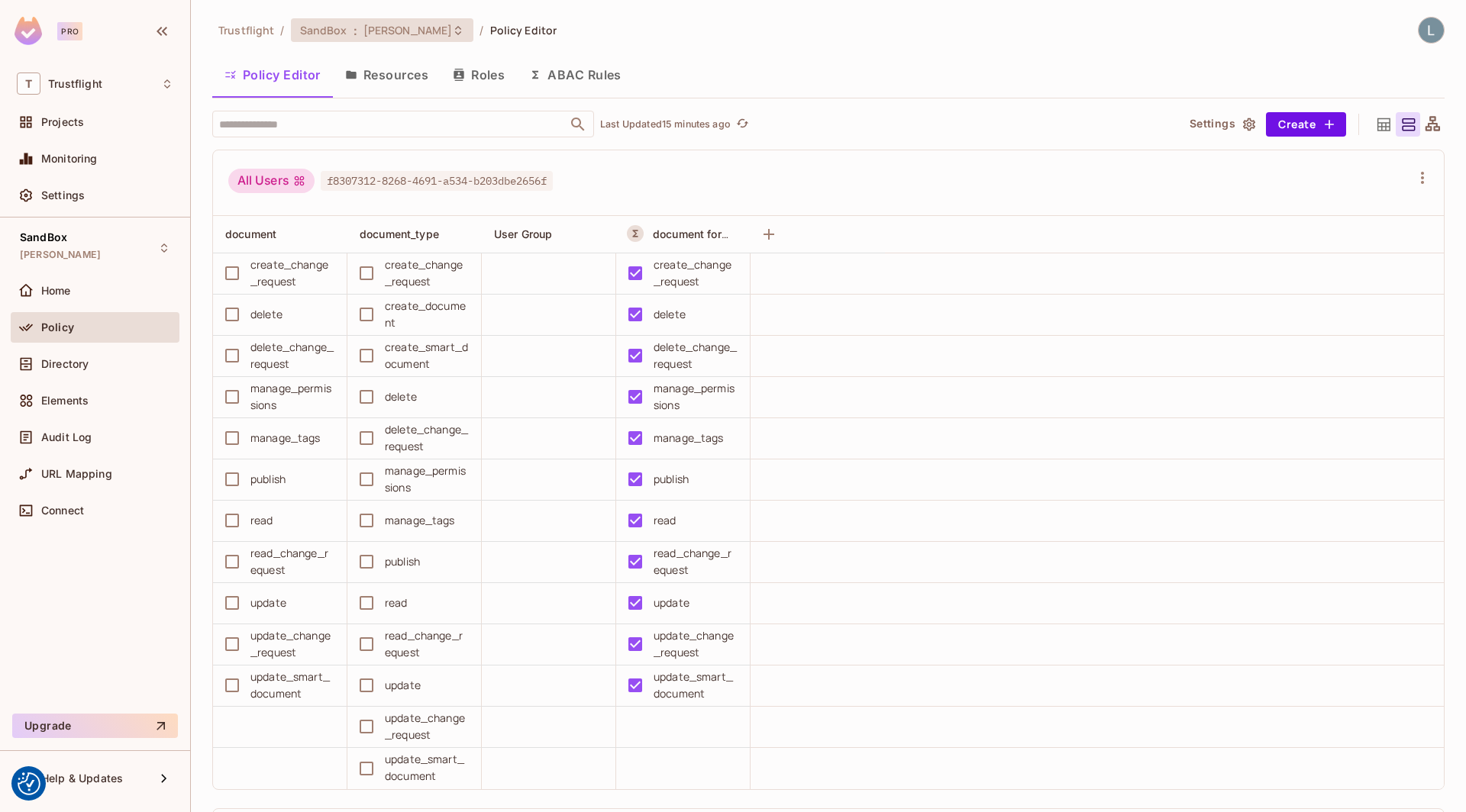
click at [385, 34] on span "[PERSON_NAME]" at bounding box center [408, 30] width 89 height 15
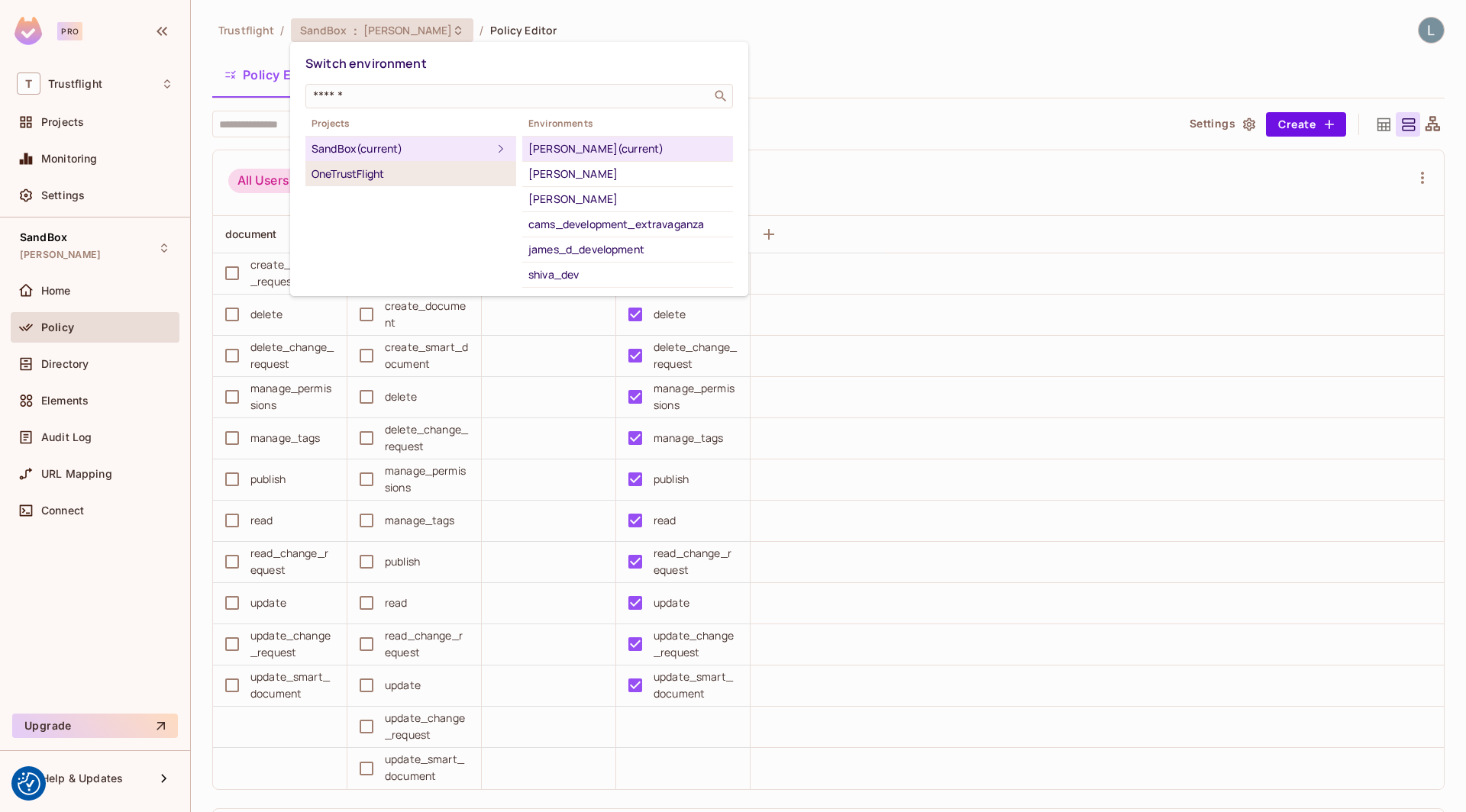
click at [390, 171] on div "OneTrustFlight" at bounding box center [411, 174] width 198 height 18
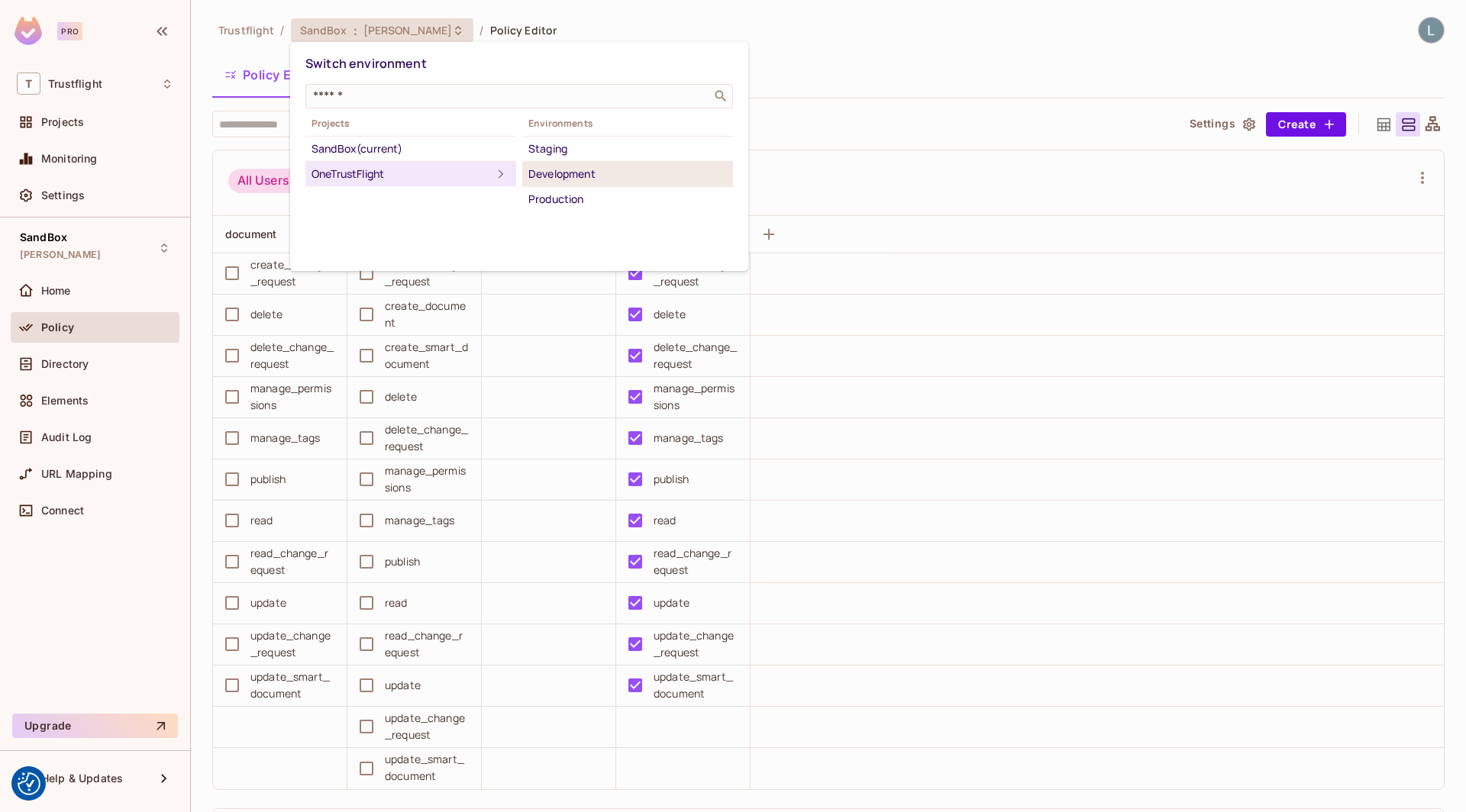
click at [572, 169] on div "Development" at bounding box center [628, 174] width 198 height 18
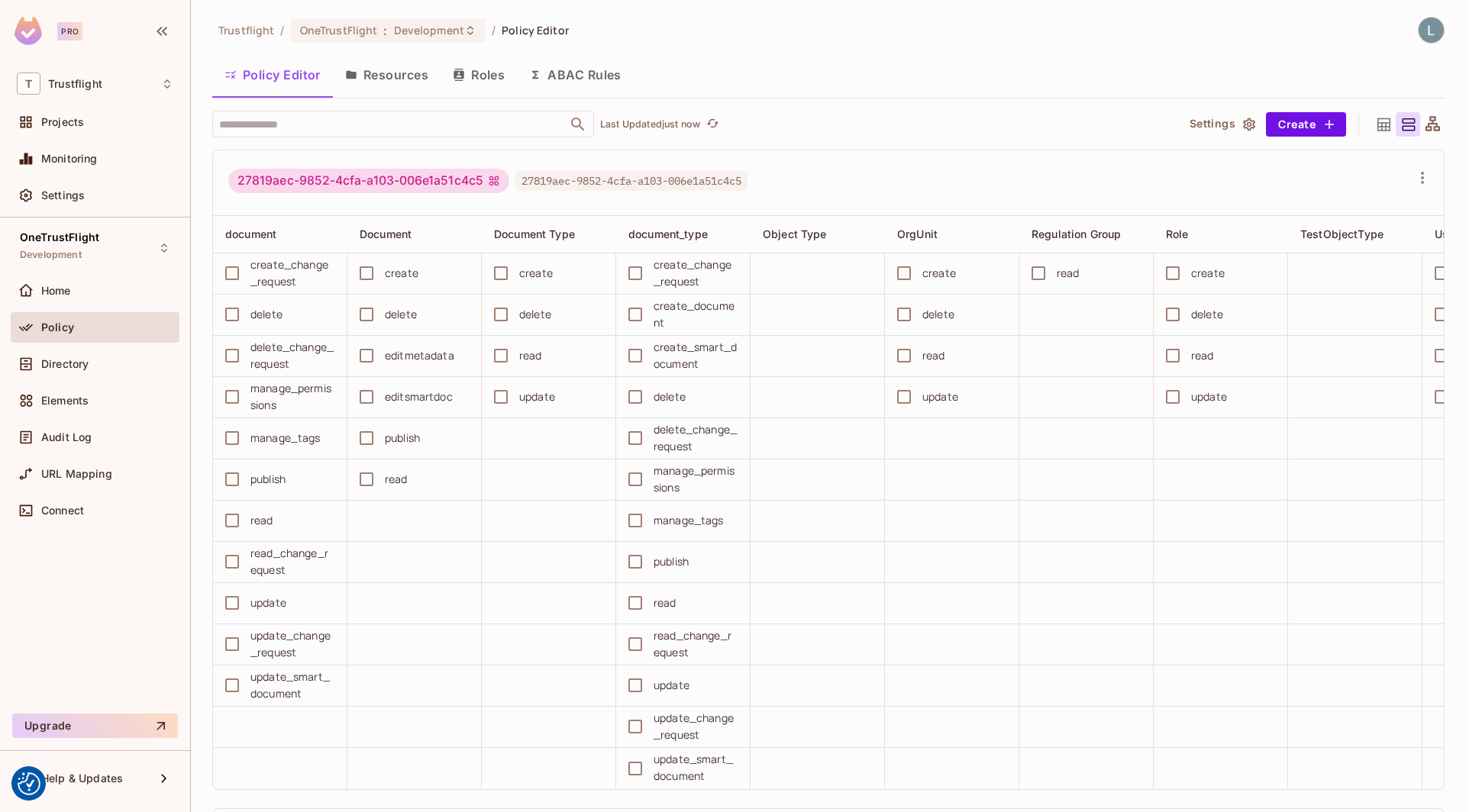
click at [395, 88] on button "Resources" at bounding box center [387, 75] width 108 height 38
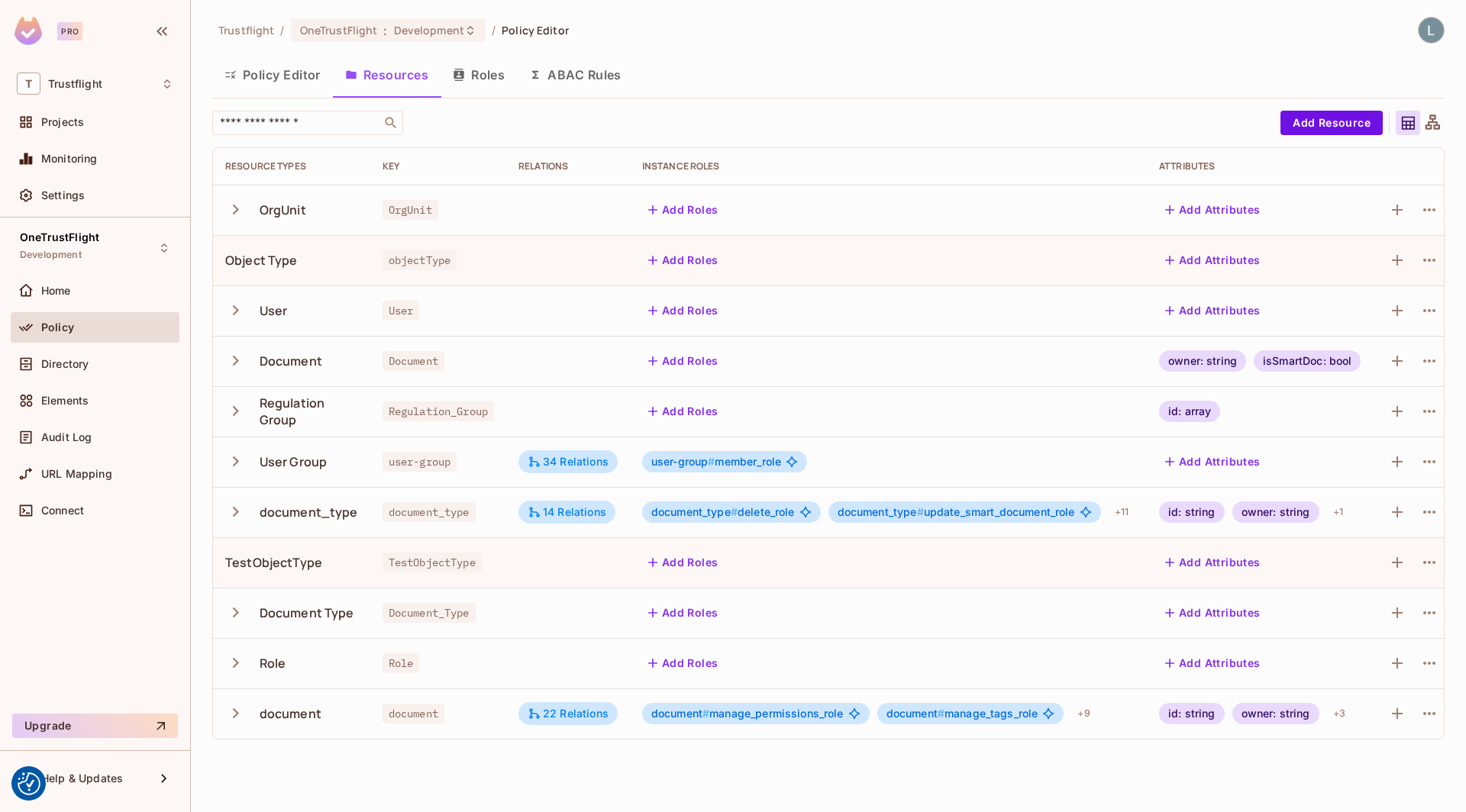
click at [238, 452] on icon "button" at bounding box center [235, 461] width 21 height 21
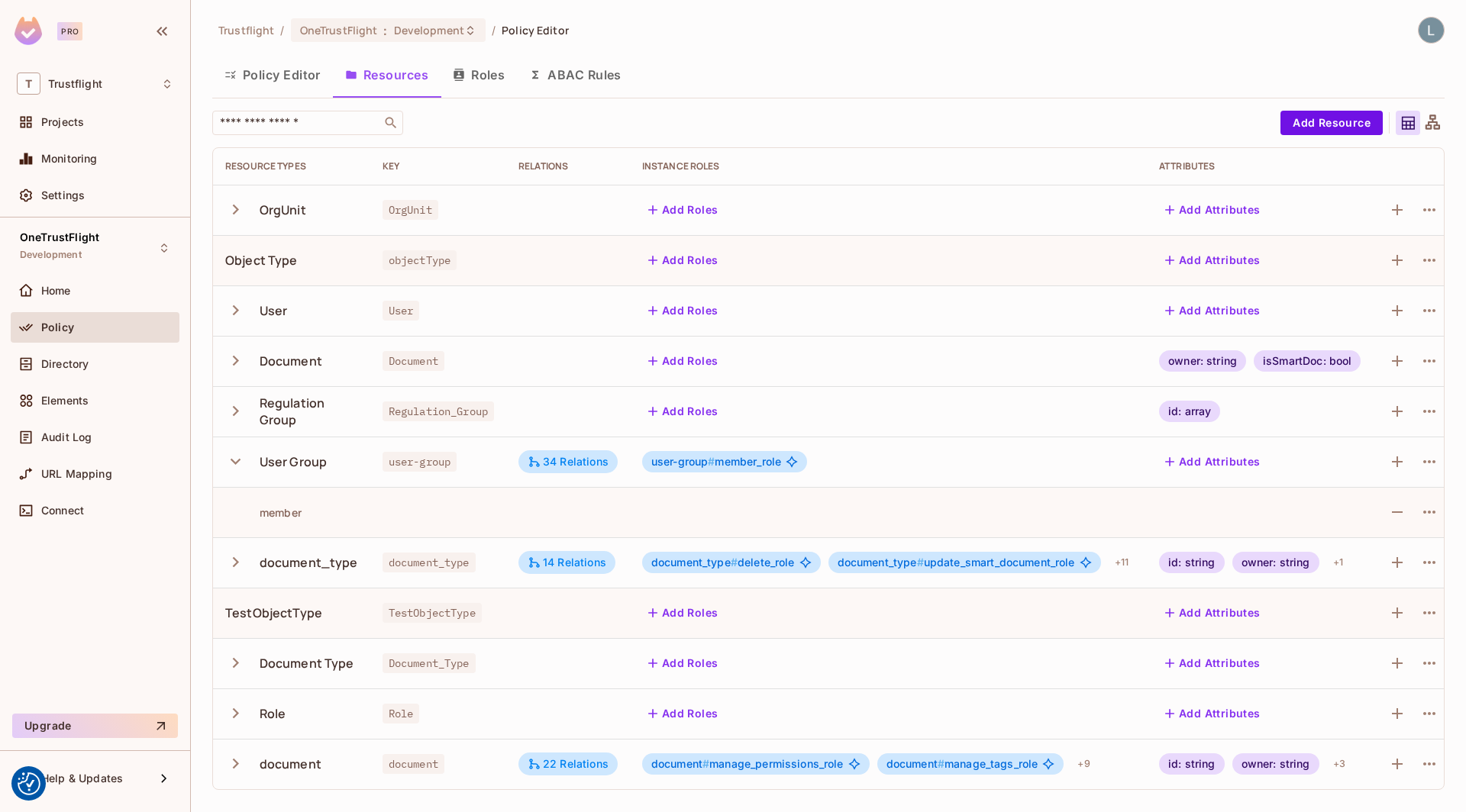
click at [236, 466] on icon "button" at bounding box center [235, 461] width 21 height 21
